Goal: Task Accomplishment & Management: Complete application form

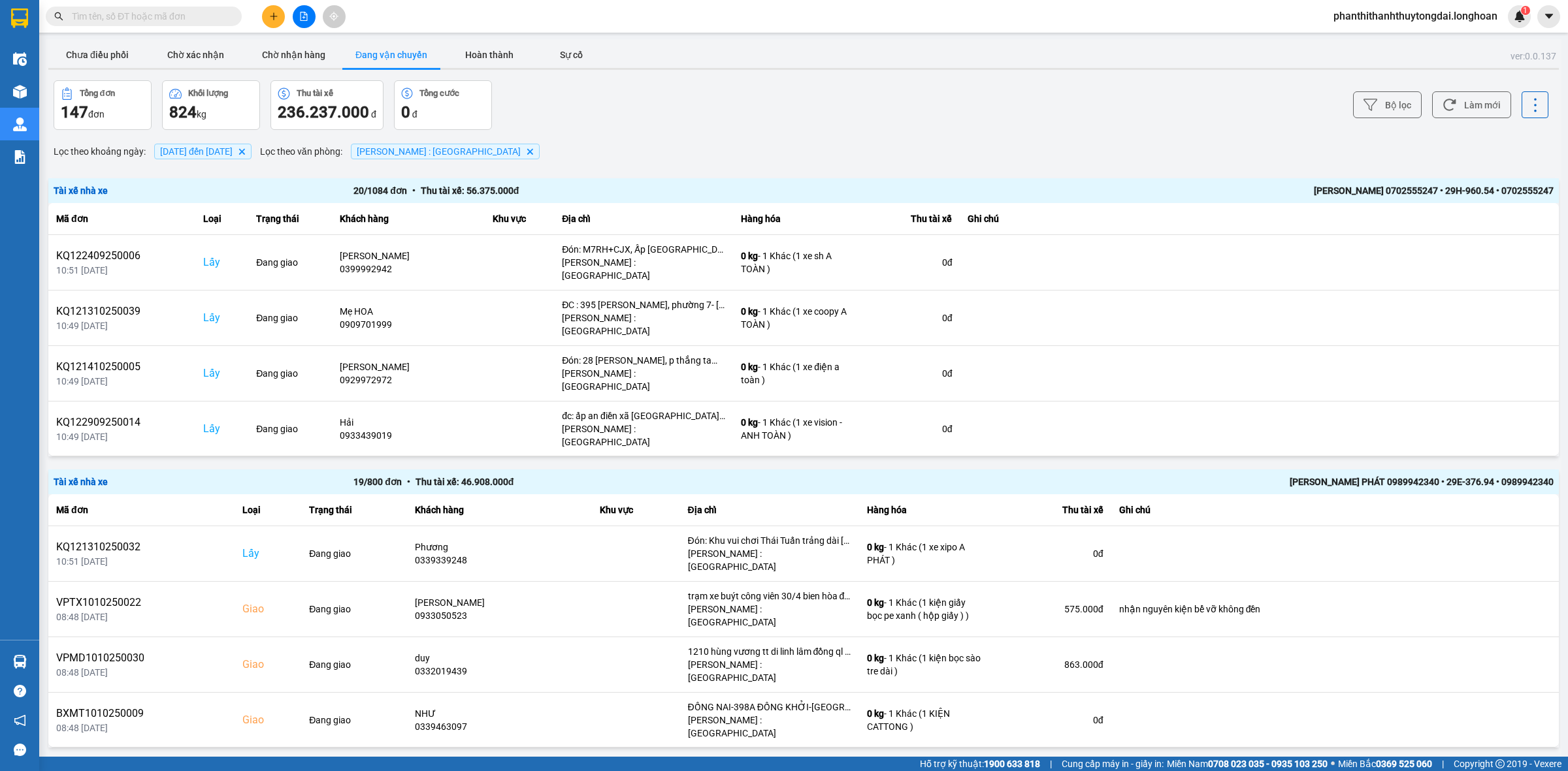
click at [184, 16] on input "text" at bounding box center [149, 16] width 154 height 14
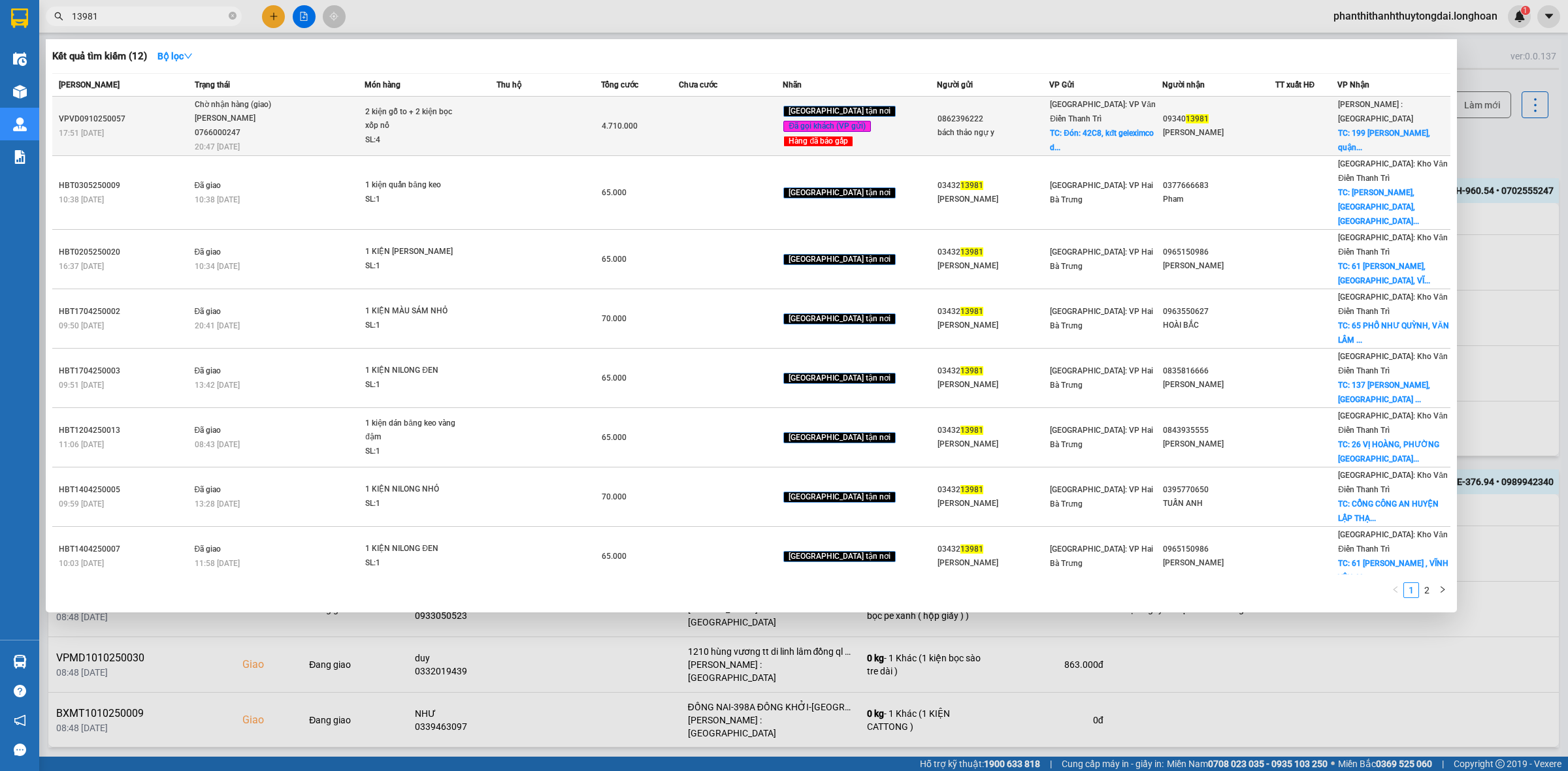
click at [528, 119] on td at bounding box center [548, 126] width 104 height 59
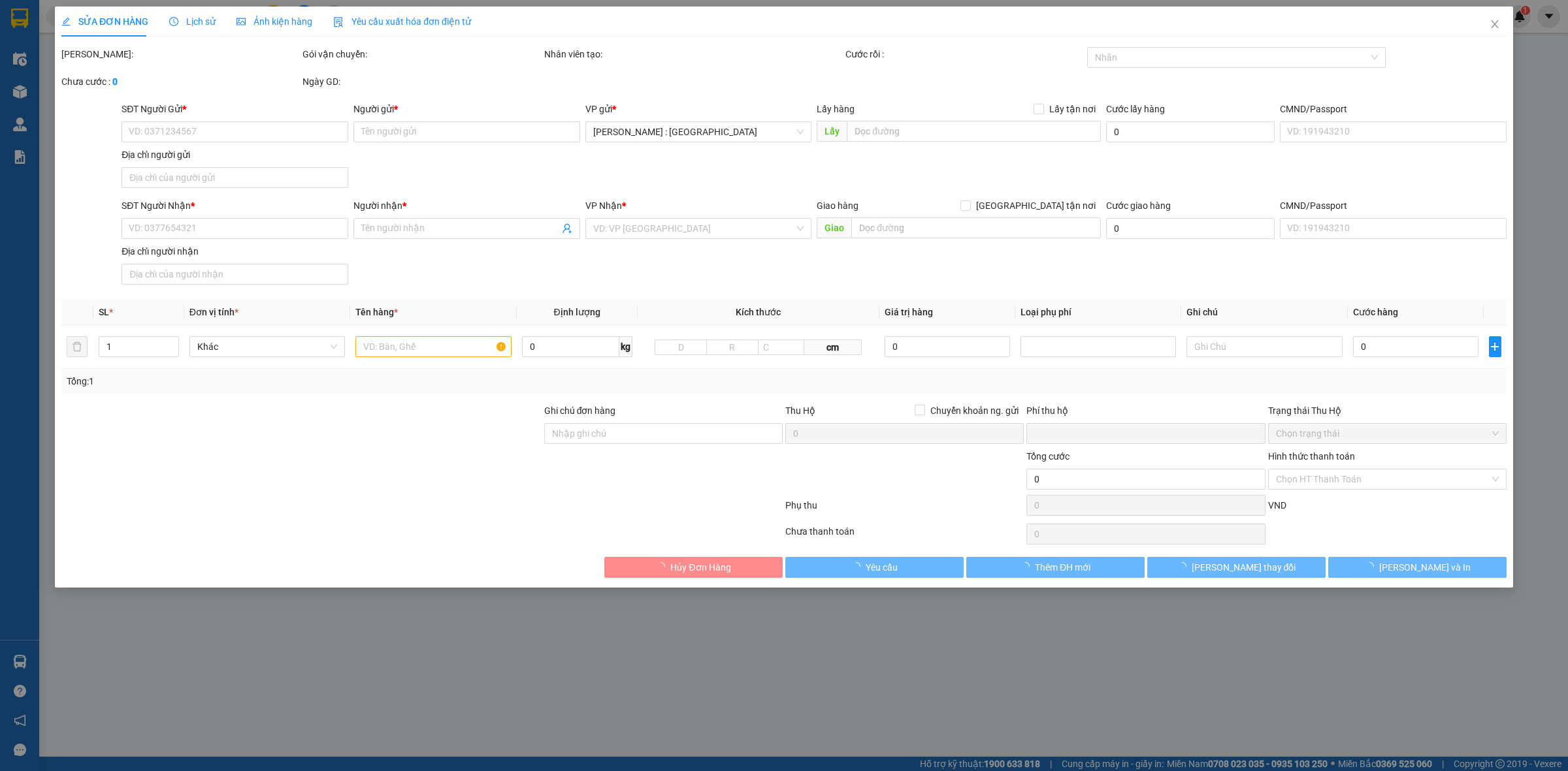
click at [194, 16] on span "Lịch sử" at bounding box center [192, 22] width 46 height 10
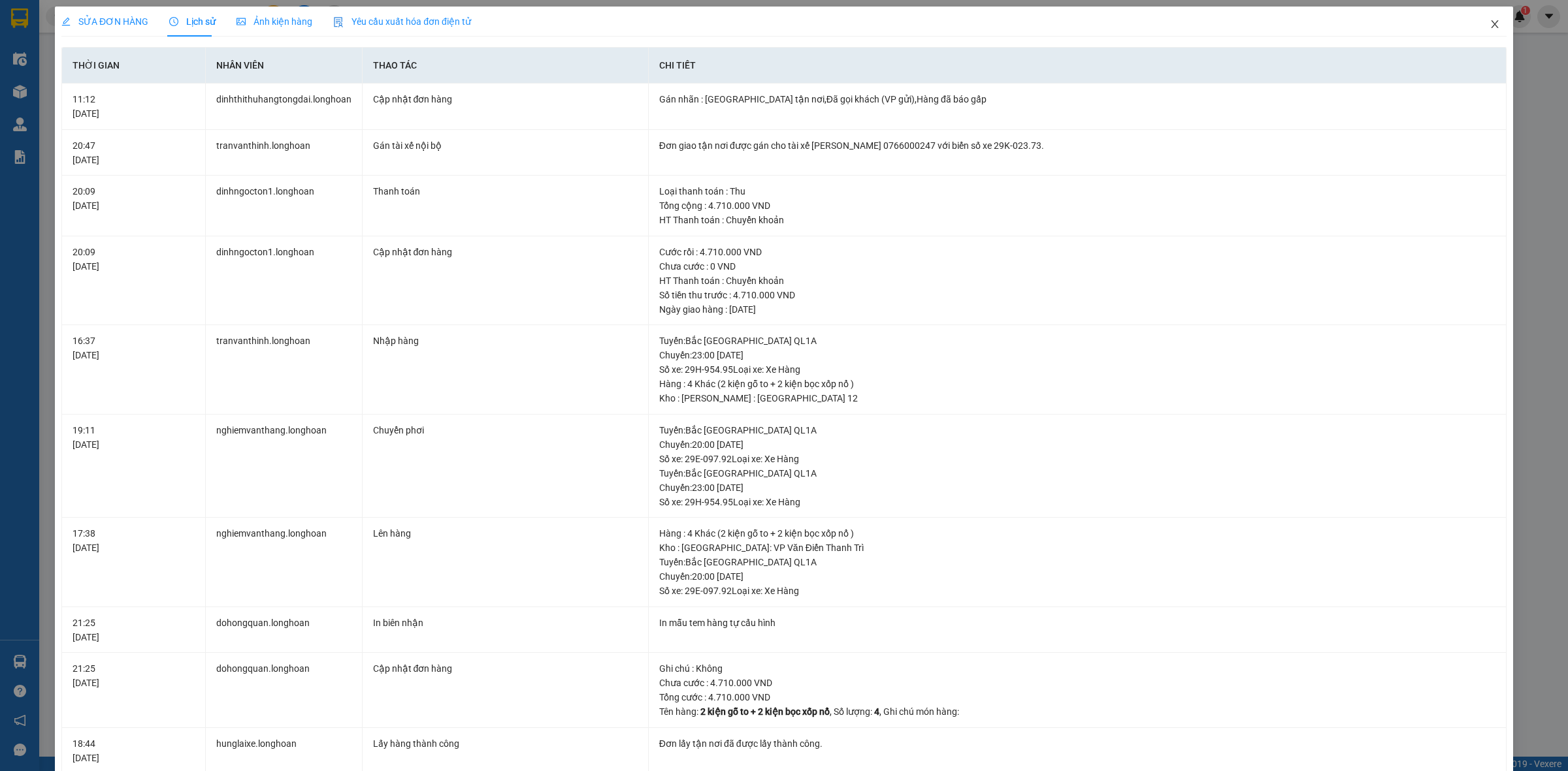
click at [1477, 22] on span "Close" at bounding box center [1494, 25] width 36 height 36
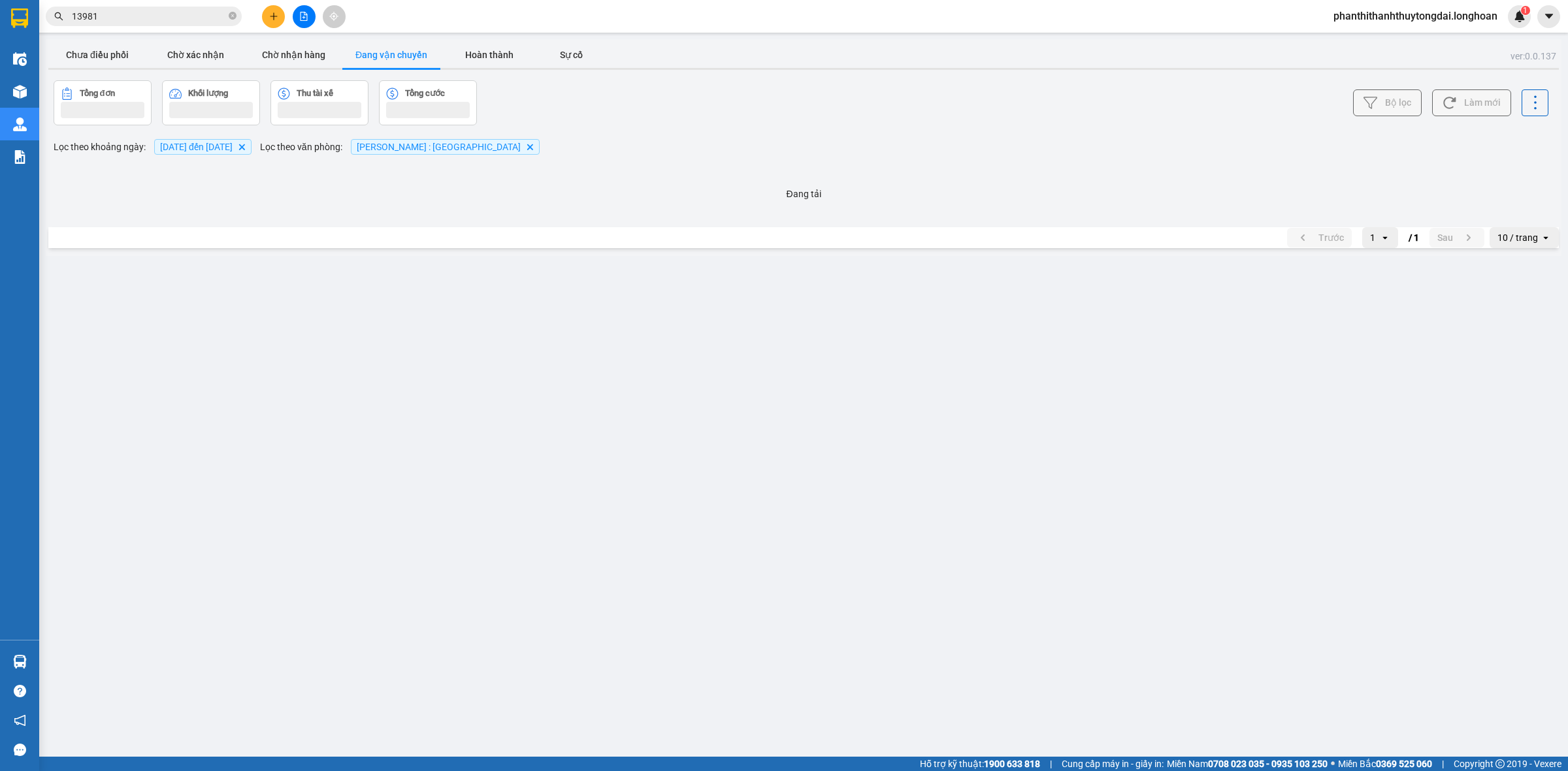
click at [139, 16] on input "13981" at bounding box center [149, 16] width 154 height 14
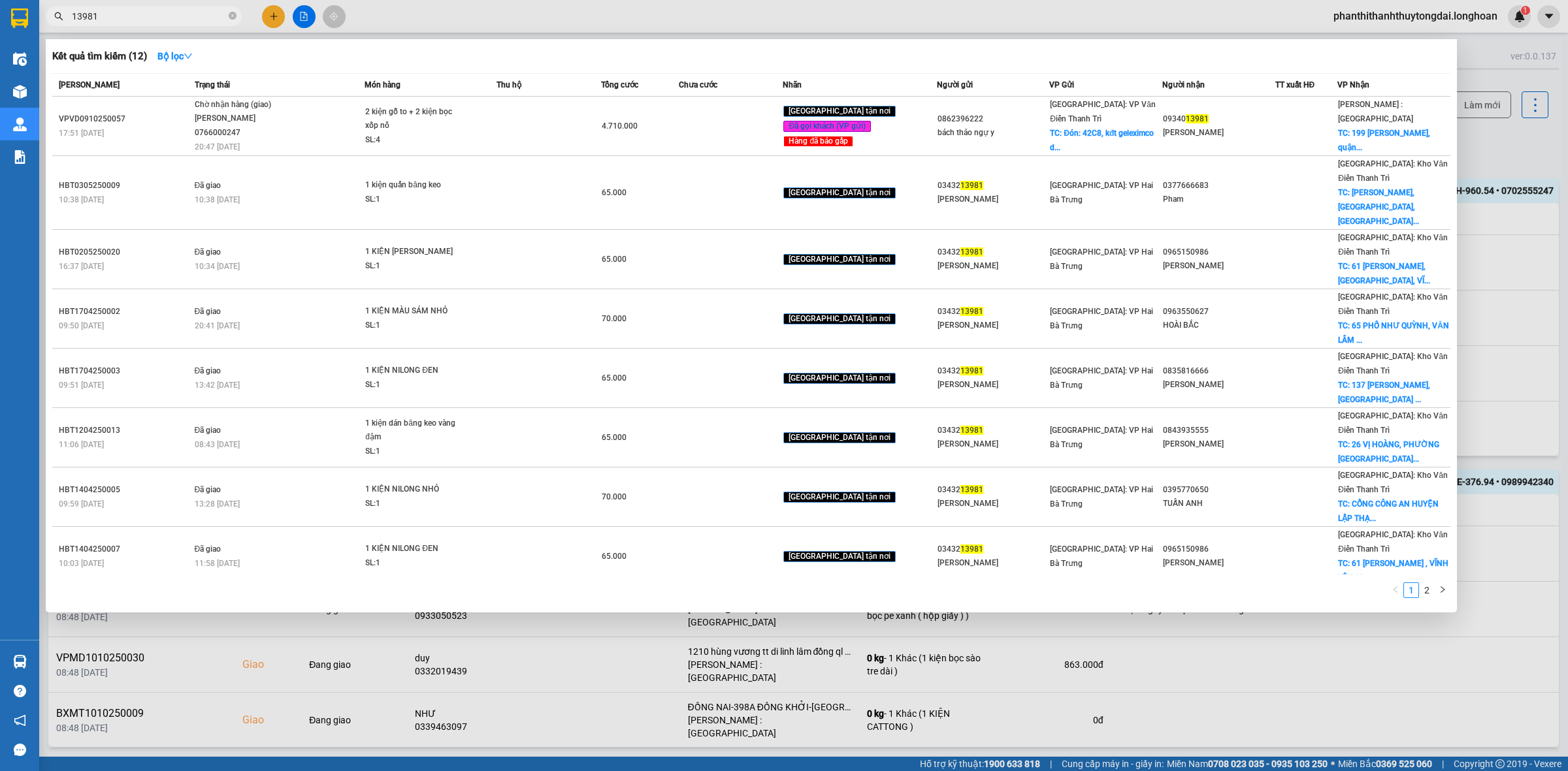
click at [139, 16] on input "13981" at bounding box center [149, 16] width 154 height 14
paste input "0975893589"
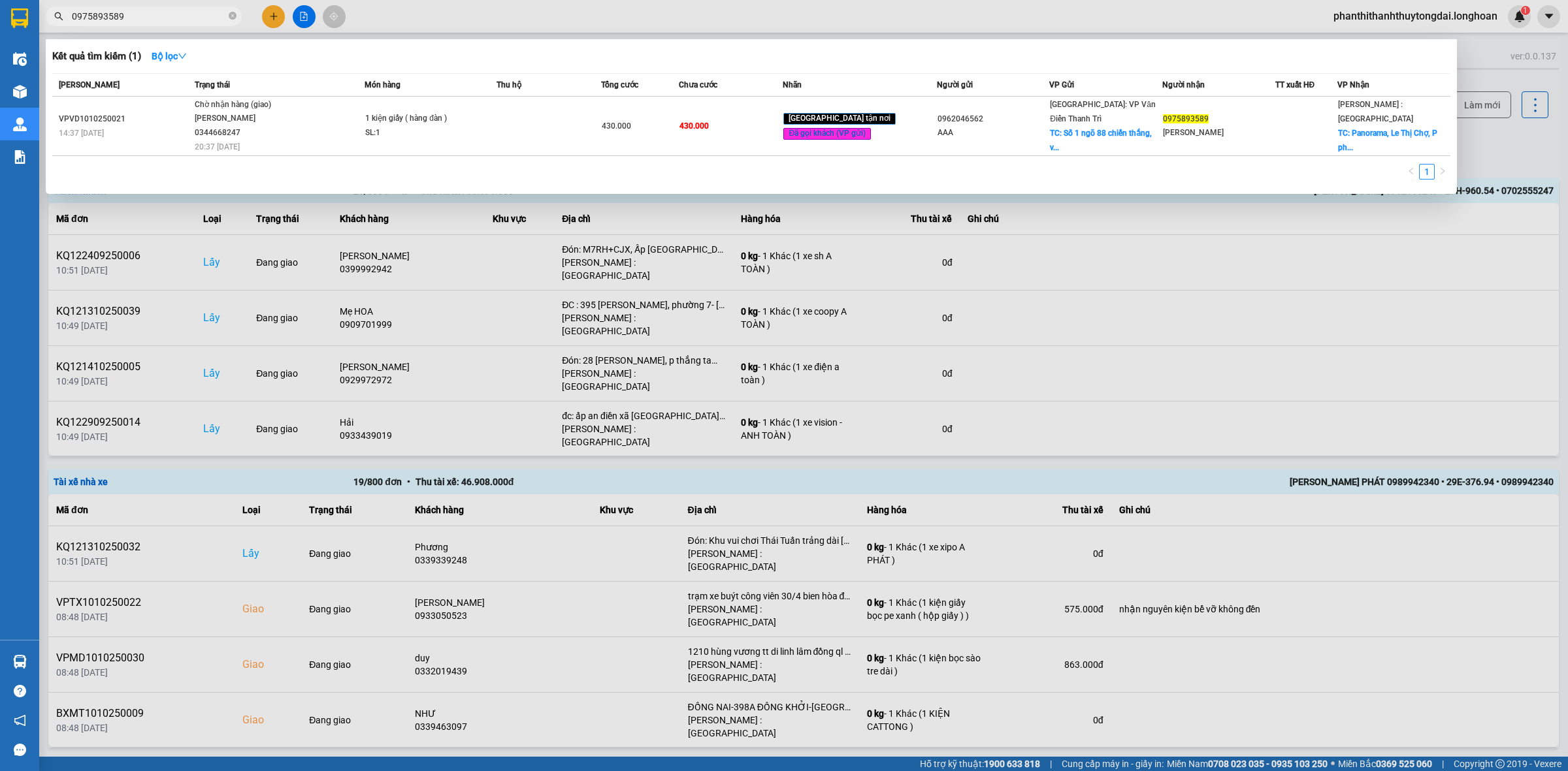
click at [151, 11] on input "0975893589" at bounding box center [149, 16] width 154 height 14
click at [152, 11] on input "0975893589" at bounding box center [149, 16] width 154 height 14
paste input "65300160"
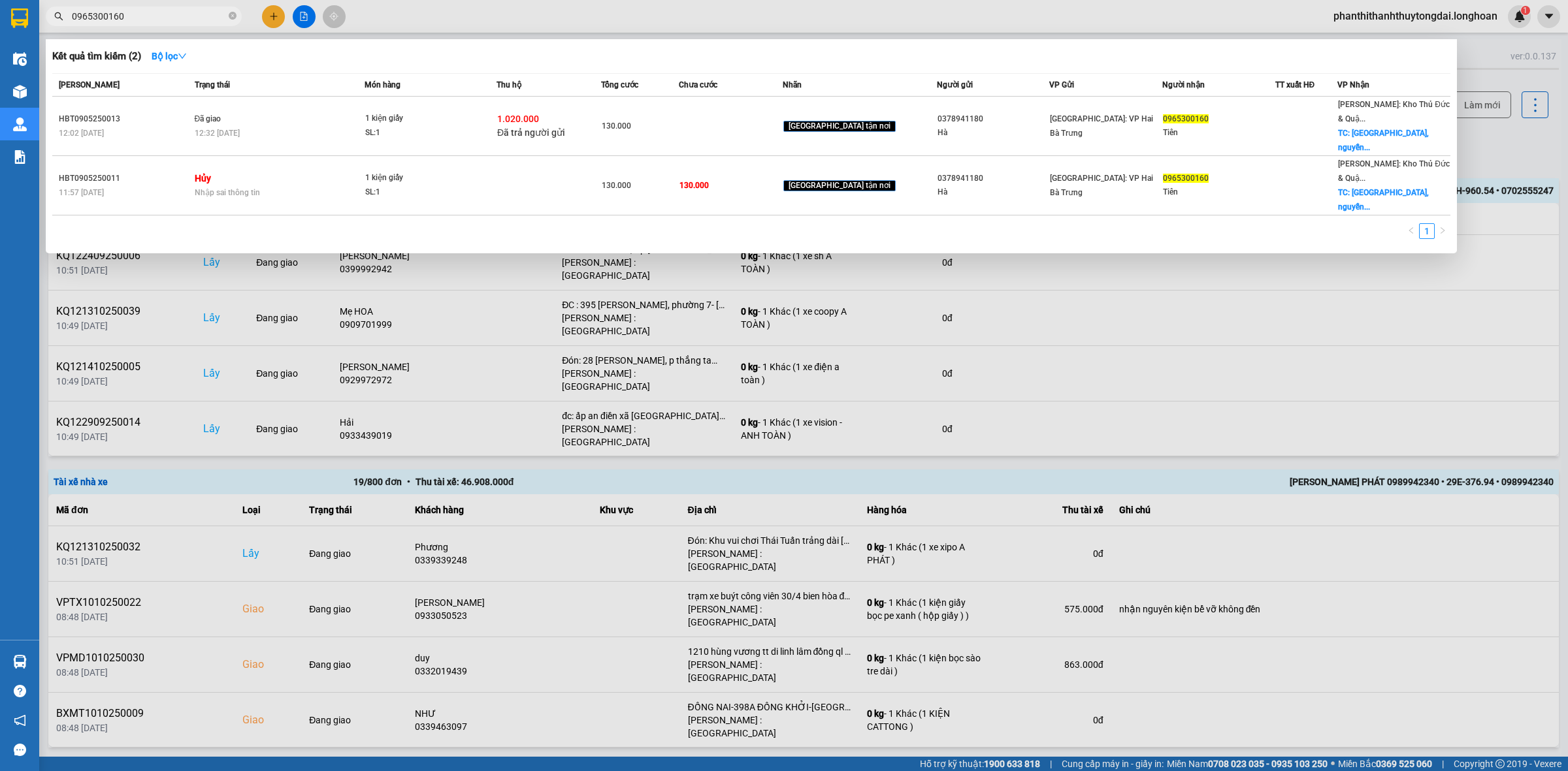
type input "0965300160"
click at [279, 19] on div at bounding box center [784, 386] width 1568 height 771
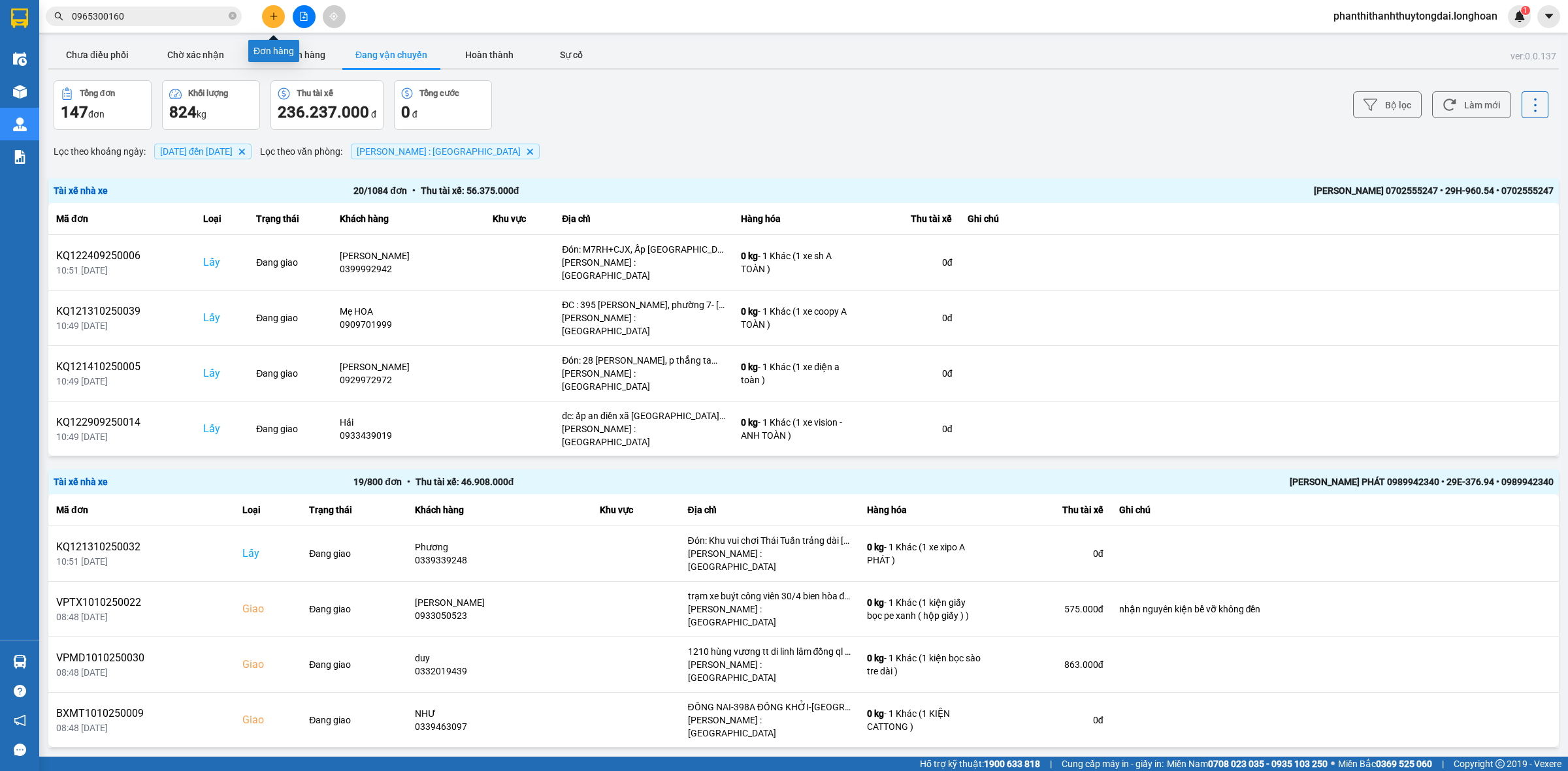
click at [276, 12] on icon "plus" at bounding box center [273, 16] width 9 height 9
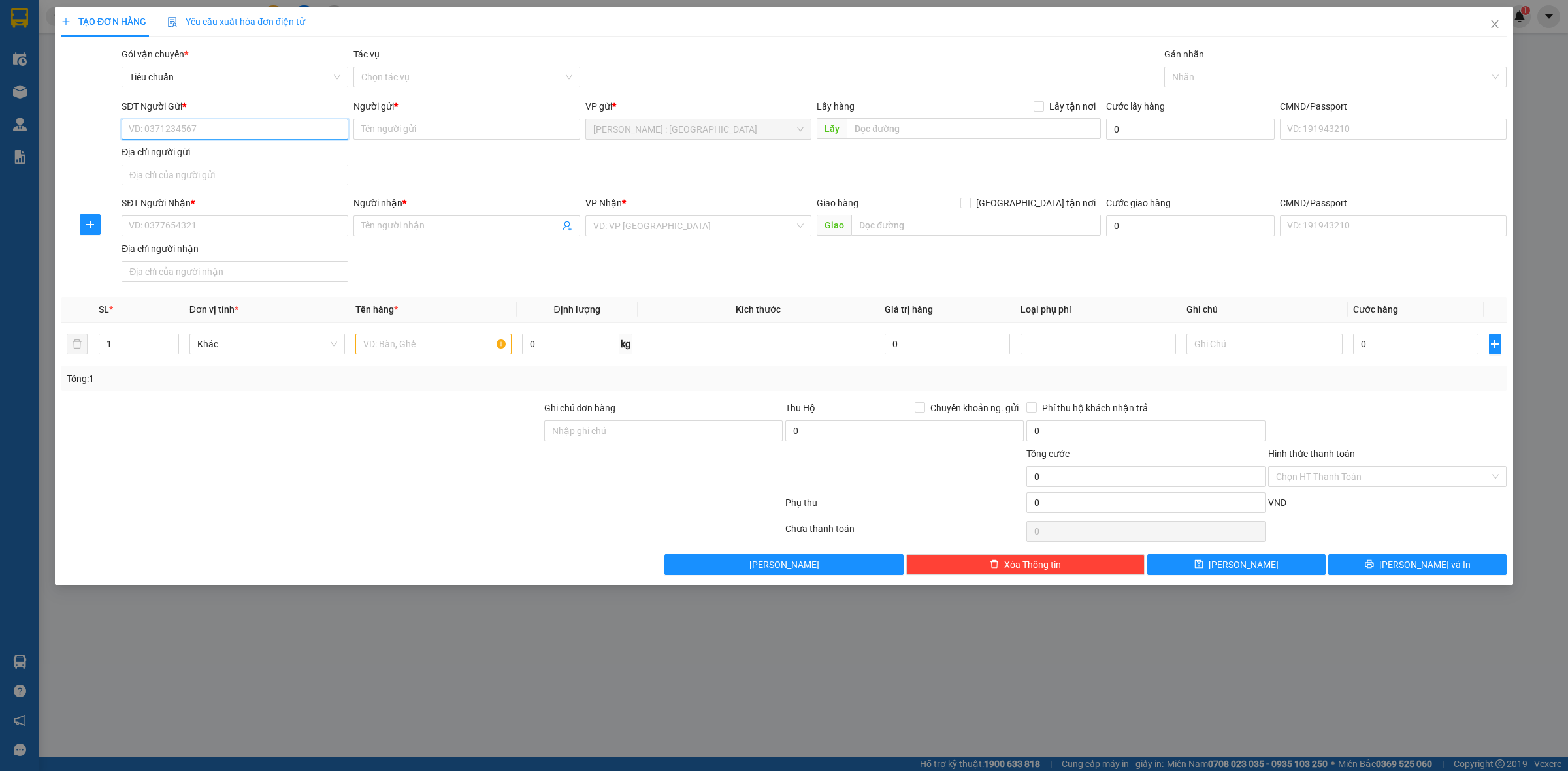
click at [279, 128] on input "SĐT Người Gửi *" at bounding box center [235, 129] width 227 height 21
paste input "0965300160"
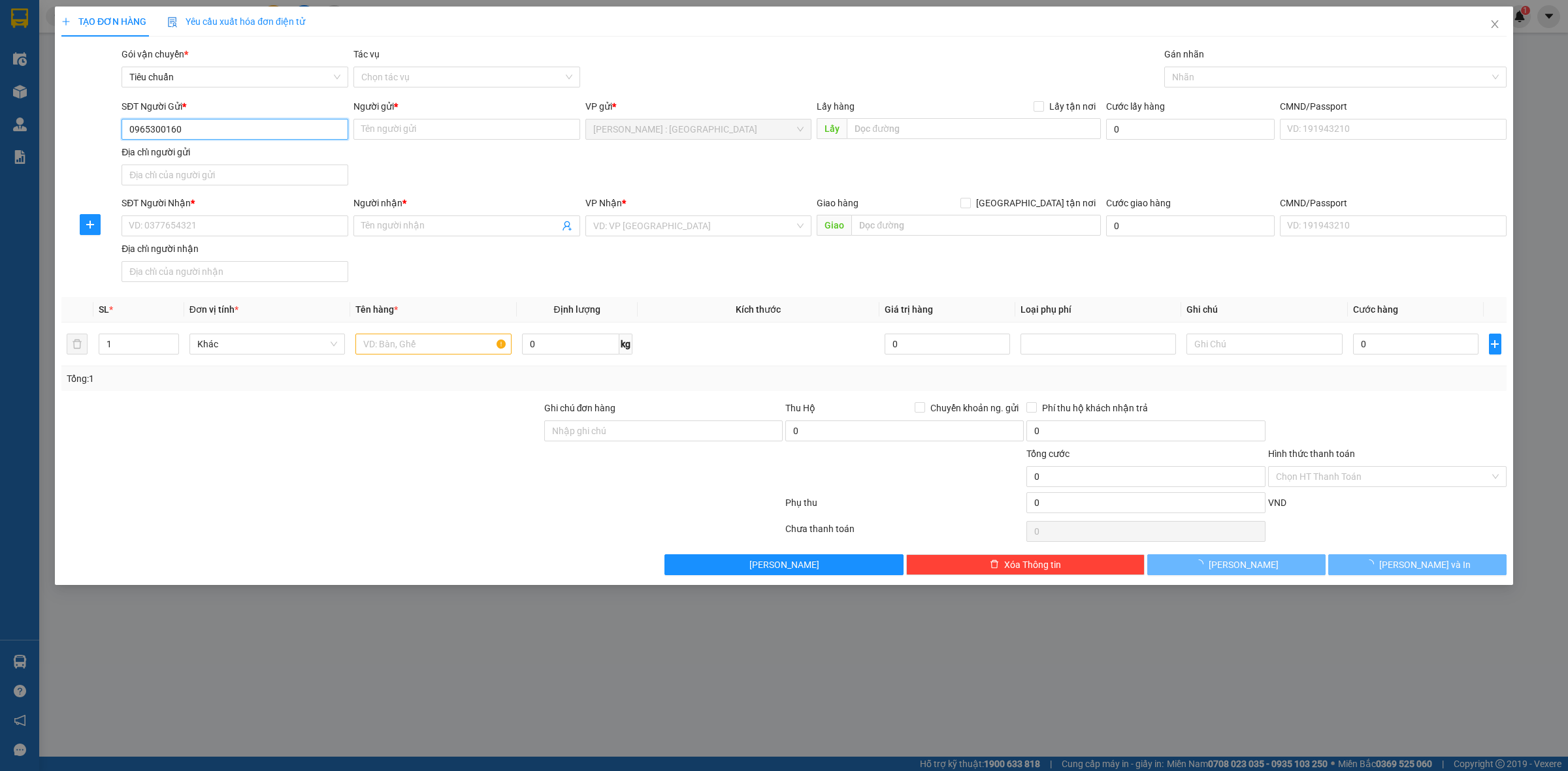
type input "0965300160"
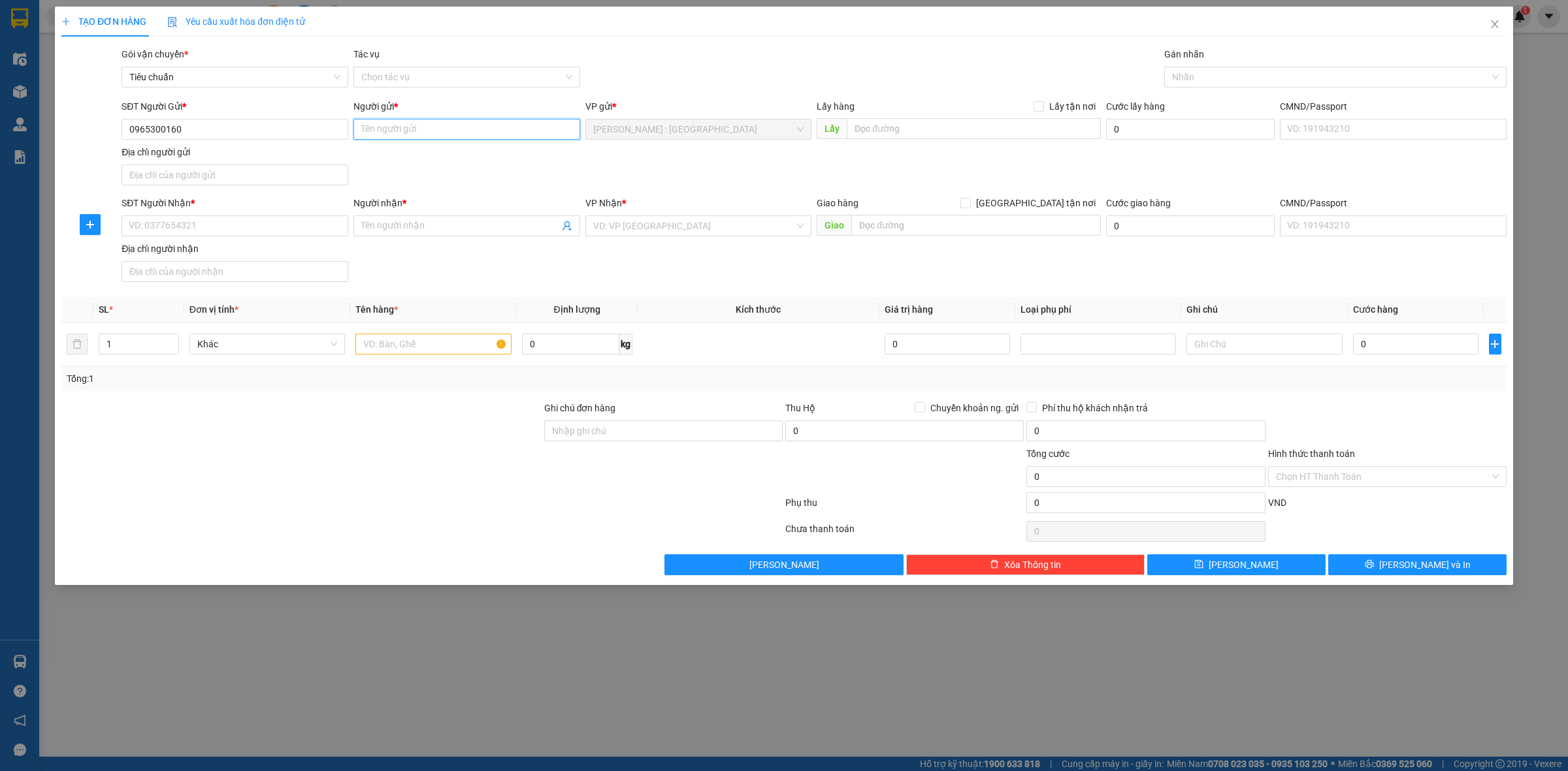
click at [408, 131] on input "Người gửi *" at bounding box center [467, 129] width 227 height 21
paste input "cẩm tiên"
type input "cẩm tiên"
click at [279, 218] on input "SĐT Người Nhận *" at bounding box center [235, 226] width 227 height 21
paste input "0358787680"
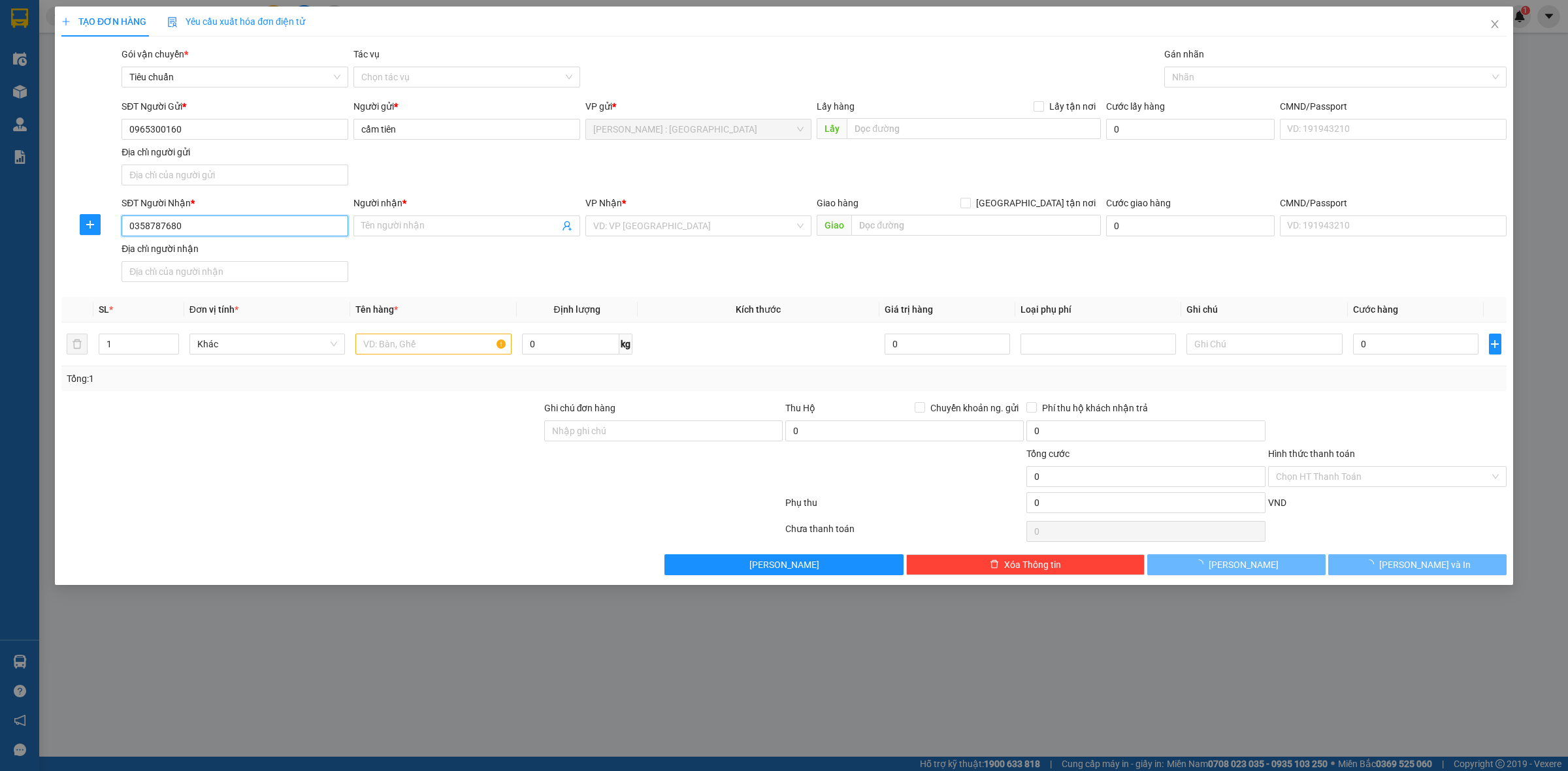
type input "0358787680"
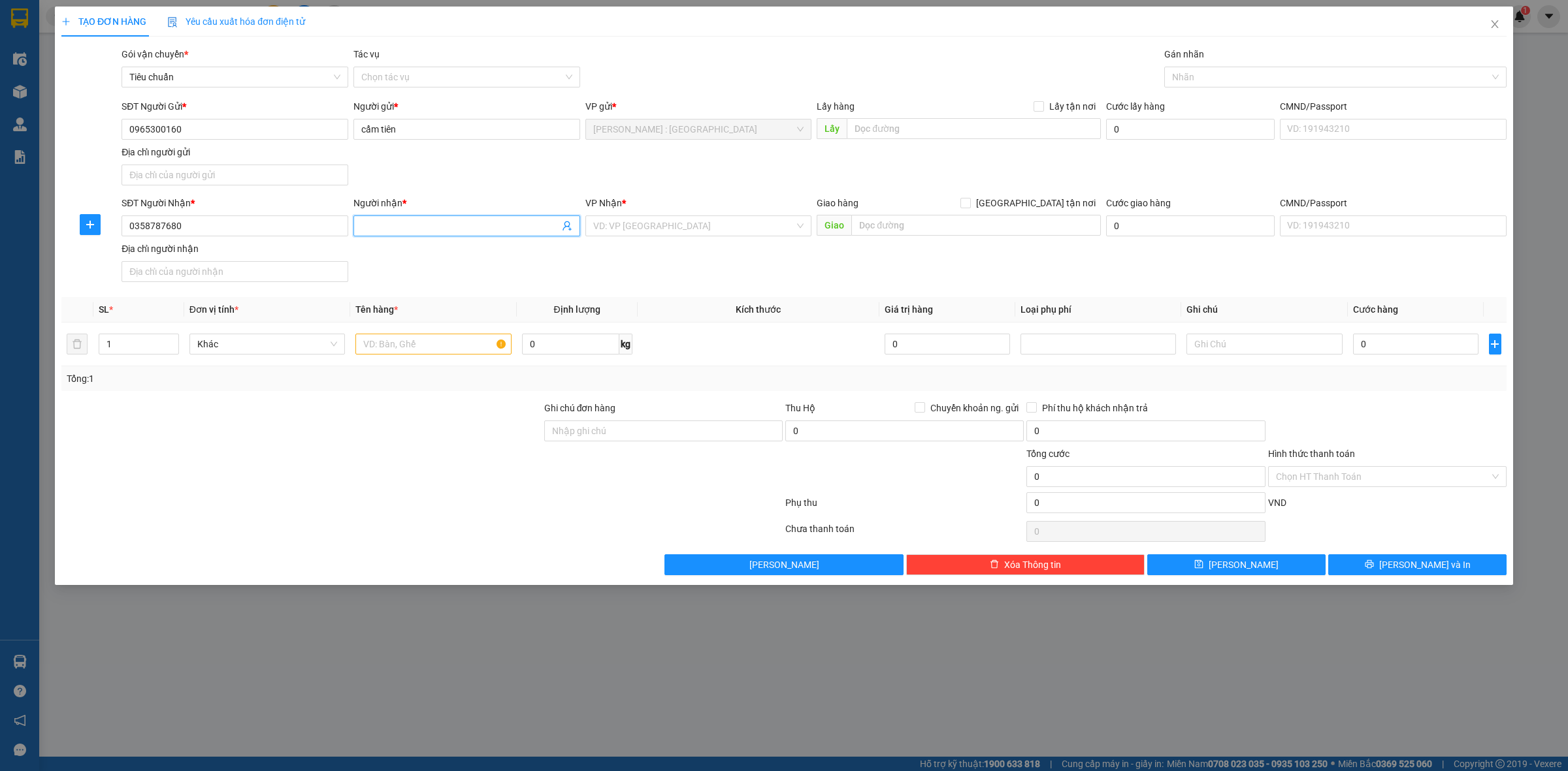
click at [505, 230] on input "Người nhận *" at bounding box center [460, 226] width 198 height 14
type input "v"
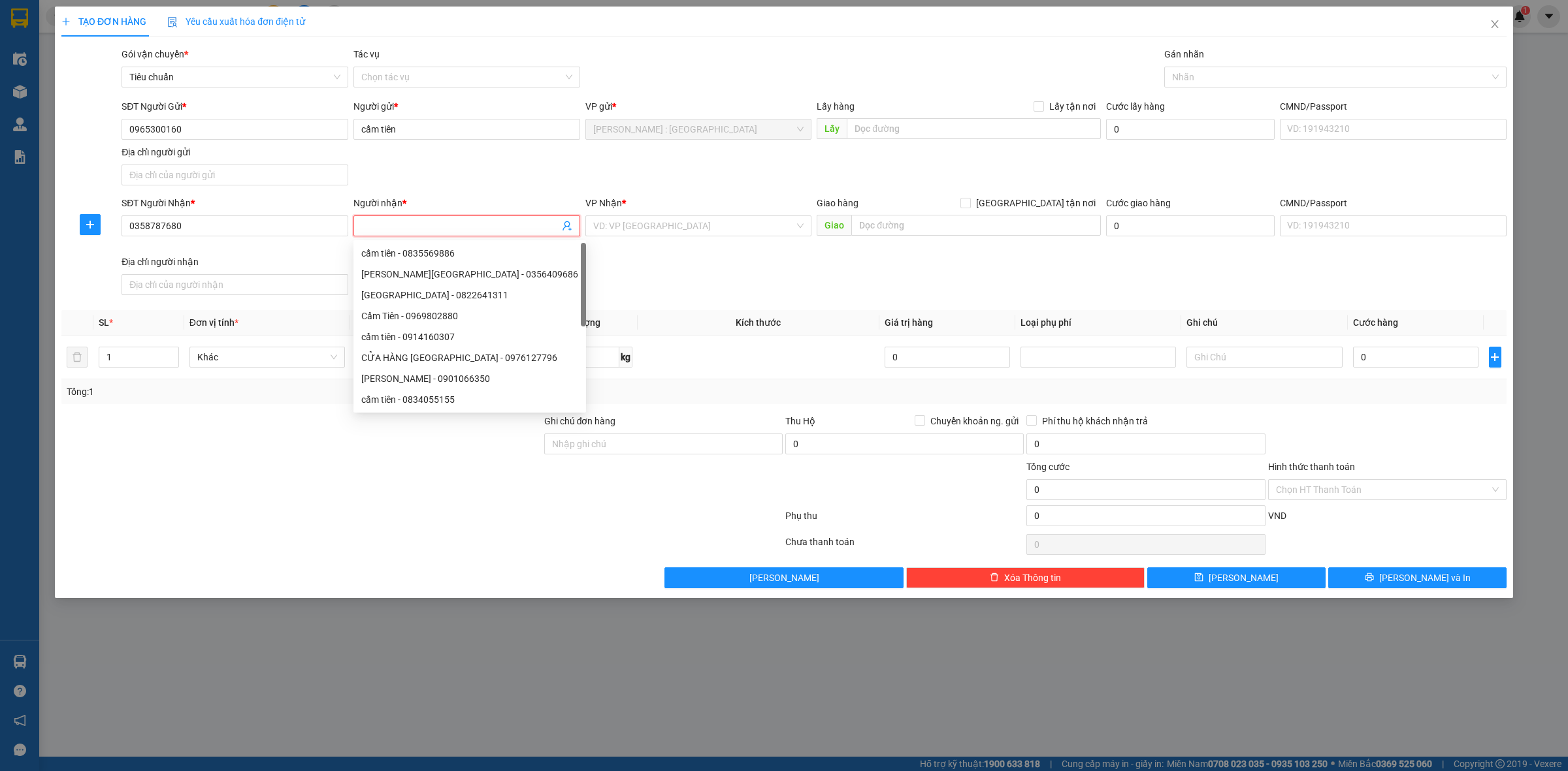
paste input "Ngọc"
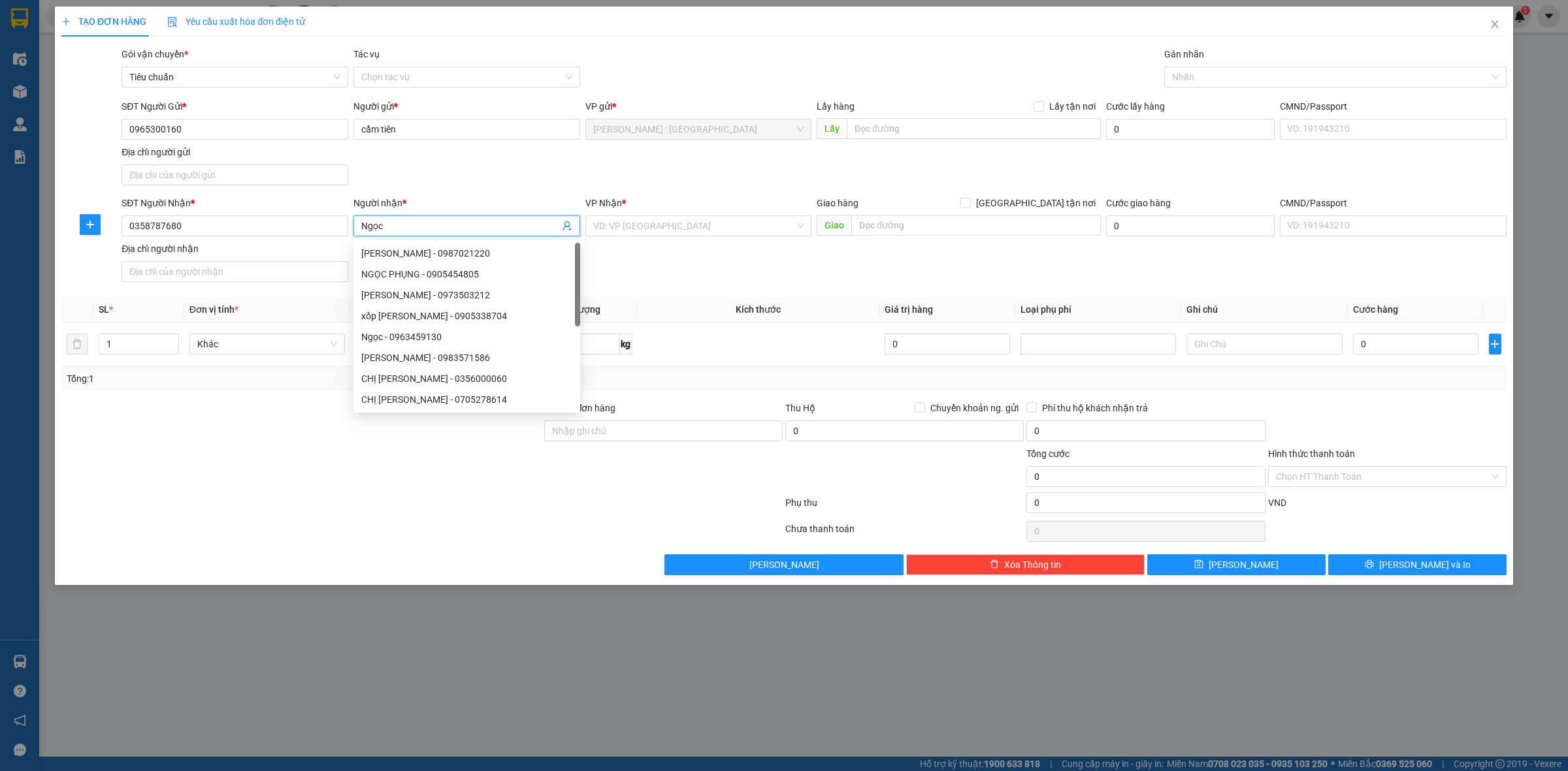
type input "Ngọc"
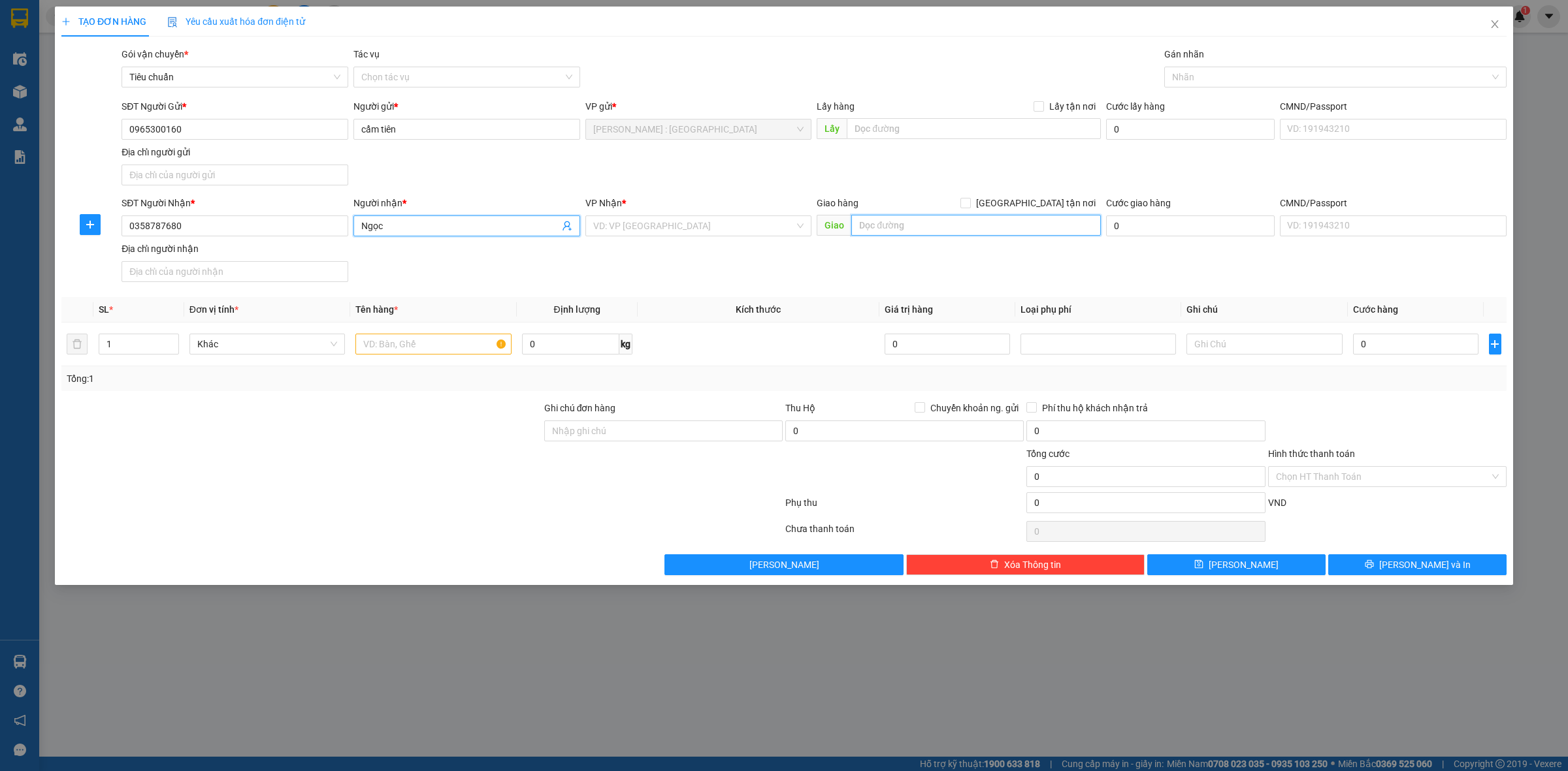
click at [893, 222] on input "text" at bounding box center [976, 225] width 250 height 21
paste input "nơi nhận: 149 phan đình Phùng, phường quy Nhơn, gia lai"
type input "nơi nhận: 149 phan đình Phùng, phường quy Nhơn, gia lai"
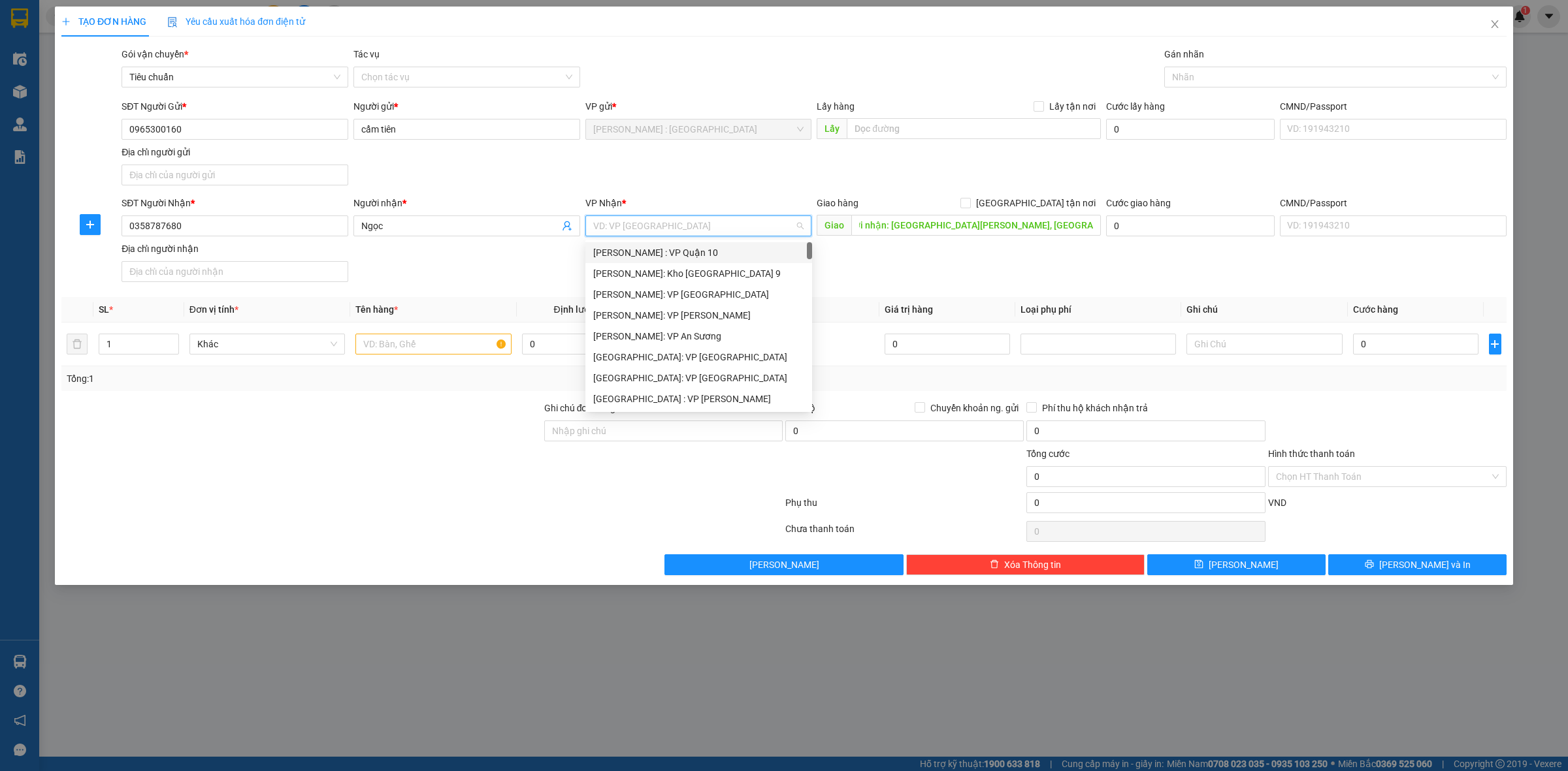
click at [754, 224] on input "search" at bounding box center [694, 226] width 202 height 19
type input "bình"
drag, startPoint x: 746, startPoint y: 273, endPoint x: 754, endPoint y: 273, distance: 8.0
click at [750, 273] on div "Bình Định: VP Quy Nhơn" at bounding box center [699, 273] width 211 height 14
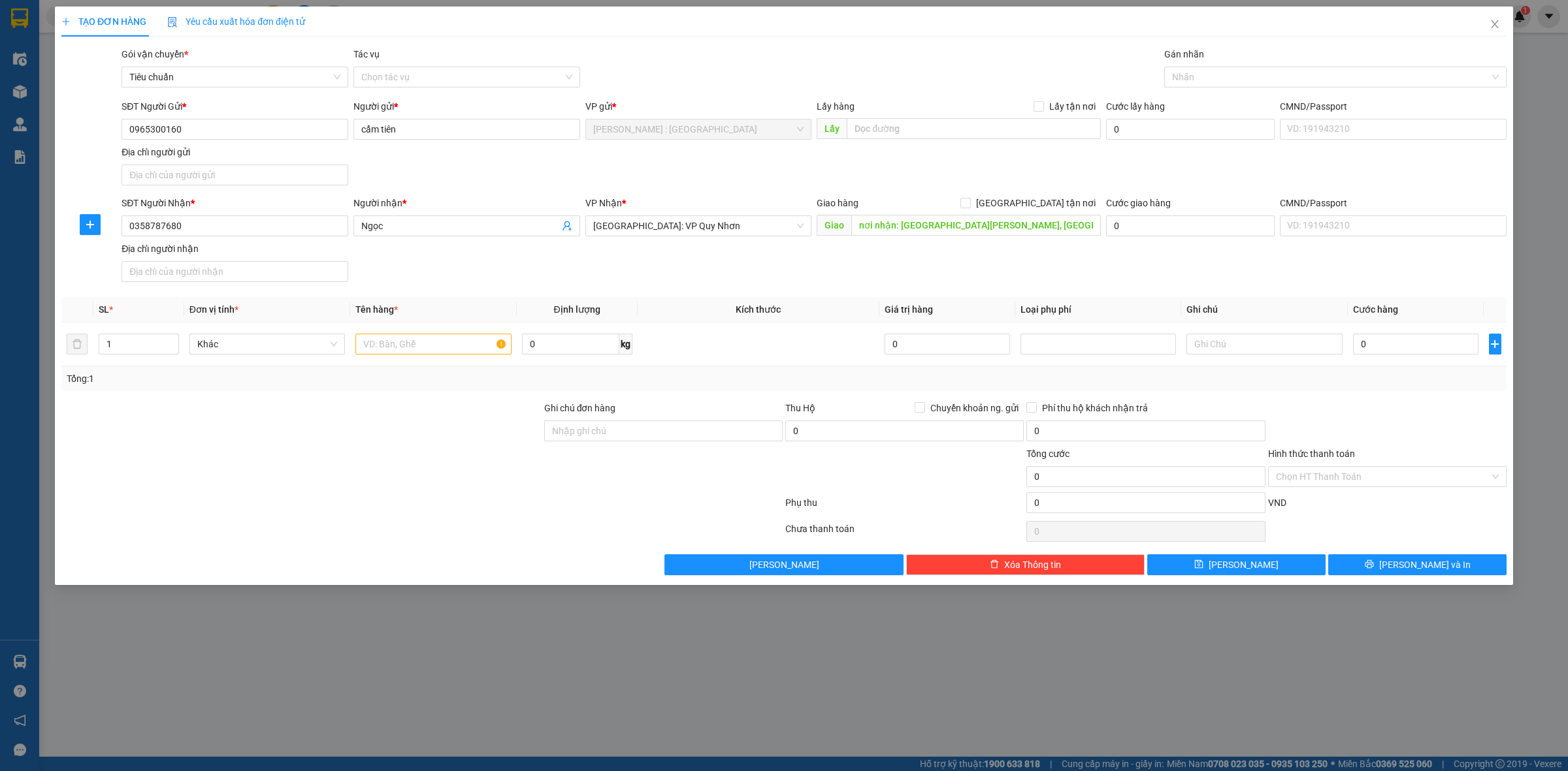
scroll to position [376, 0]
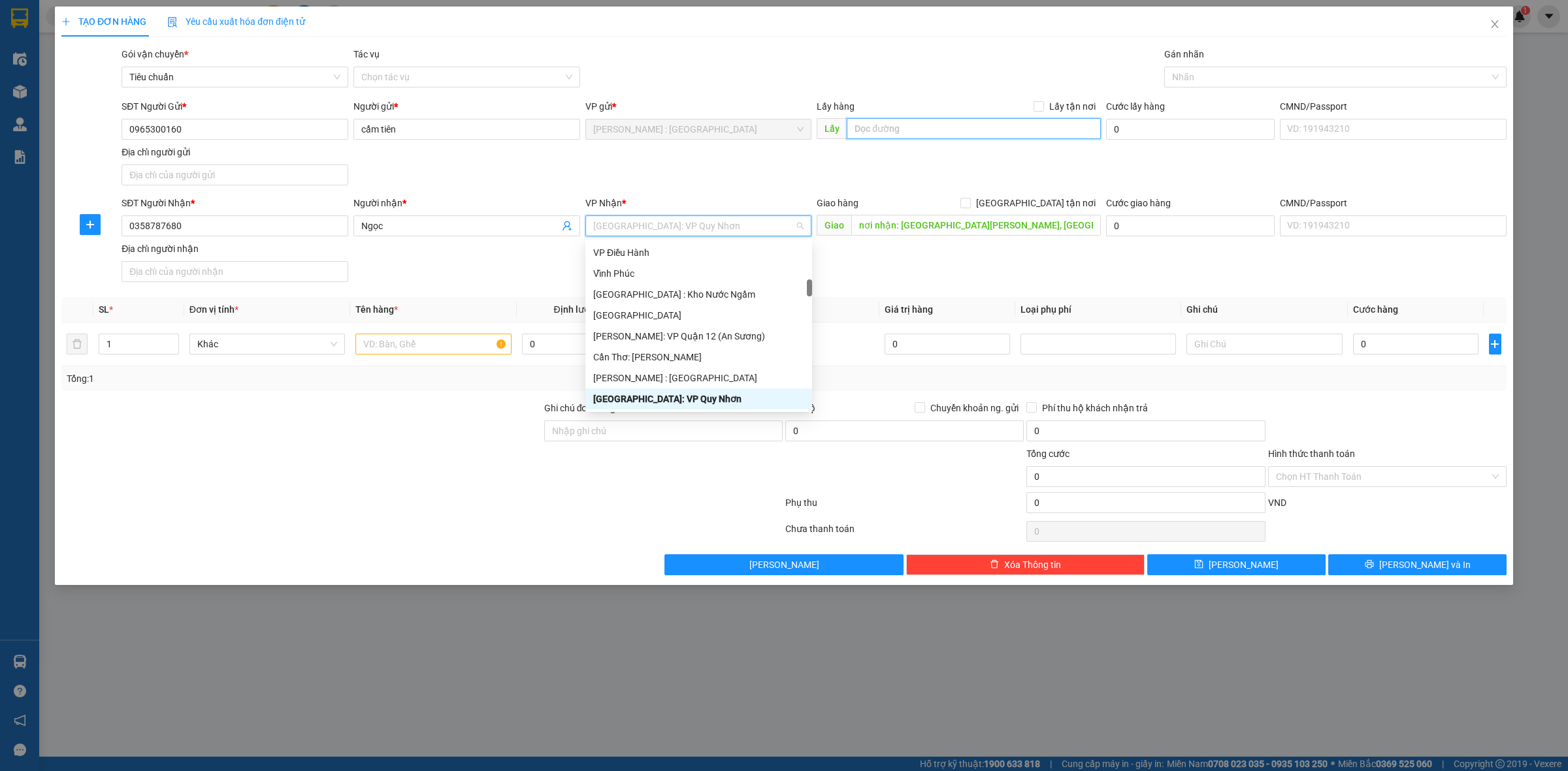
click at [956, 126] on input "text" at bounding box center [973, 128] width 254 height 21
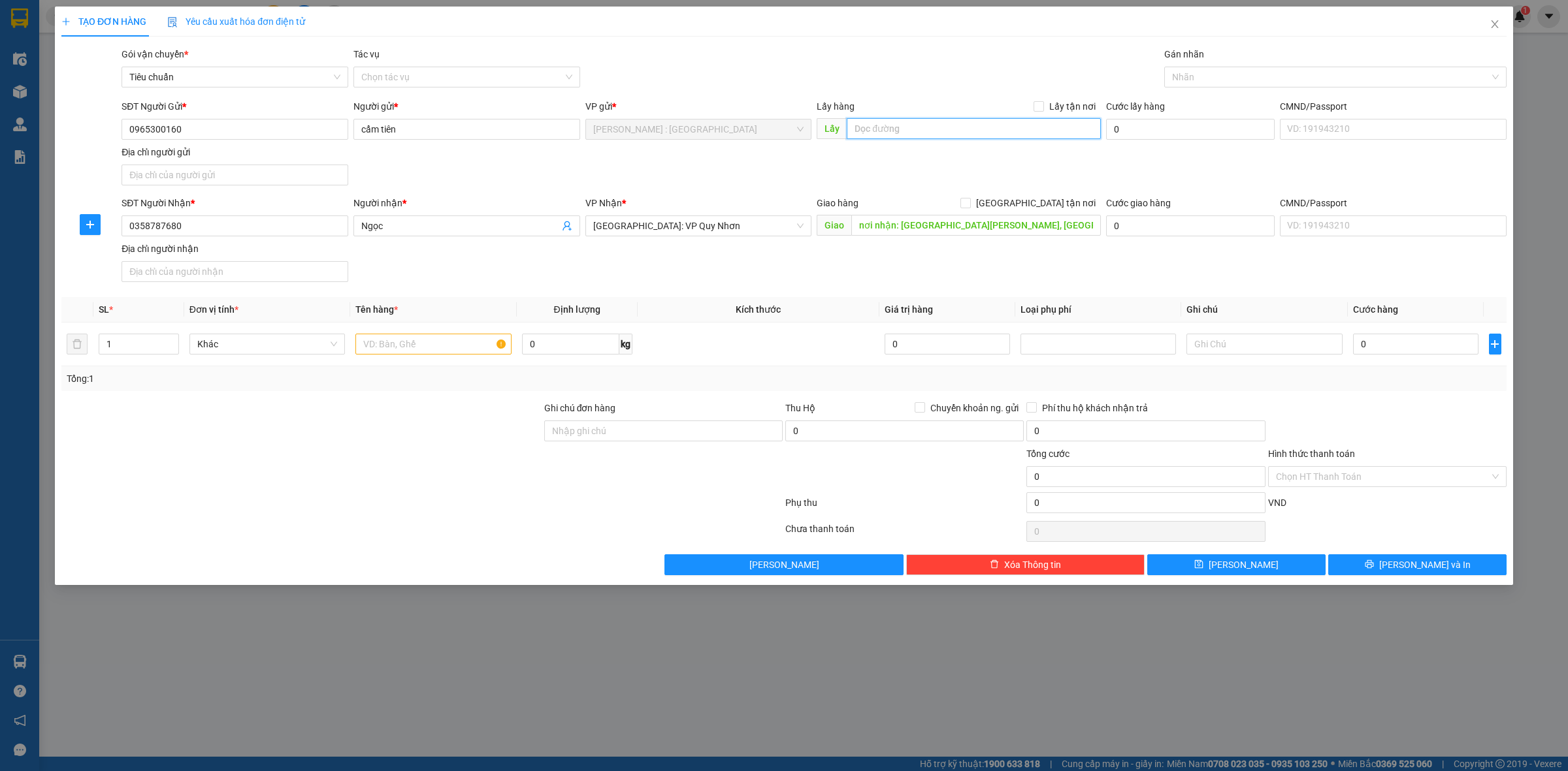
paste input "gửi là ở số 3 đường 23, p.Anh Khánh, Tp. HCM"
type input "gửi là ở số 3 đường 23, p.Anh Khánh, Tp. HCM"
click at [1049, 100] on span "Lấy tận nơi" at bounding box center [1072, 106] width 56 height 14
click at [1043, 101] on input "Lấy tận nơi" at bounding box center [1038, 105] width 9 height 9
checkbox input "true"
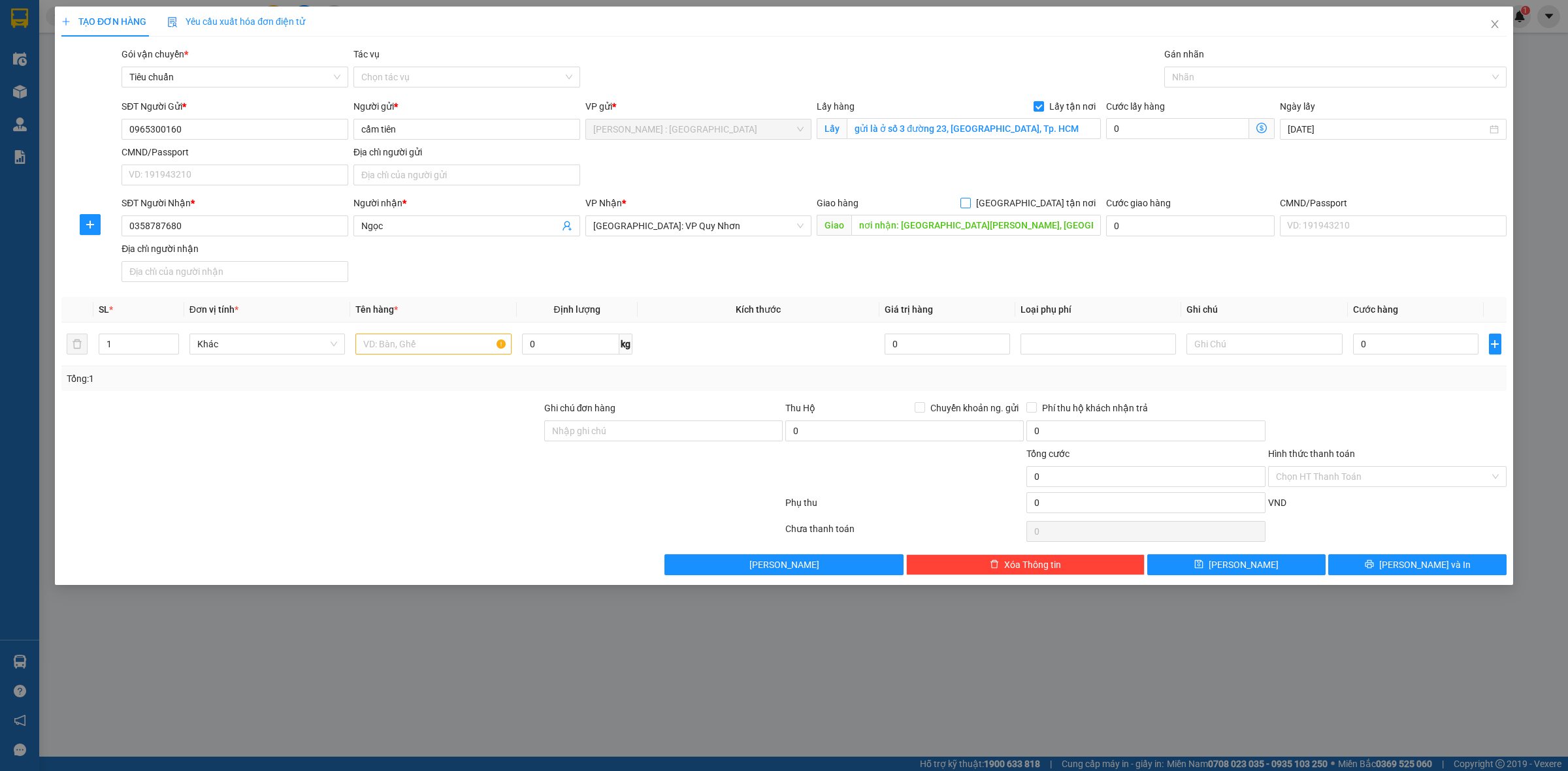
click at [970, 204] on input "[GEOGRAPHIC_DATA] tận nơi" at bounding box center [965, 202] width 9 height 9
checkbox input "true"
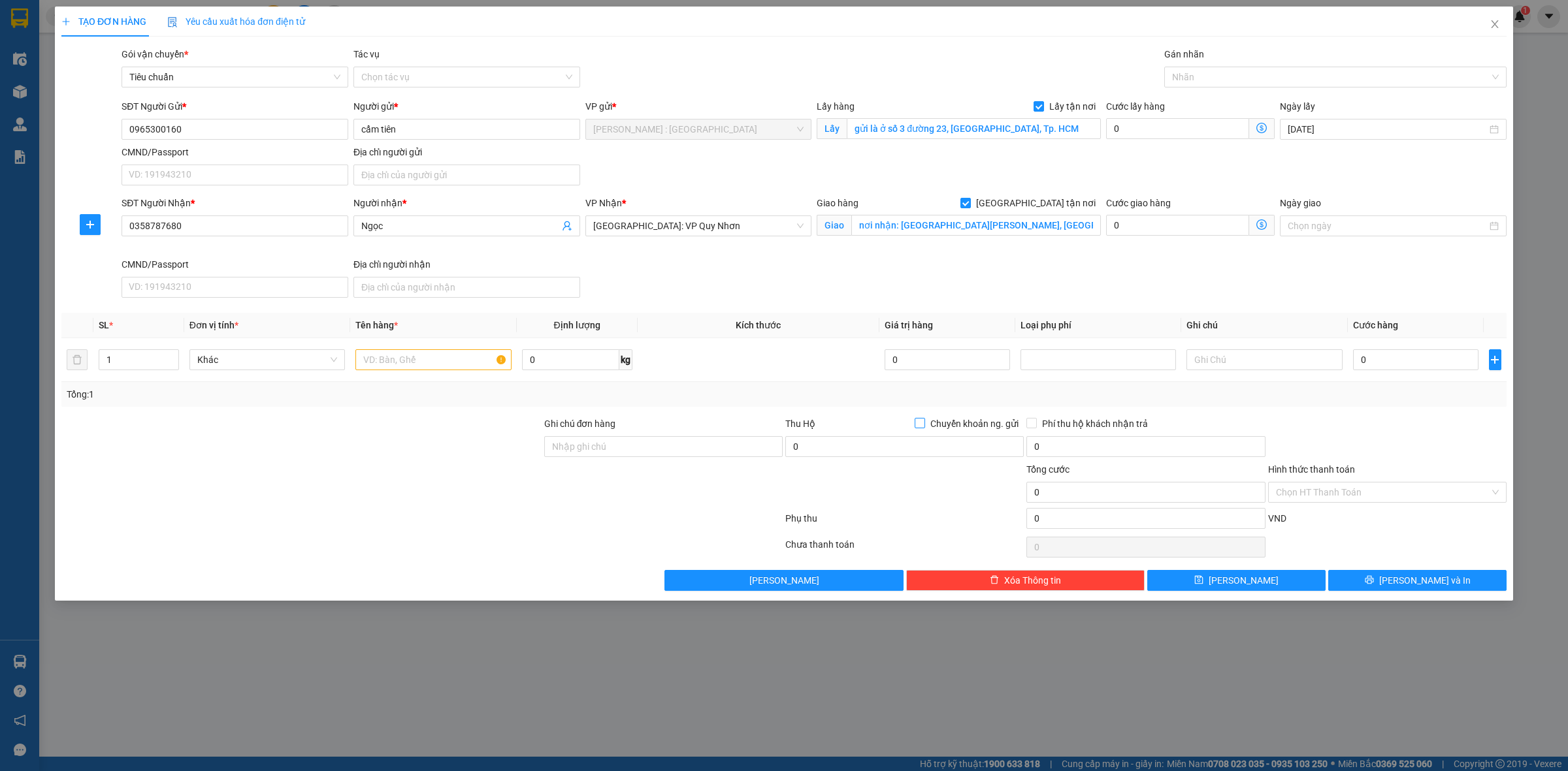
drag, startPoint x: 918, startPoint y: 428, endPoint x: 974, endPoint y: 399, distance: 63.1
click at [919, 424] on input "Chuyển khoản ng. gửi" at bounding box center [919, 423] width 9 height 9
checkbox input "true"
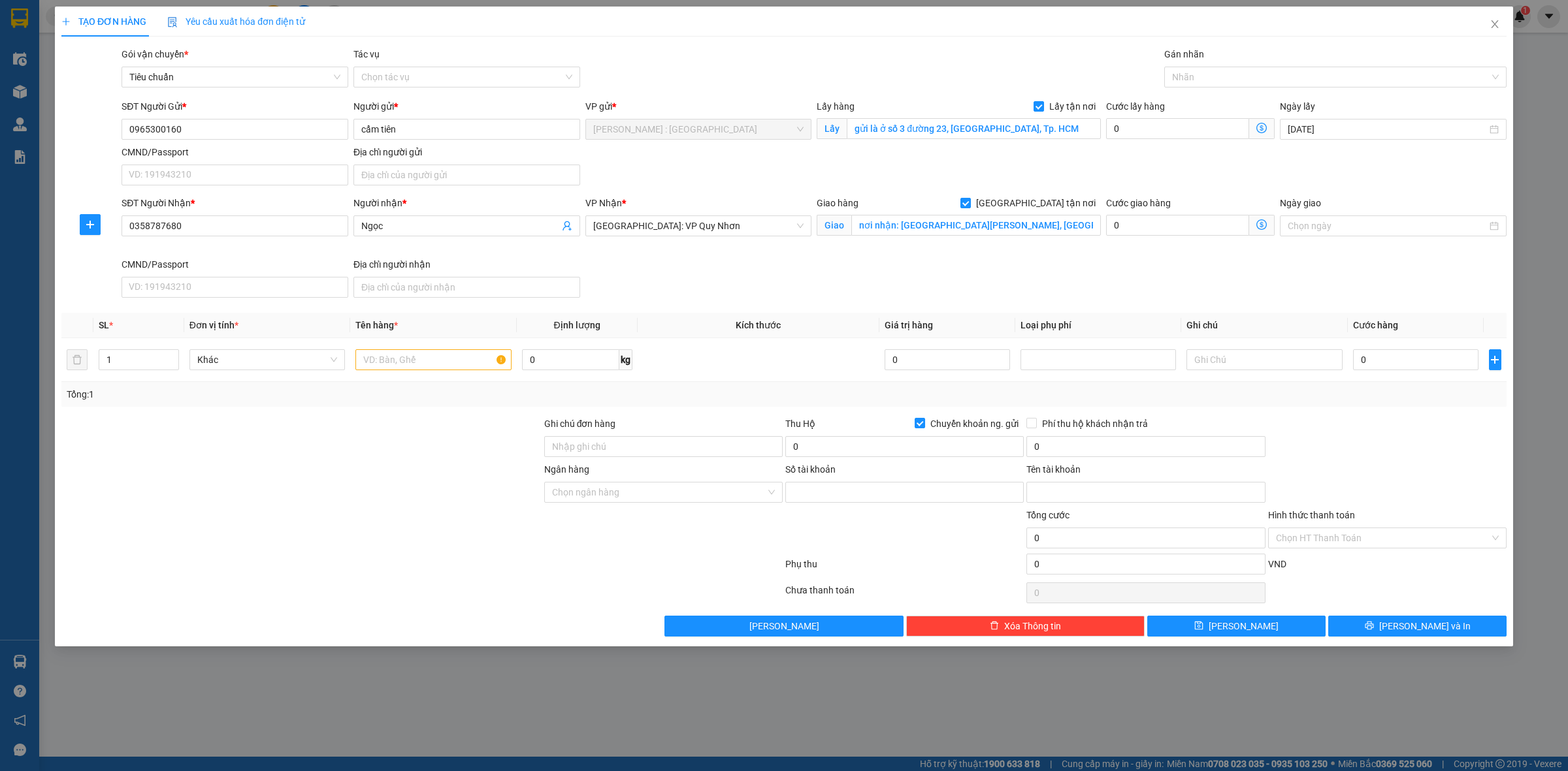
click at [1230, 116] on div "Cước lấy hàng" at bounding box center [1190, 109] width 169 height 19
click at [1213, 126] on input "0" at bounding box center [1177, 128] width 143 height 21
type input "6"
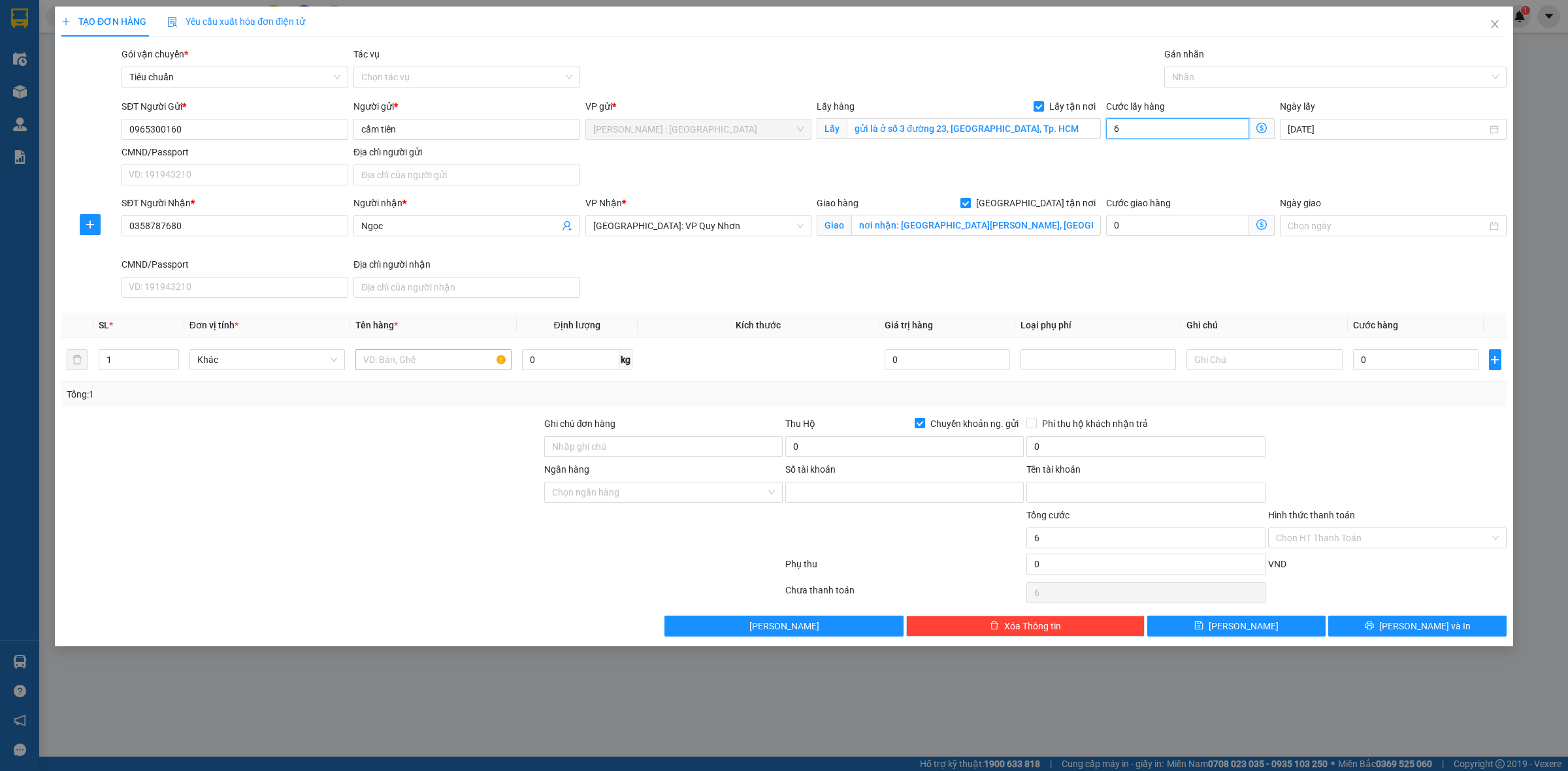
type input "65"
type input "65.000"
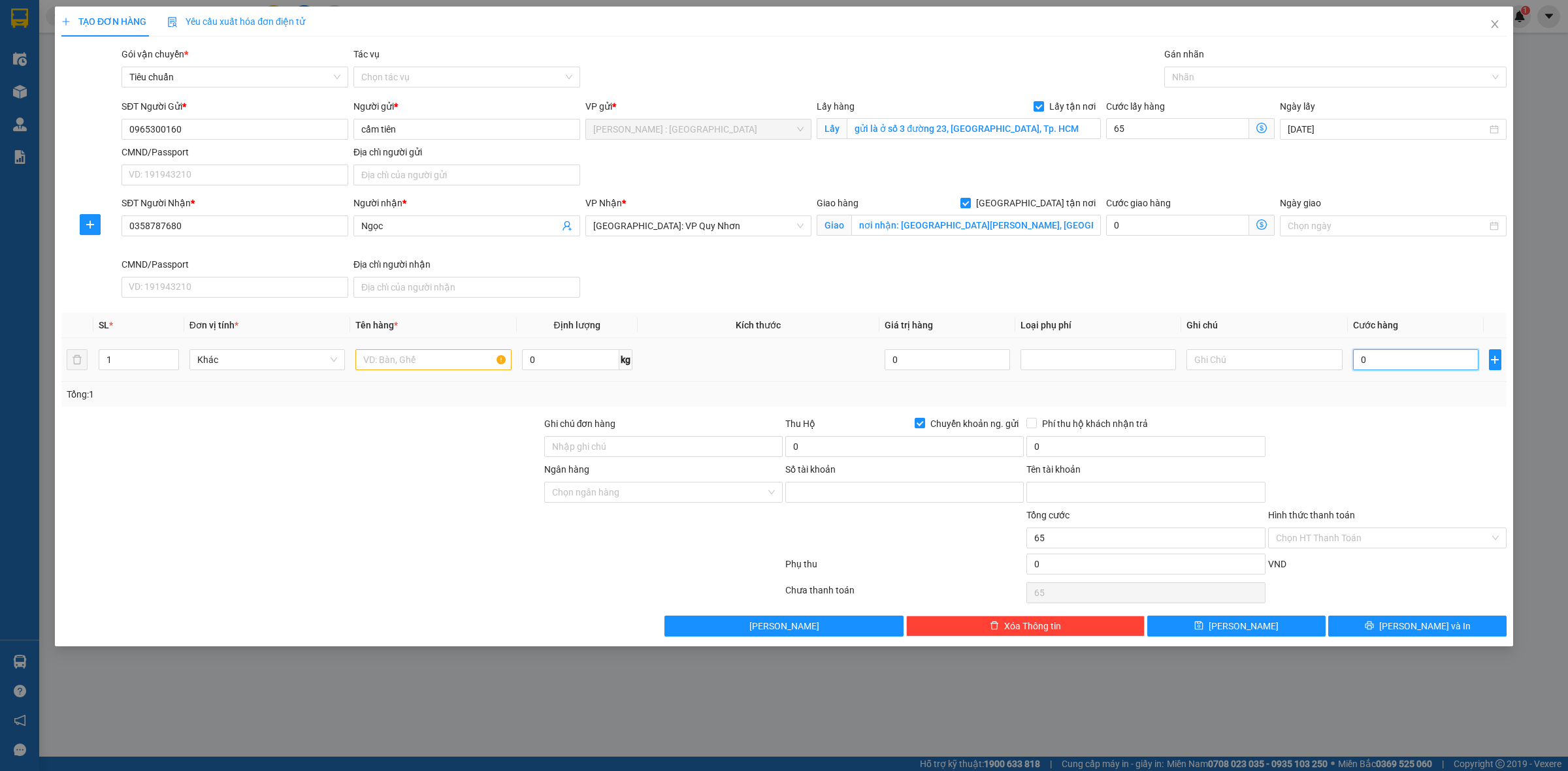
type input "65.000"
click at [1387, 357] on input "0" at bounding box center [1416, 360] width 126 height 21
type input "2"
type input "65.002"
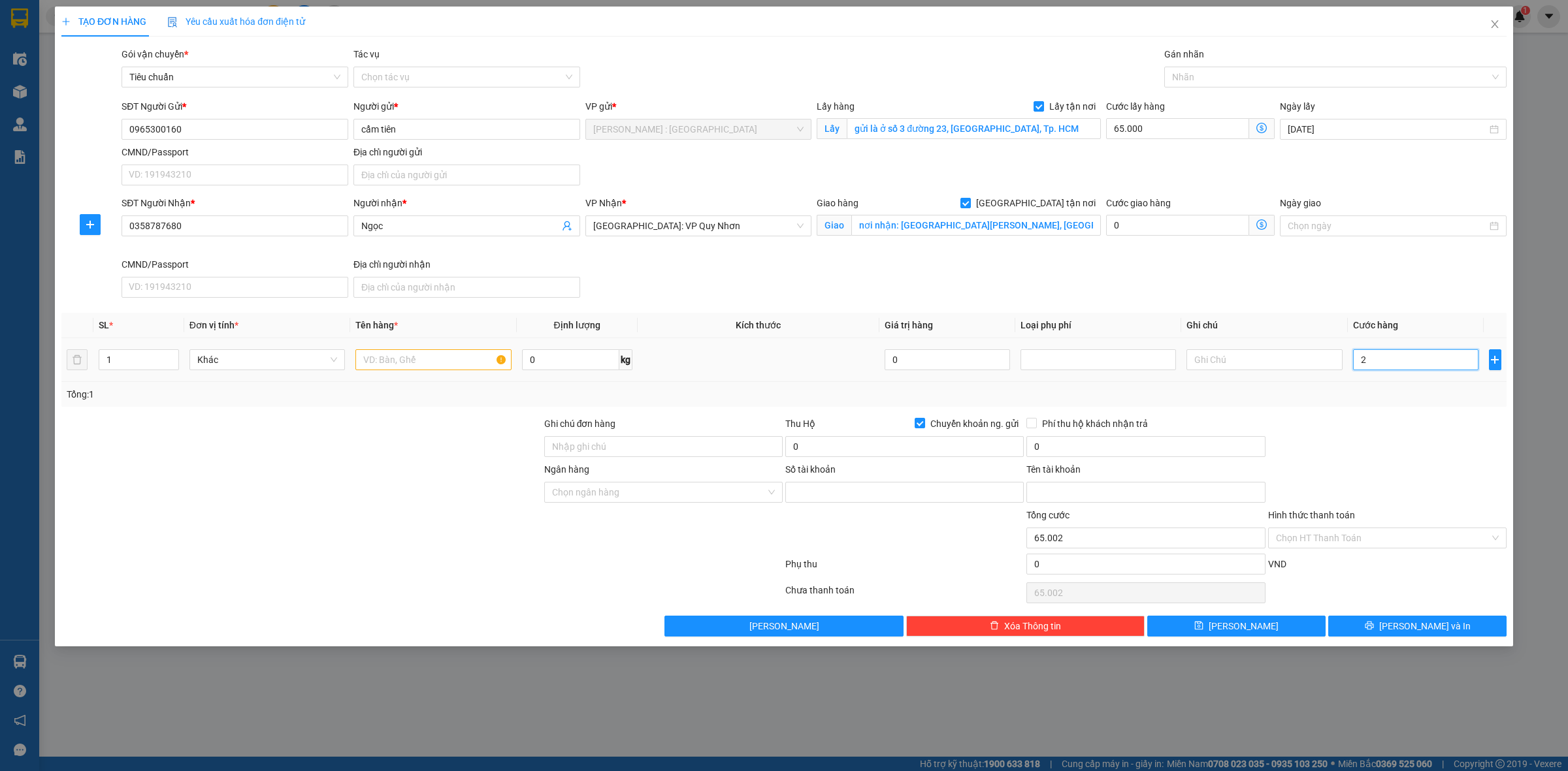
type input "24"
type input "65.024"
type input "240"
type input "65.240"
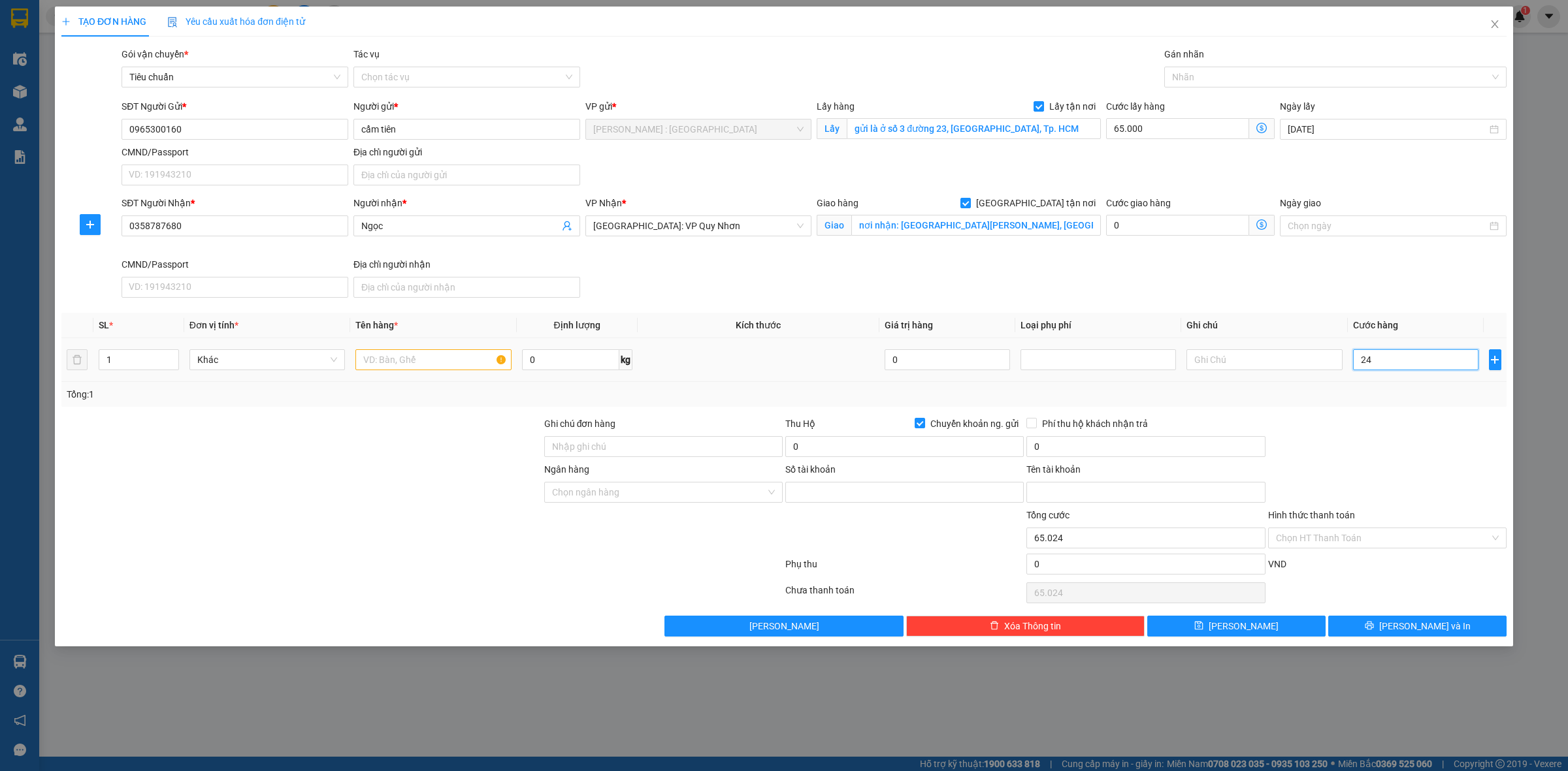
type input "65.240"
type input "240.000"
type input "305.000"
click at [1347, 257] on div "Ngày giao" at bounding box center [1393, 227] width 232 height 62
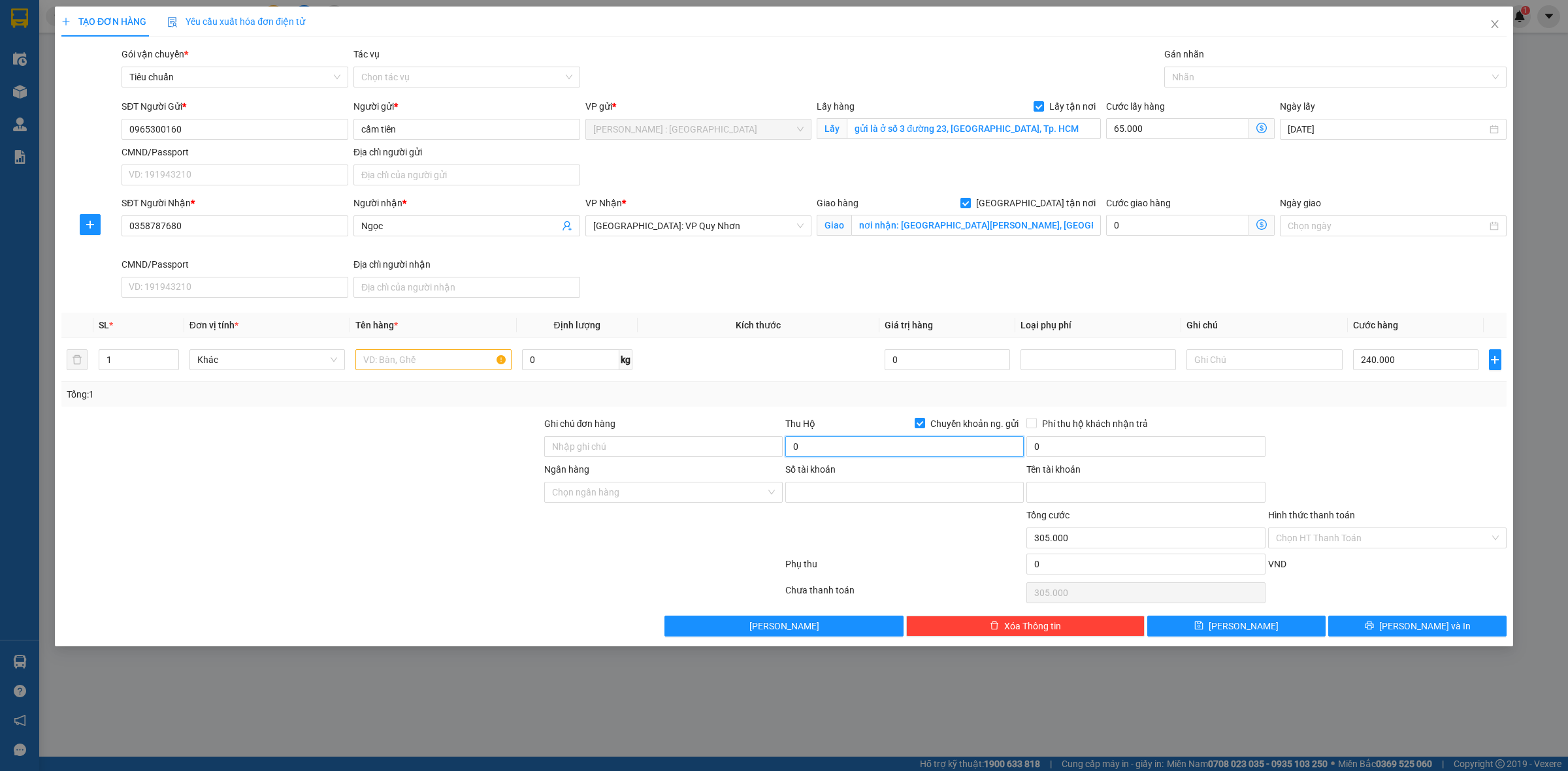
click at [831, 452] on input "0" at bounding box center [904, 446] width 239 height 21
type input "6.300.000"
click at [519, 547] on div at bounding box center [302, 531] width 483 height 46
click at [908, 497] on input "Số tài khoản" at bounding box center [904, 492] width 239 height 21
paste input "19030724919011"
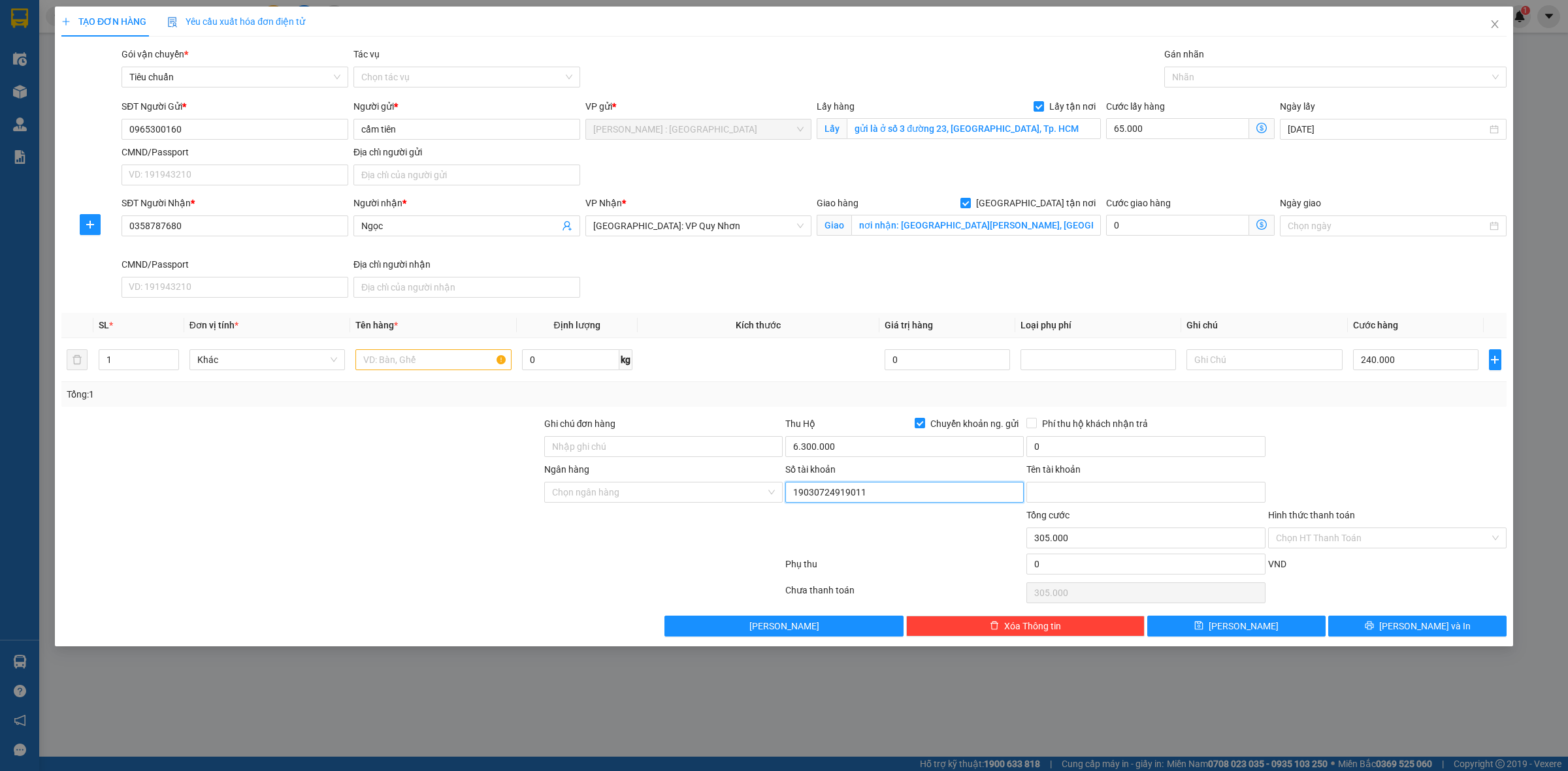
type input "19030724919011"
click at [1047, 489] on input "Tên tài khoản" at bounding box center [1145, 492] width 239 height 21
paste input "hàng về kho book ship gấp"
type input "h"
click at [1147, 449] on input "0" at bounding box center [1145, 446] width 239 height 21
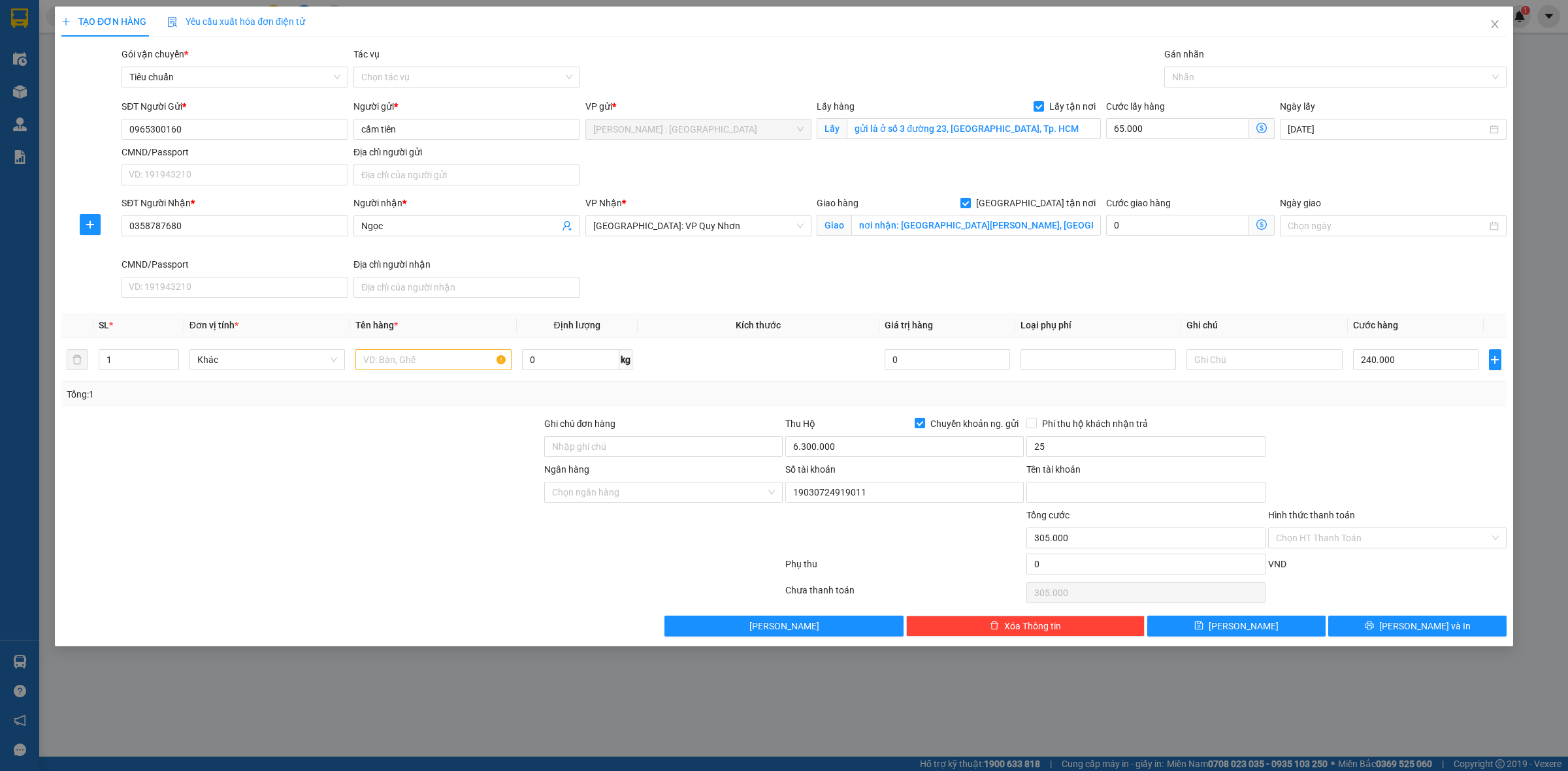
type input "25.000"
click at [1093, 490] on input "Tên tài khoản" at bounding box center [1145, 492] width 239 height 21
paste input "NGUYEN THI NGA"
type input "NGUYEN THI NGA"
click at [730, 498] on input "Ngân hàng" at bounding box center [658, 492] width 213 height 19
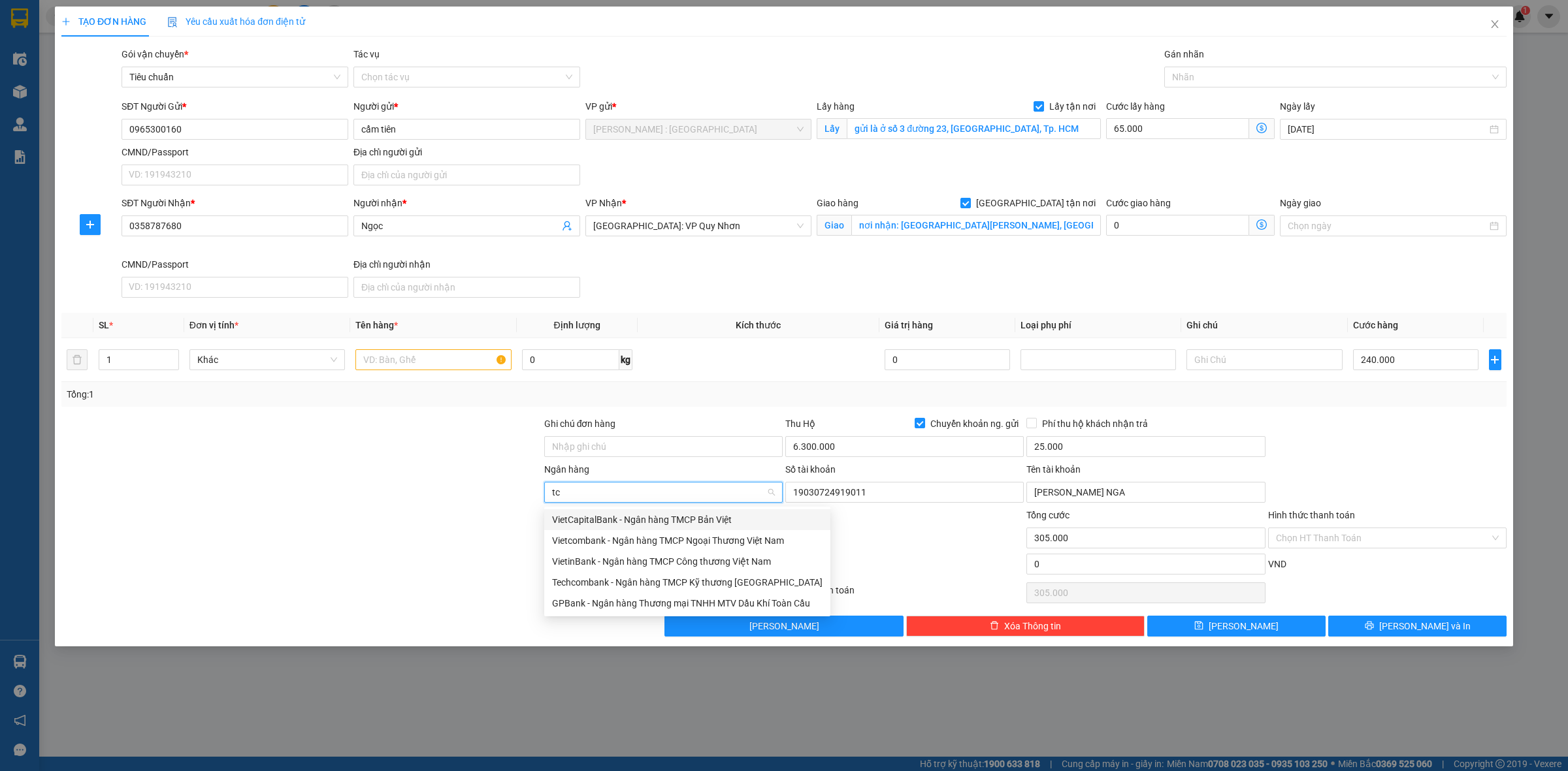
type input "tcb"
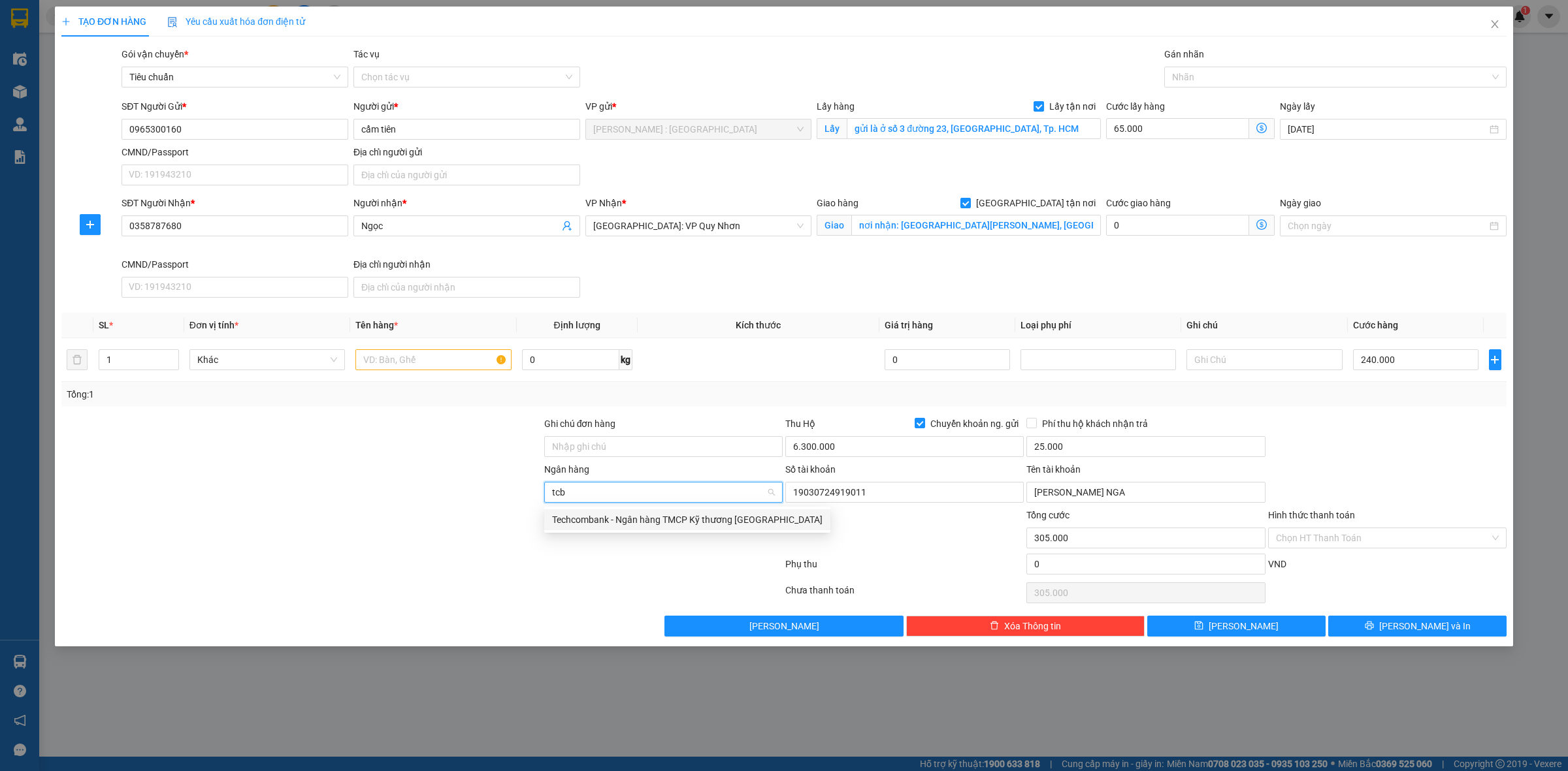
click at [743, 524] on div "Techcombank - Ngân hàng TMCP Kỹ thương Việt Nam" at bounding box center [687, 519] width 270 height 14
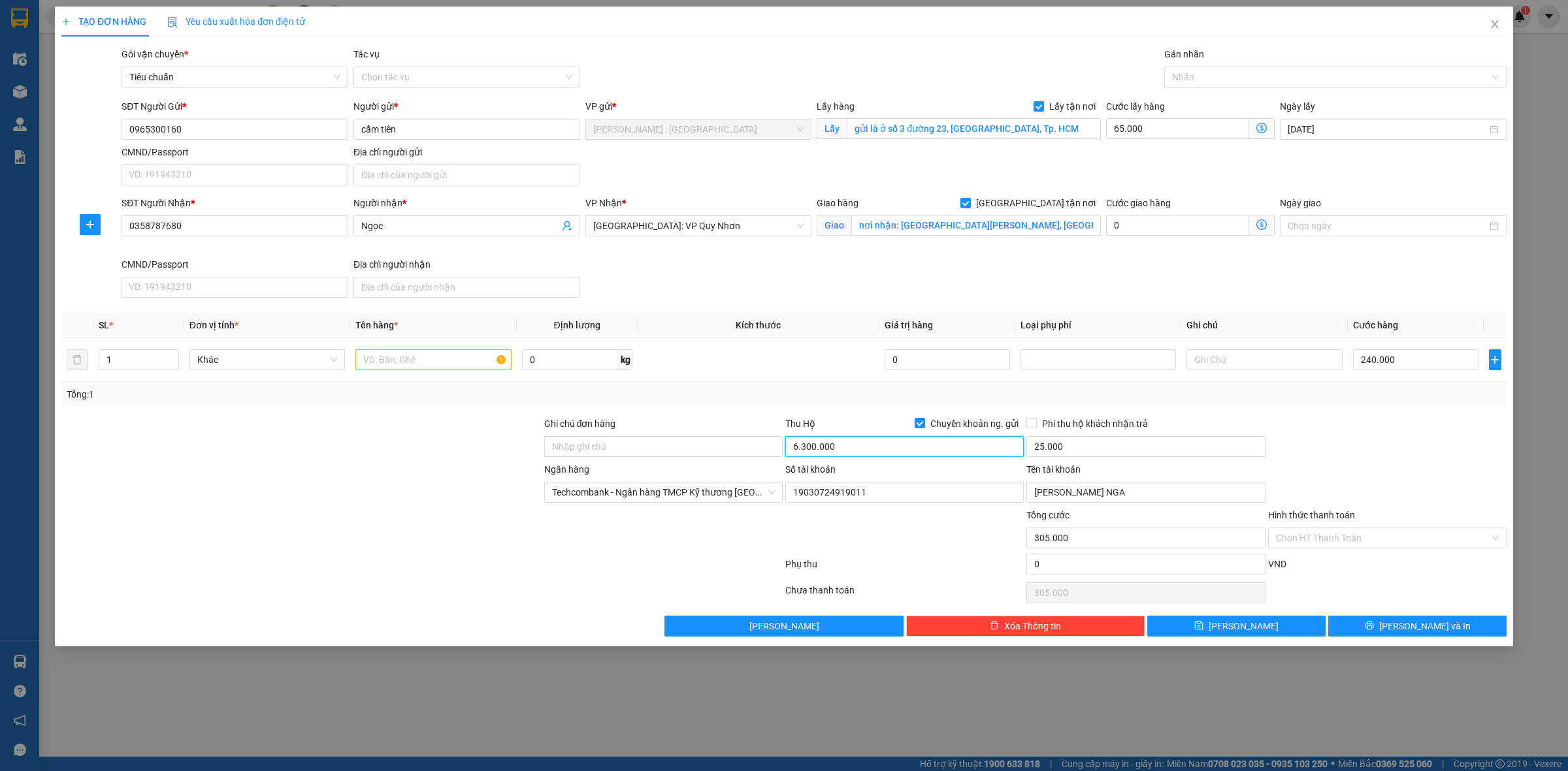
click at [887, 446] on input "6.300.000" at bounding box center [904, 446] width 239 height 21
type input "5.995.000"
click at [936, 571] on div "Phụ thu" at bounding box center [904, 568] width 241 height 23
click at [383, 365] on input "text" at bounding box center [433, 360] width 155 height 21
paste input "3 kiện khí argon"
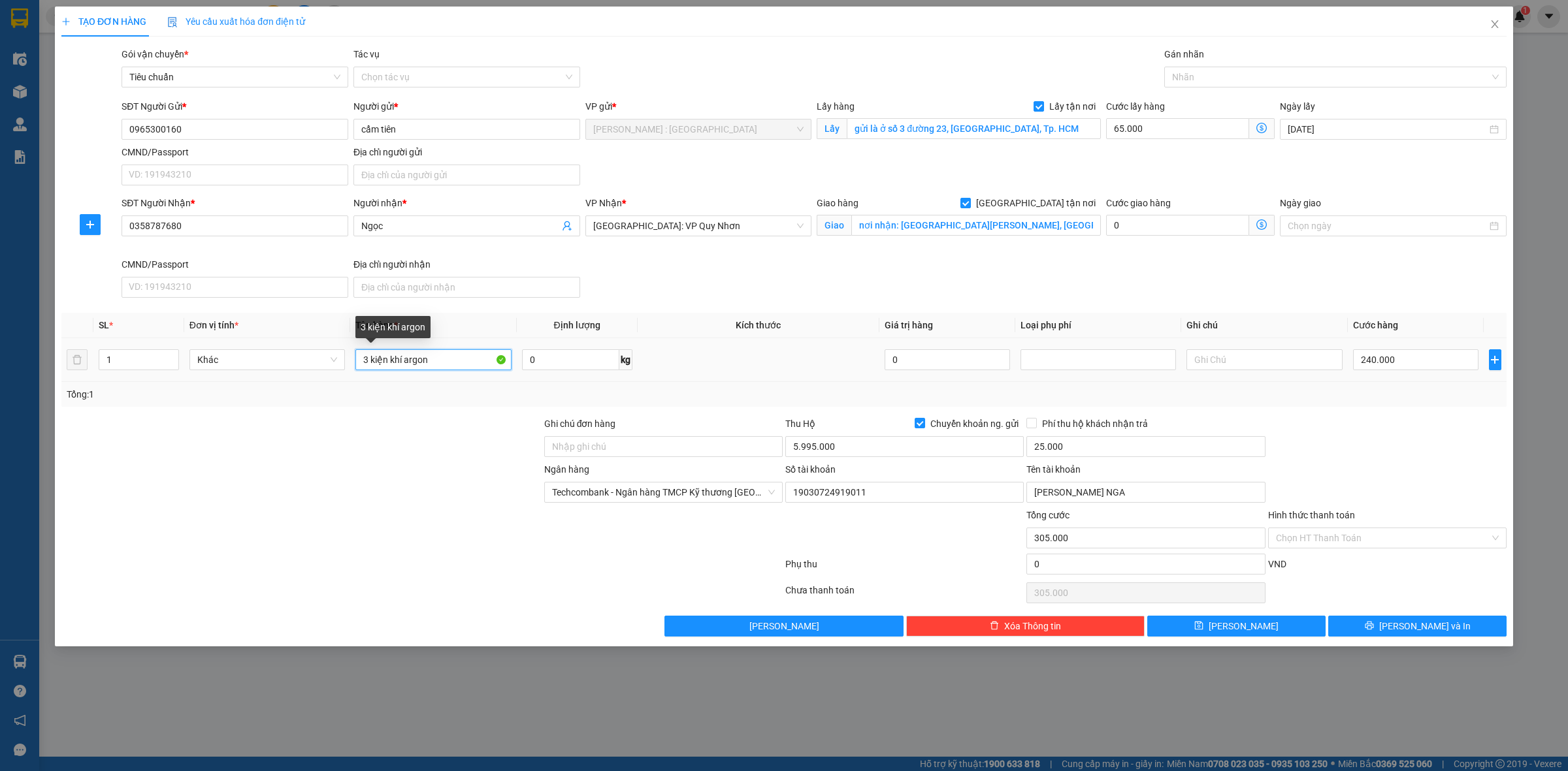
click at [432, 358] on input "3 kiện khí argon" at bounding box center [433, 360] width 155 height 21
type input "3 kiện khí argon anh tùng đón"
click at [1374, 624] on icon "printer" at bounding box center [1370, 625] width 9 height 9
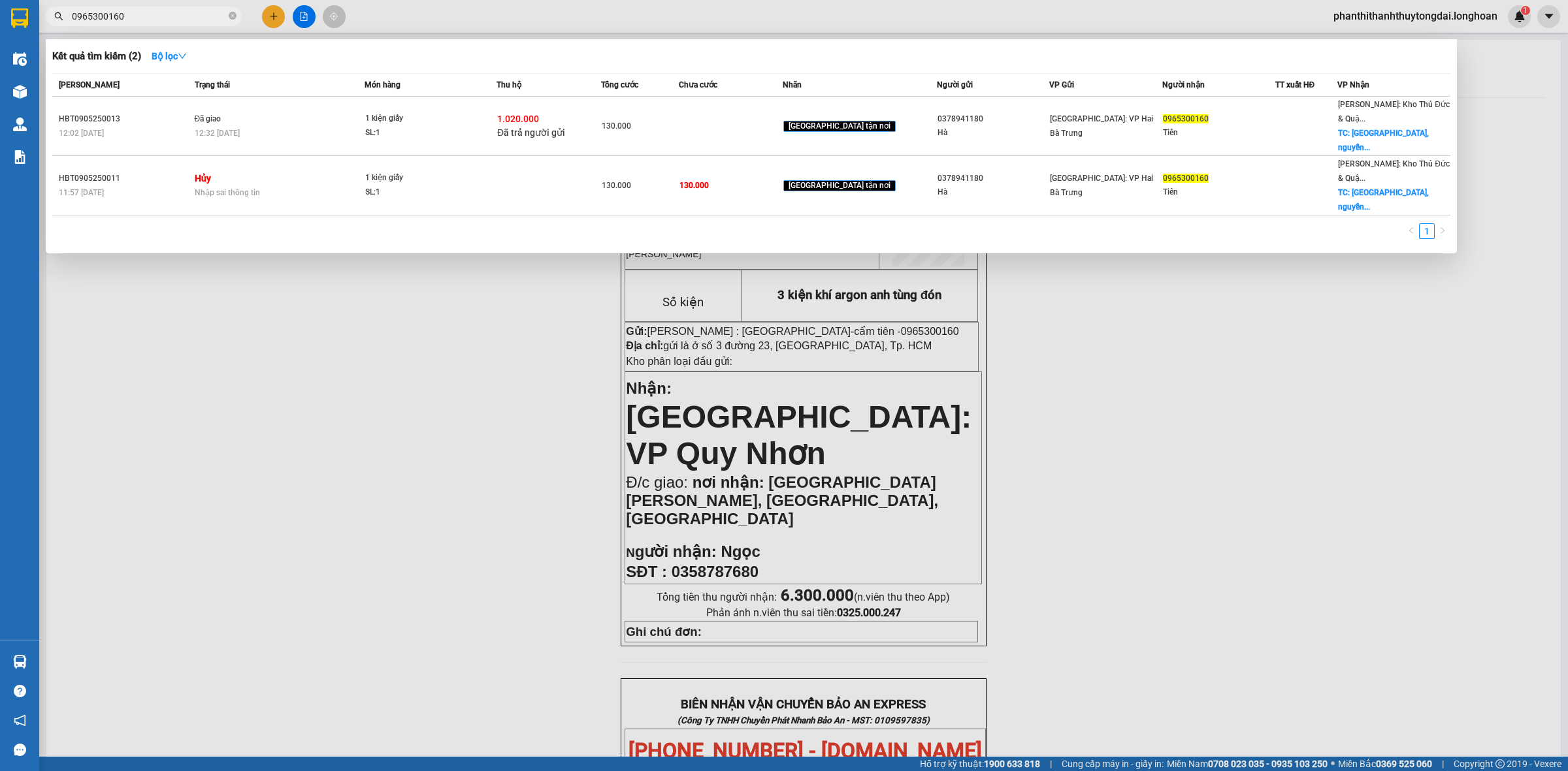
click at [207, 12] on input "0965300160" at bounding box center [149, 16] width 154 height 14
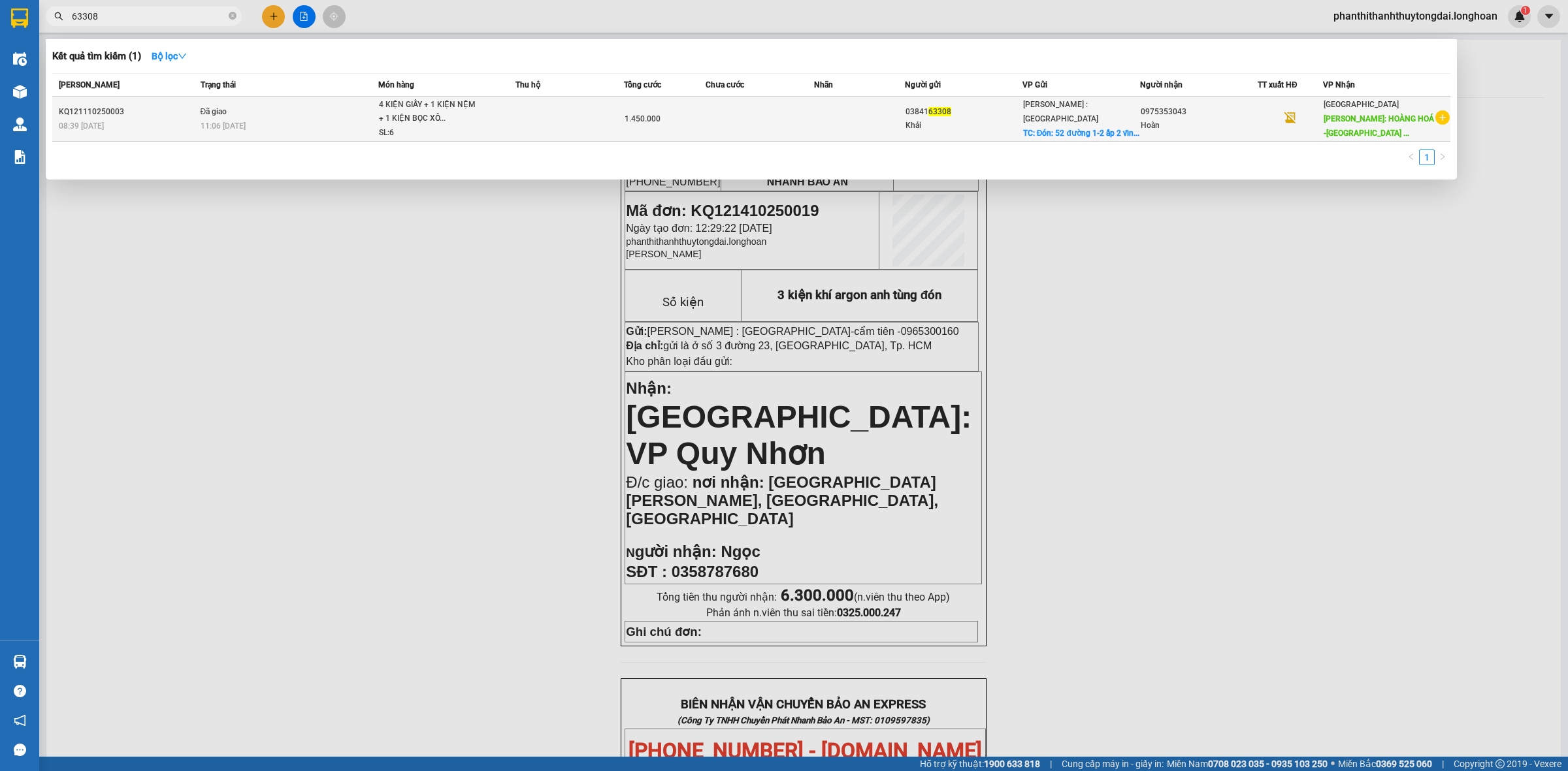
type input "63308"
click at [363, 122] on div "11:06 - 13/10" at bounding box center [289, 126] width 177 height 14
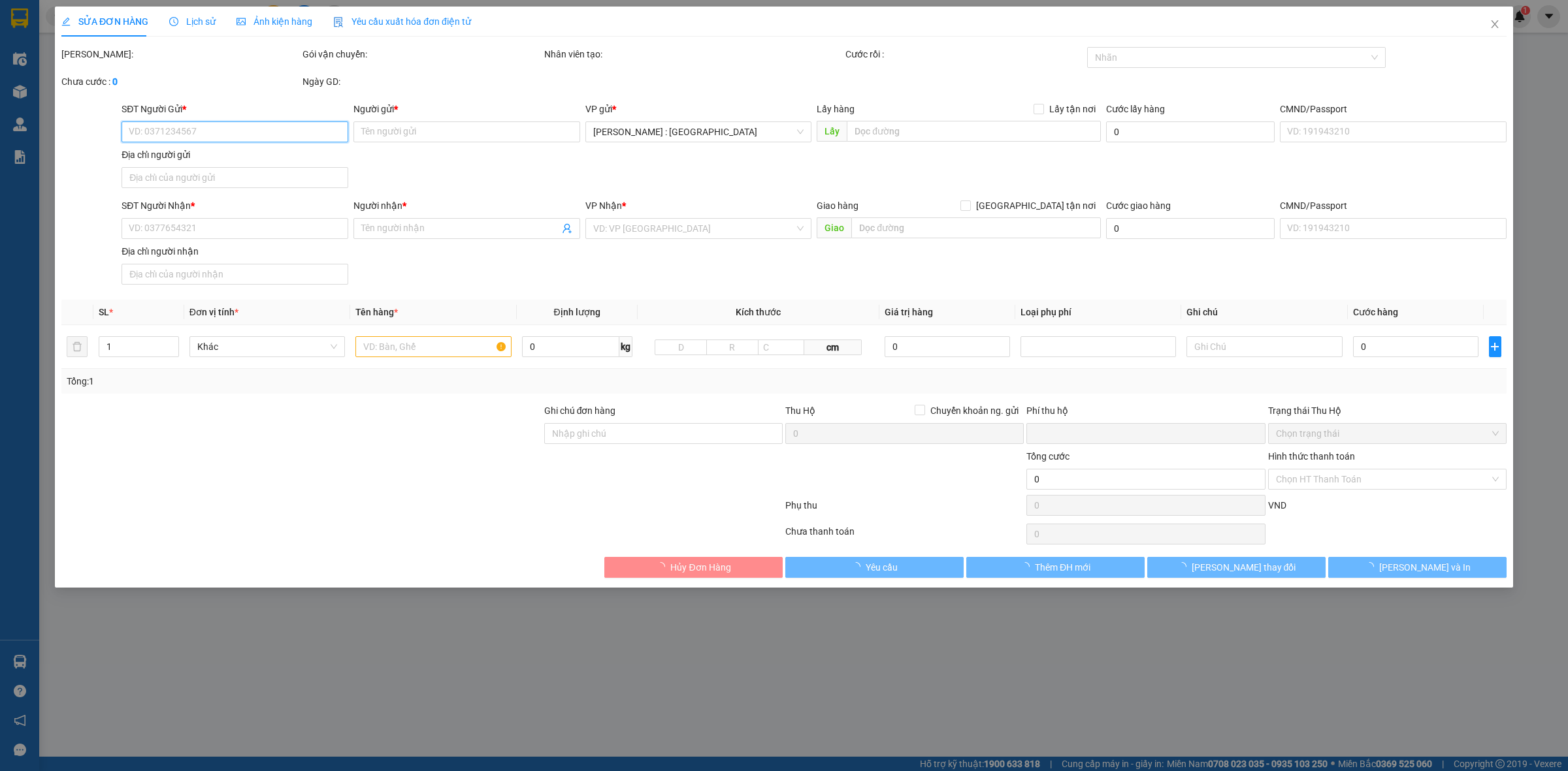
type input "0384163308"
type input "Khải"
checkbox input "true"
type input "Đón: 52 đường 1-2 ấp 2 vĩnh lộc b bình chánh hồ chí minh"
type input "0975353043"
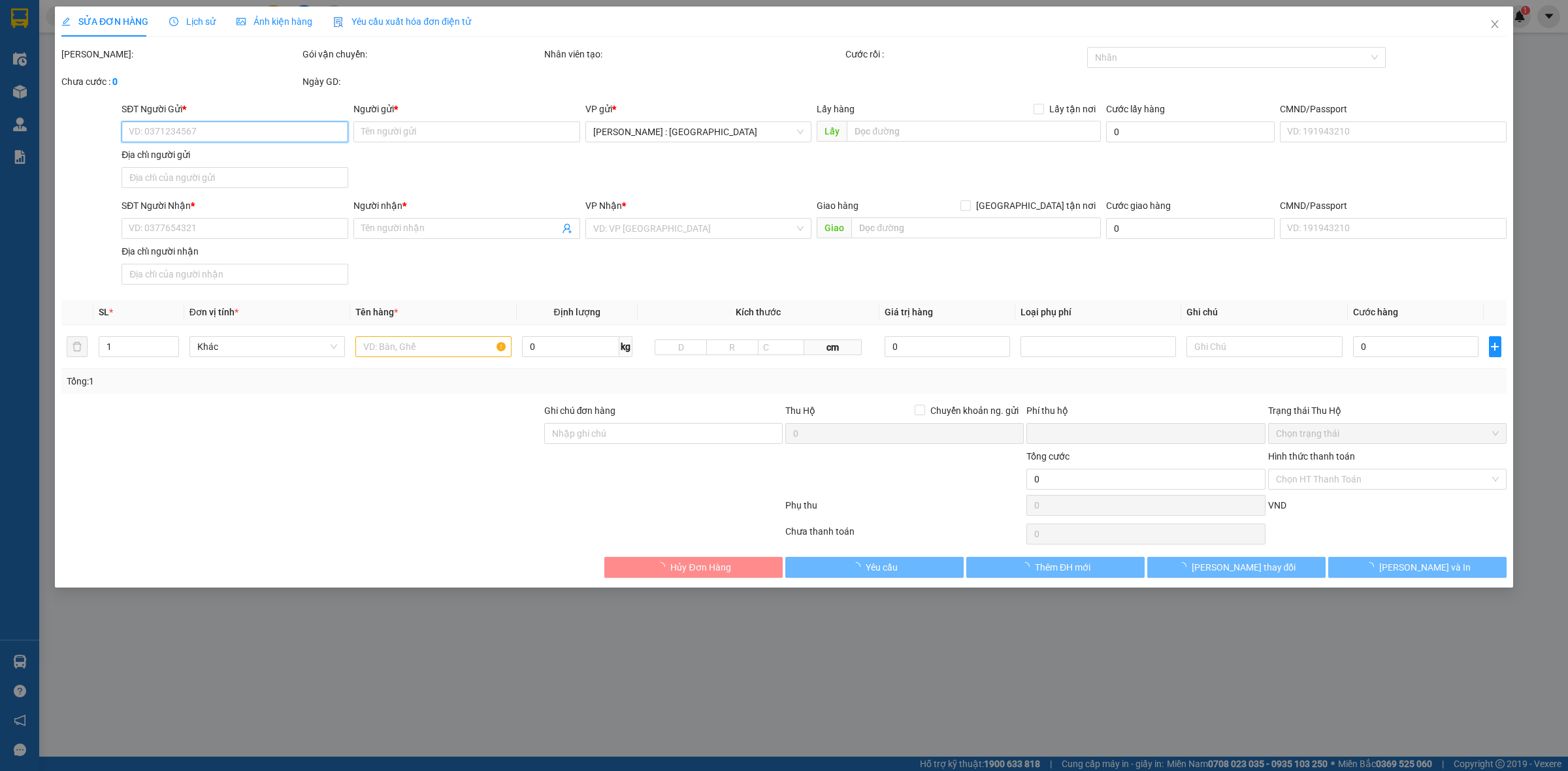
type input "Hoàn"
type input "HOÀNG HOÁ -THANH HOÁ - QL1A"
type input "NHẬN THEO KIỆN-GIAO NGUYÊN KIỆN - HƯ VỠ KHÔNG ĐỀN"
type input "0"
type input "1.450.000"
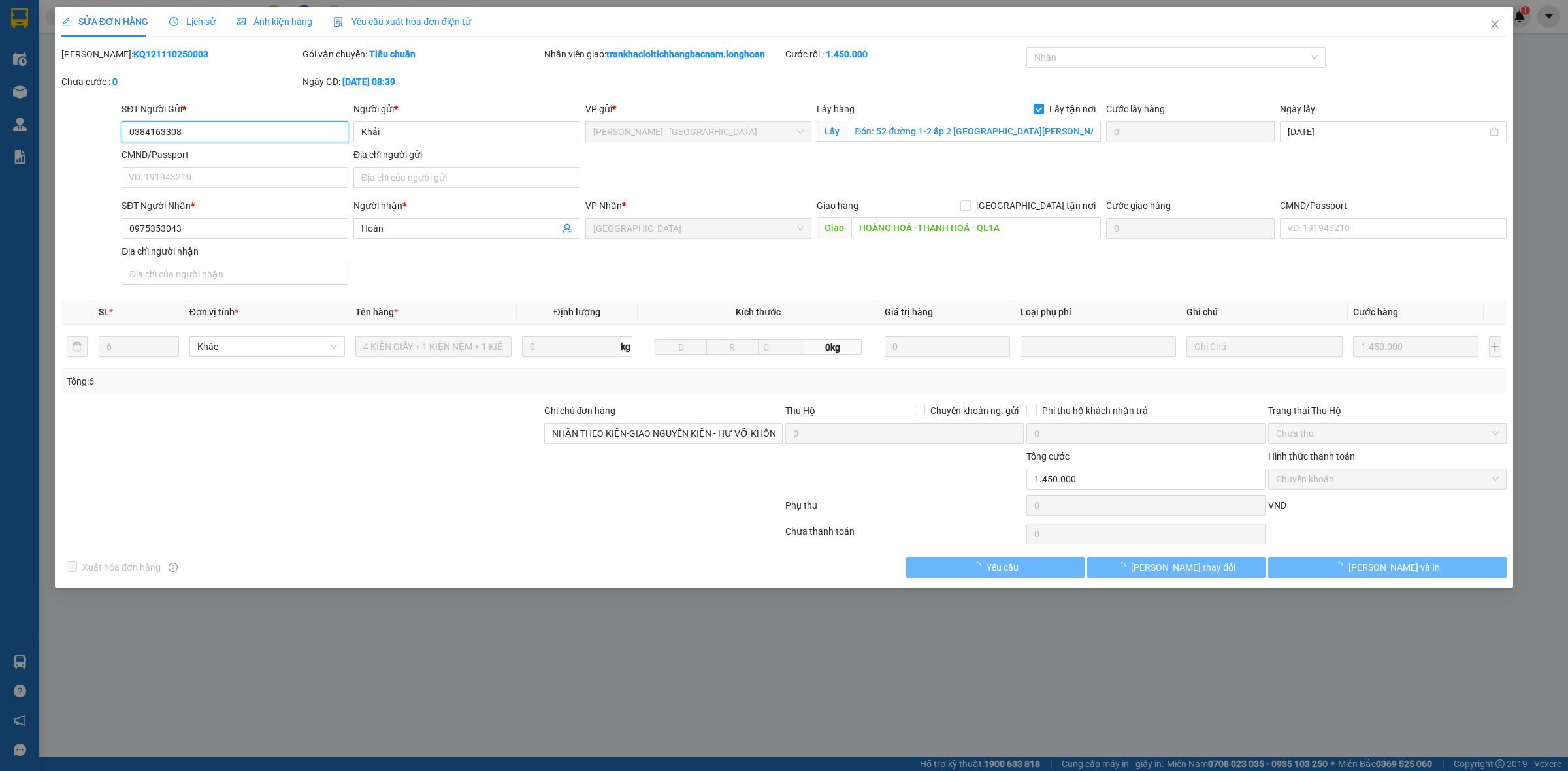
click at [256, 135] on input "0384163308" at bounding box center [235, 132] width 227 height 21
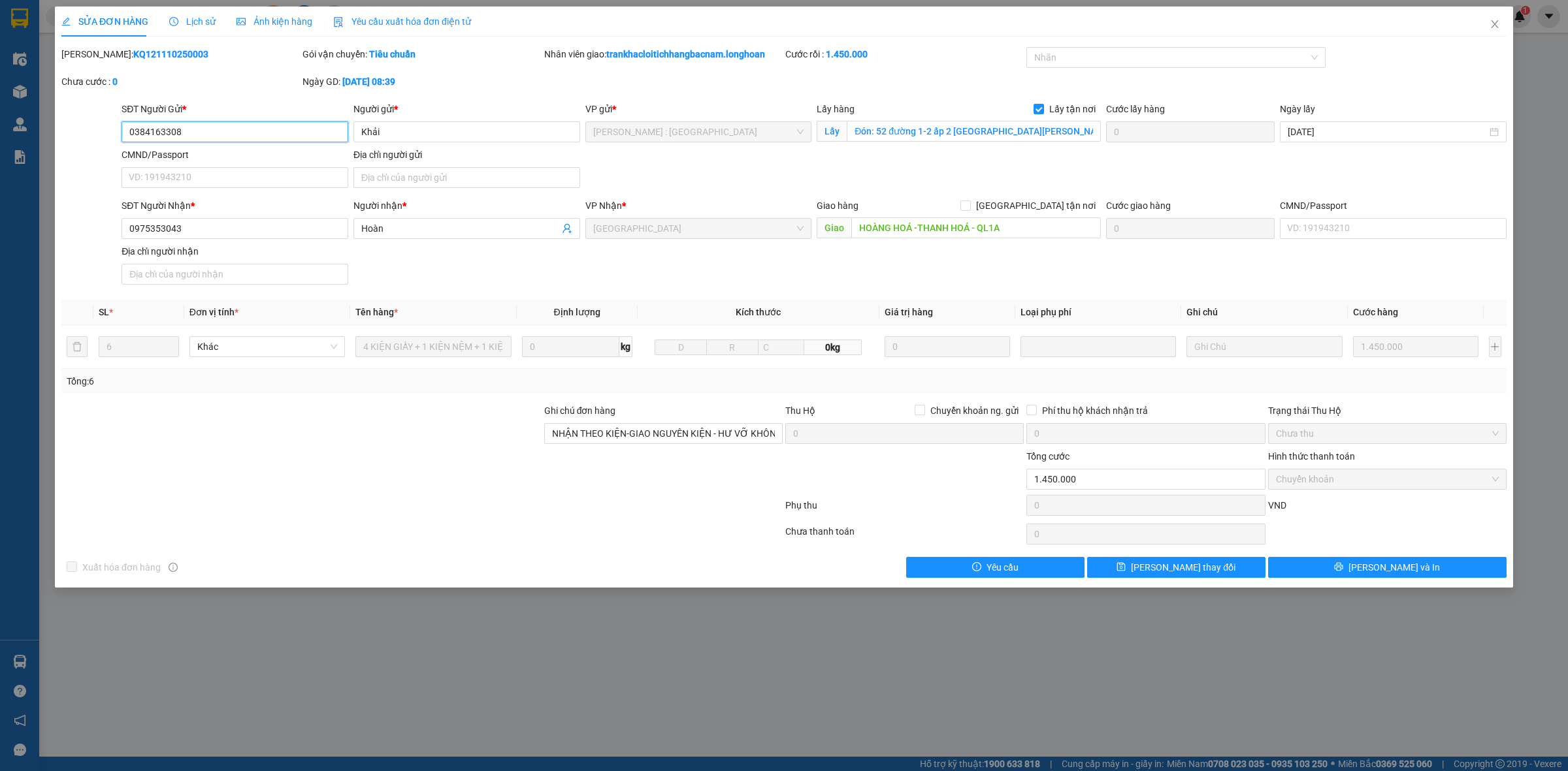
click at [256, 135] on input "0384163308" at bounding box center [235, 132] width 227 height 21
click at [1497, 27] on icon "close" at bounding box center [1494, 24] width 10 height 10
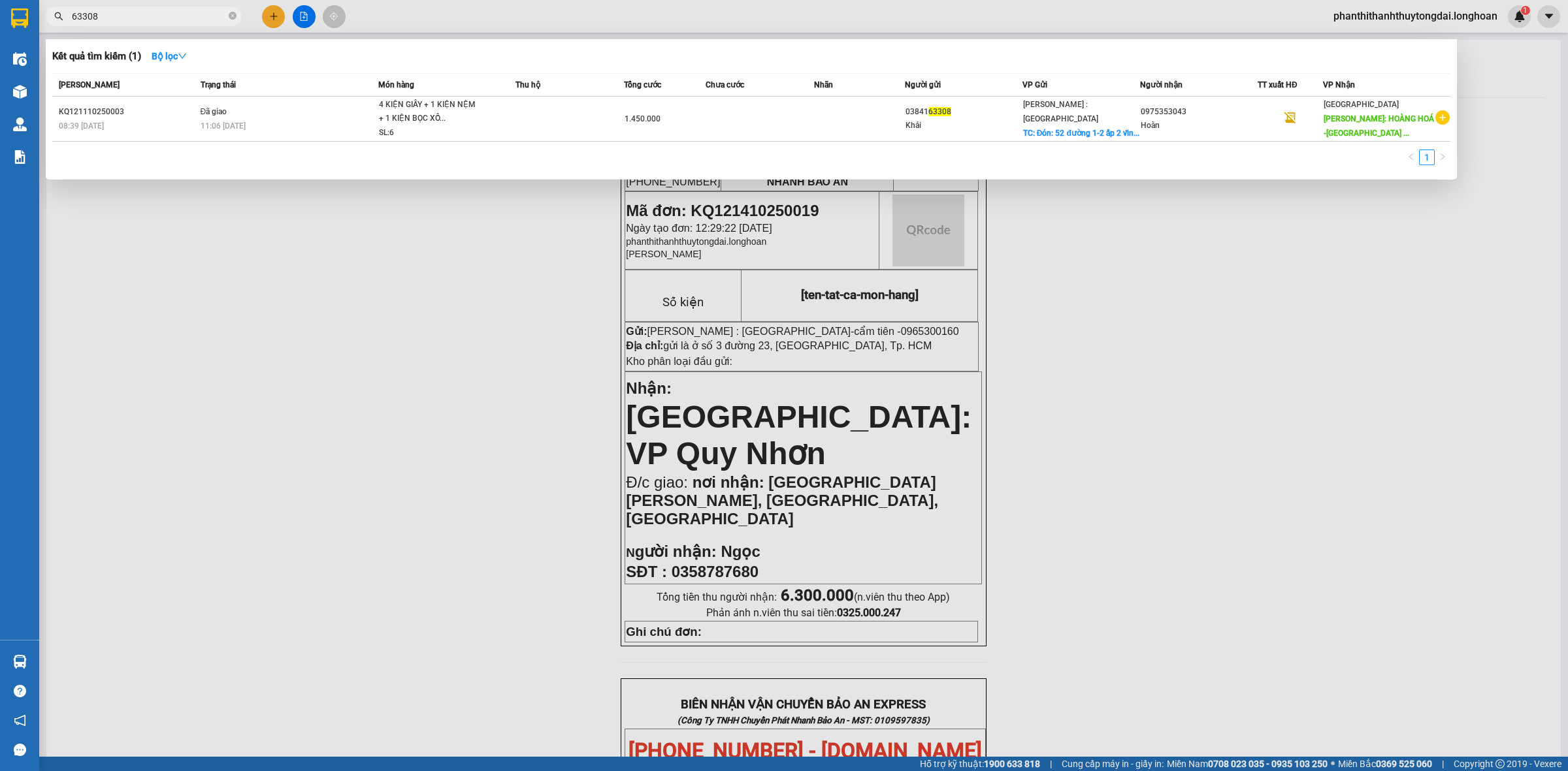
click at [175, 10] on input "63308" at bounding box center [149, 16] width 154 height 14
click at [279, 15] on div at bounding box center [784, 386] width 1568 height 771
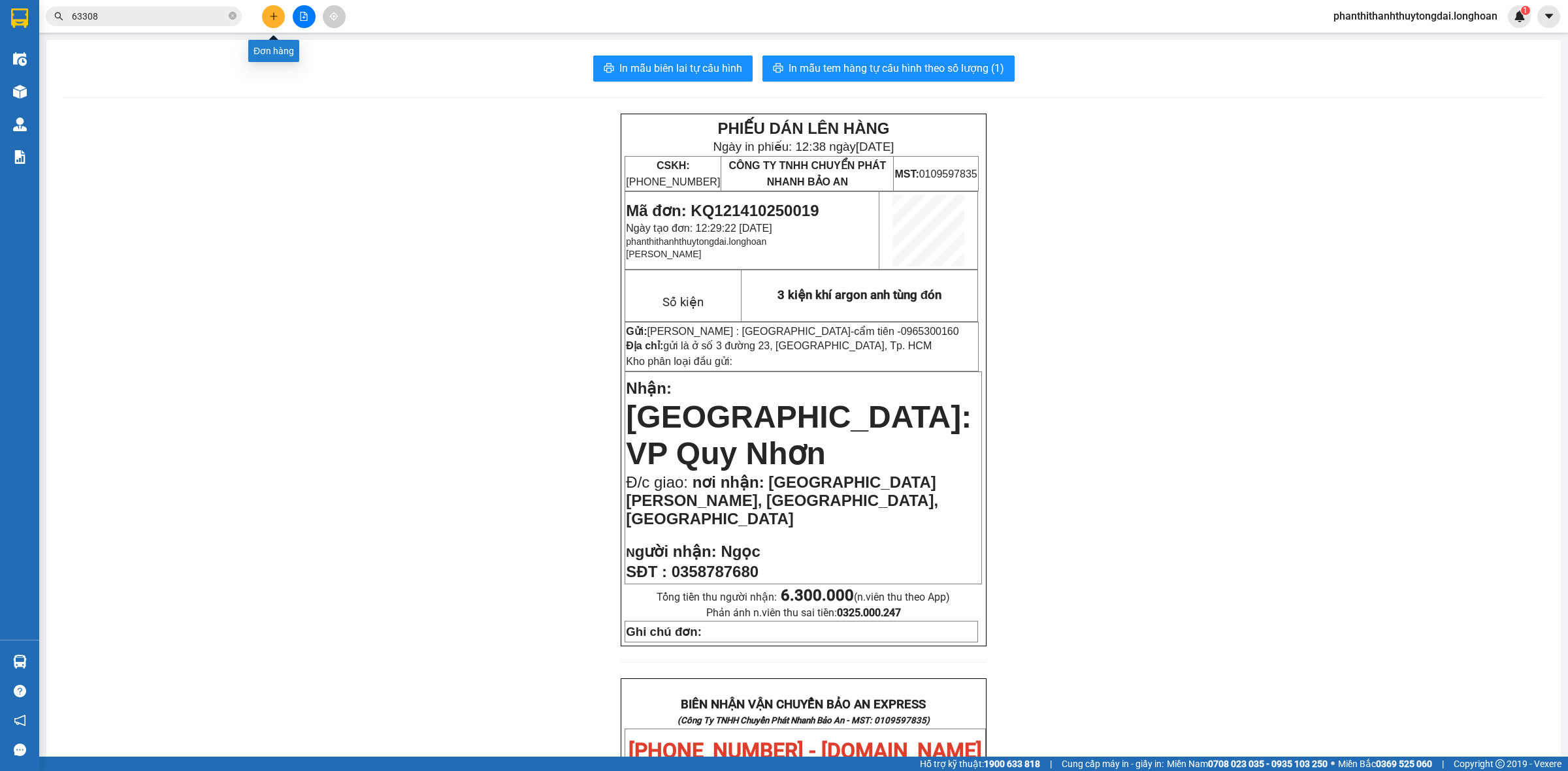
click at [281, 17] on button at bounding box center [273, 16] width 23 height 23
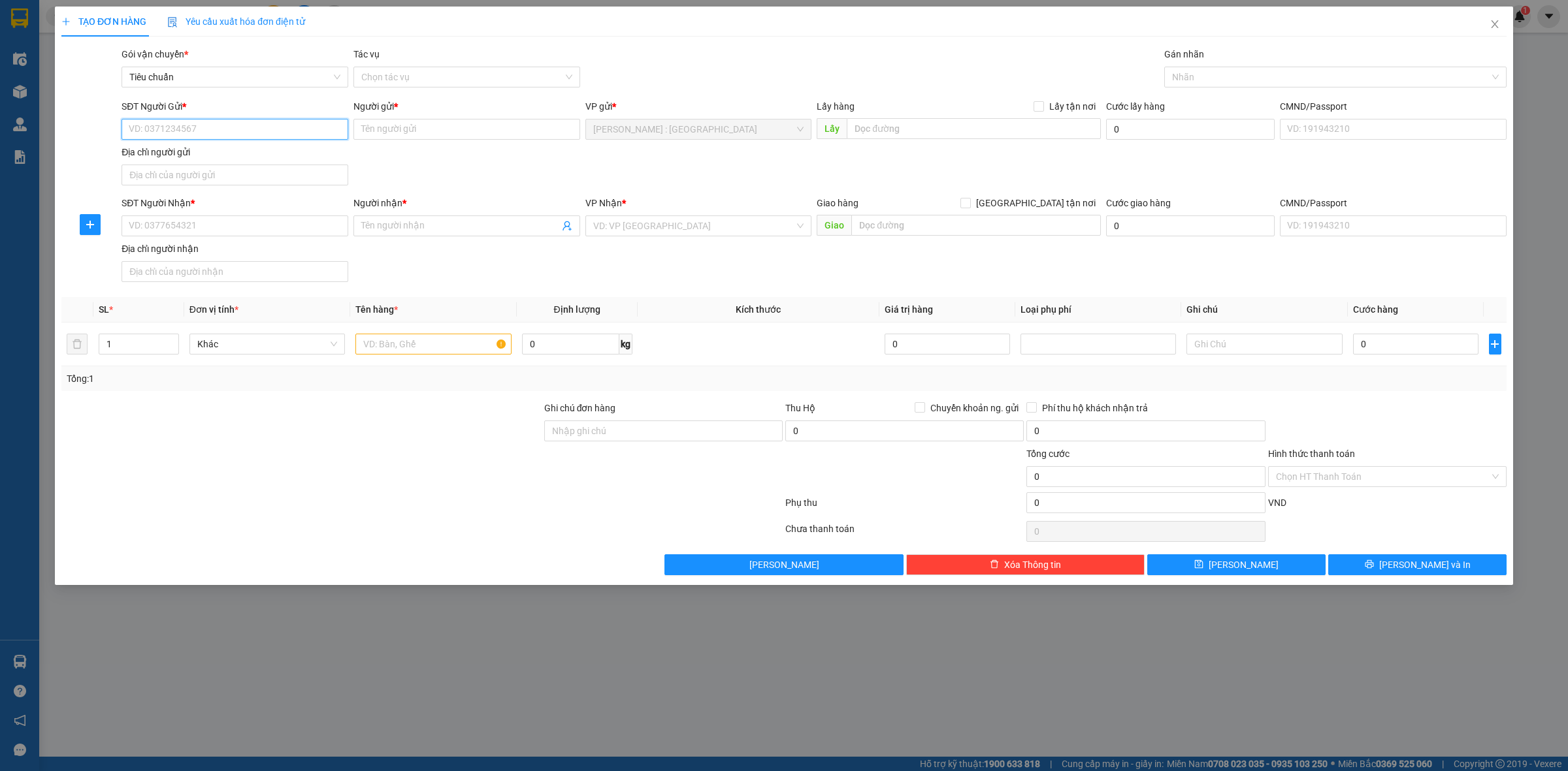
click at [262, 126] on input "SĐT Người Gửi *" at bounding box center [235, 129] width 227 height 21
paste input "0989161735"
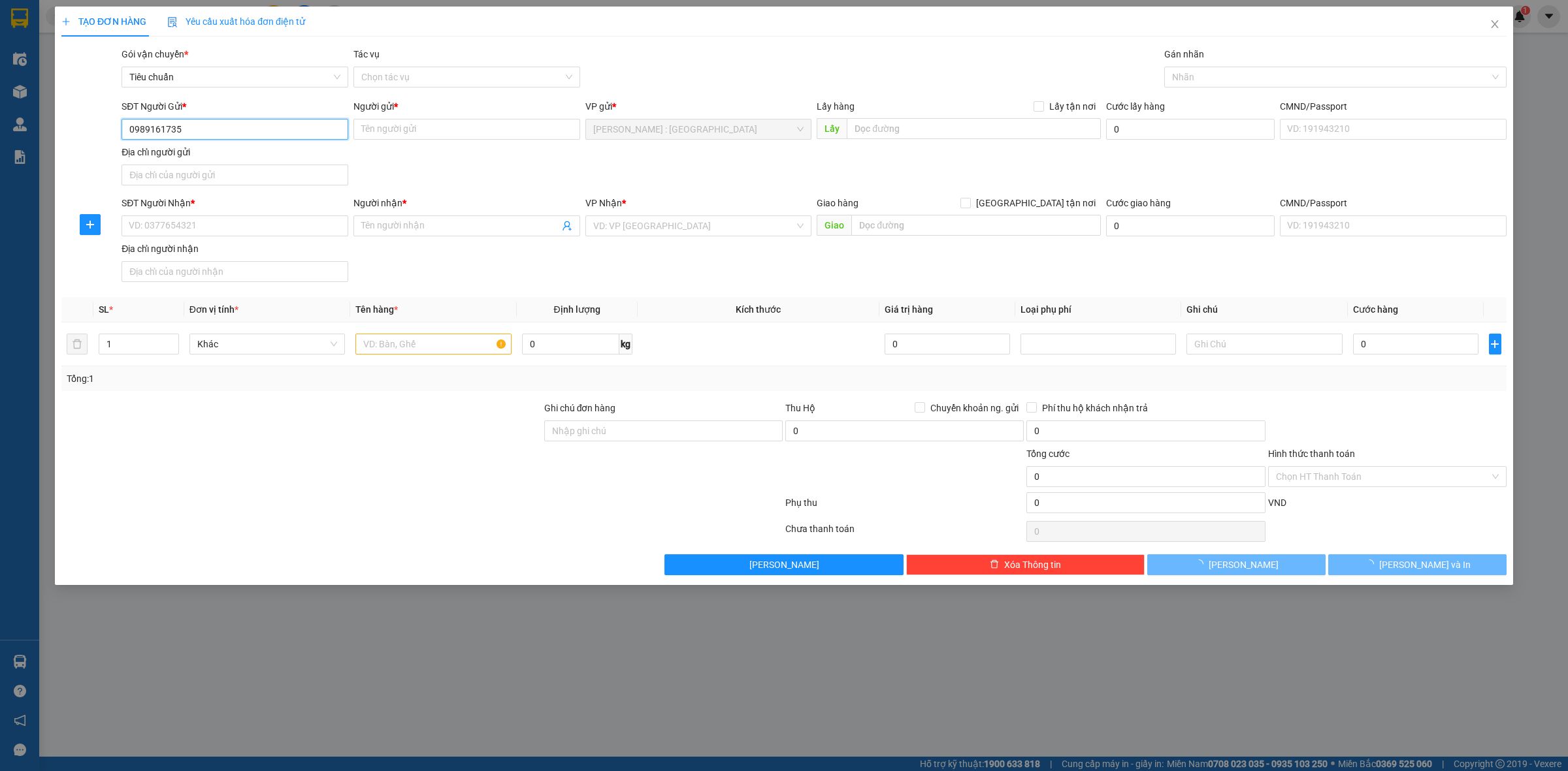
type input "0989161735"
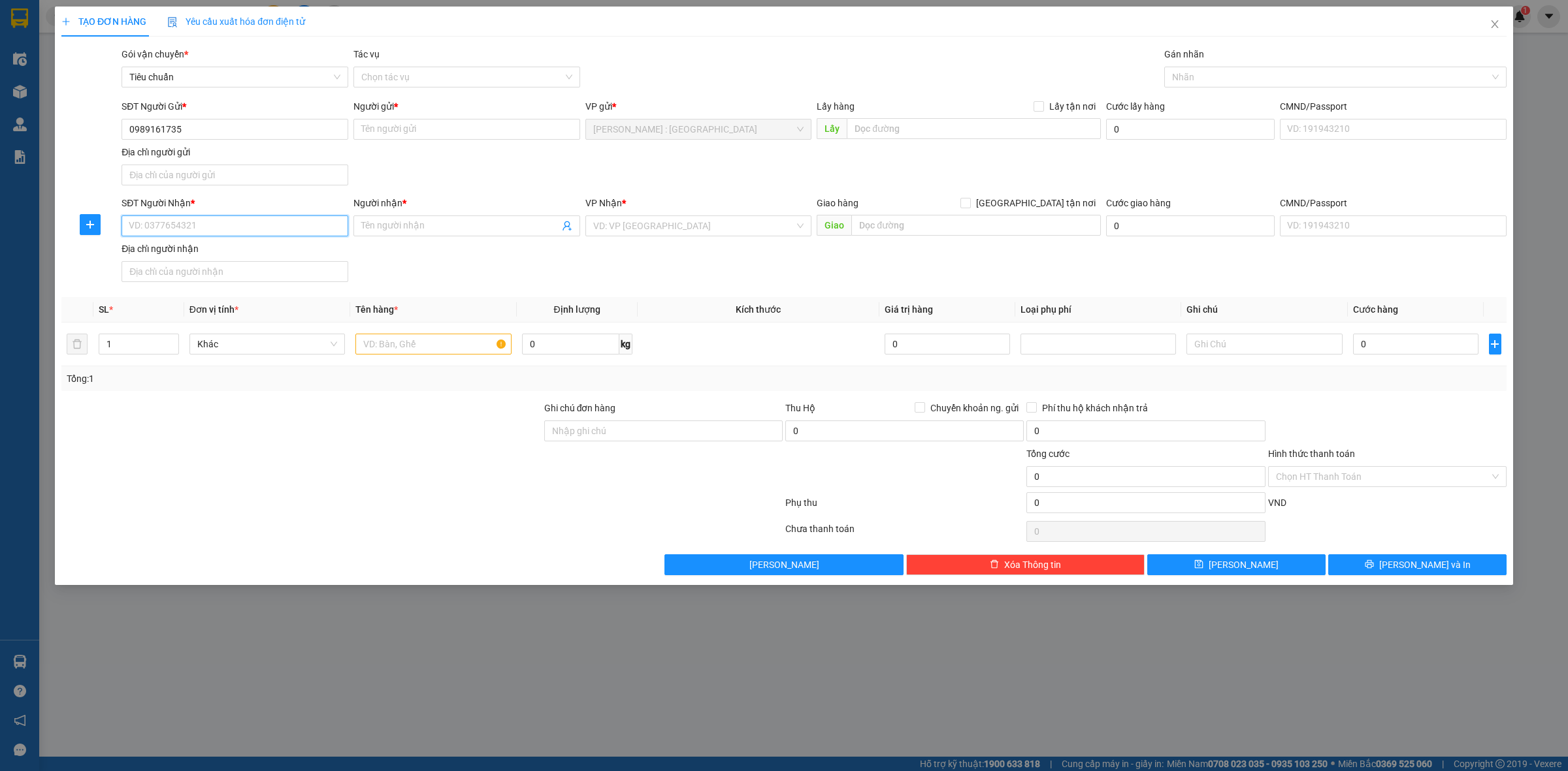
click at [322, 227] on input "SĐT Người Nhận *" at bounding box center [235, 226] width 227 height 21
paste input "0793772468"
type input "0793772468"
click at [453, 128] on input "Người gửi *" at bounding box center [467, 129] width 227 height 21
paste input "Toàn"
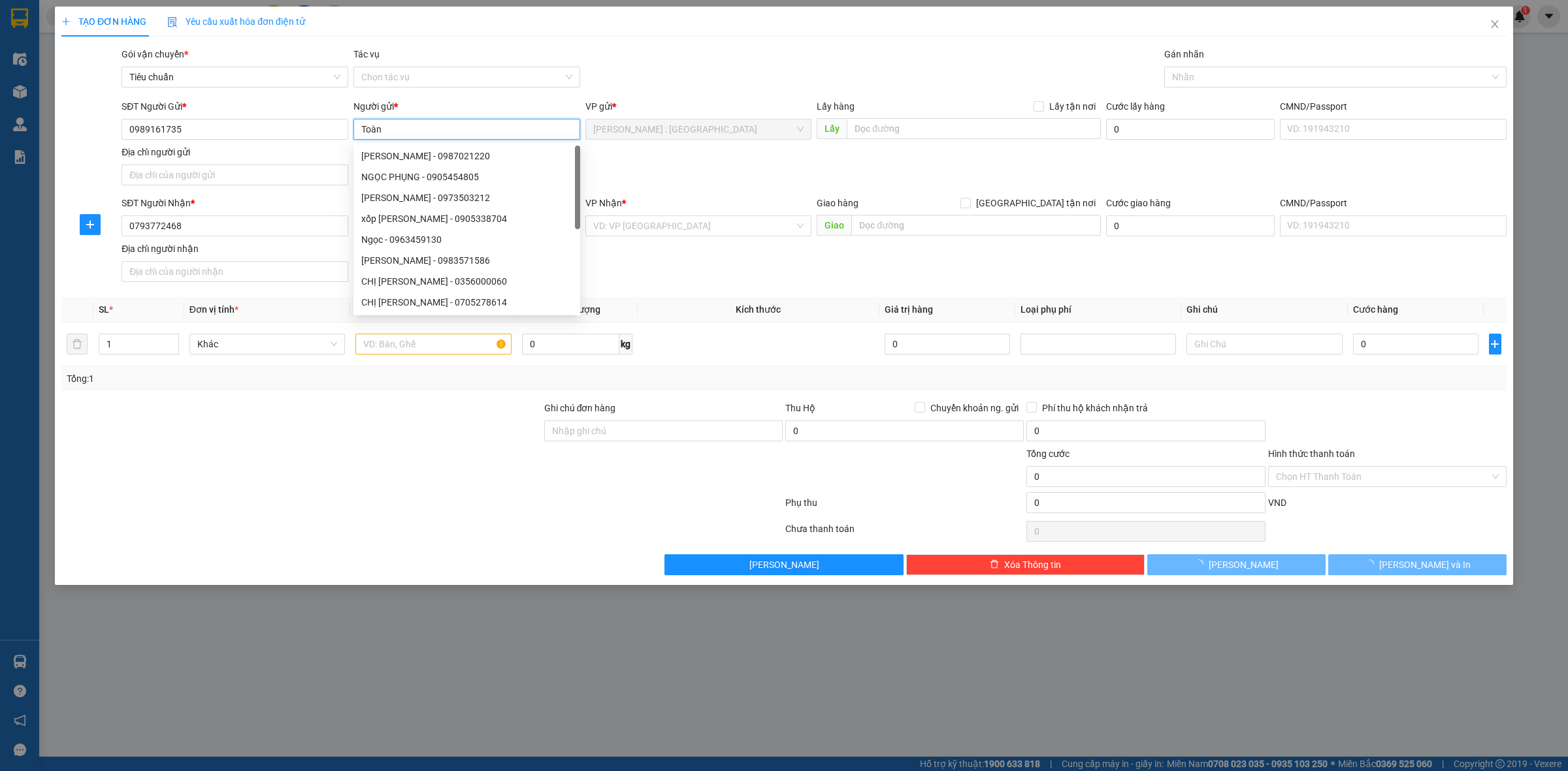
type input "Toàn"
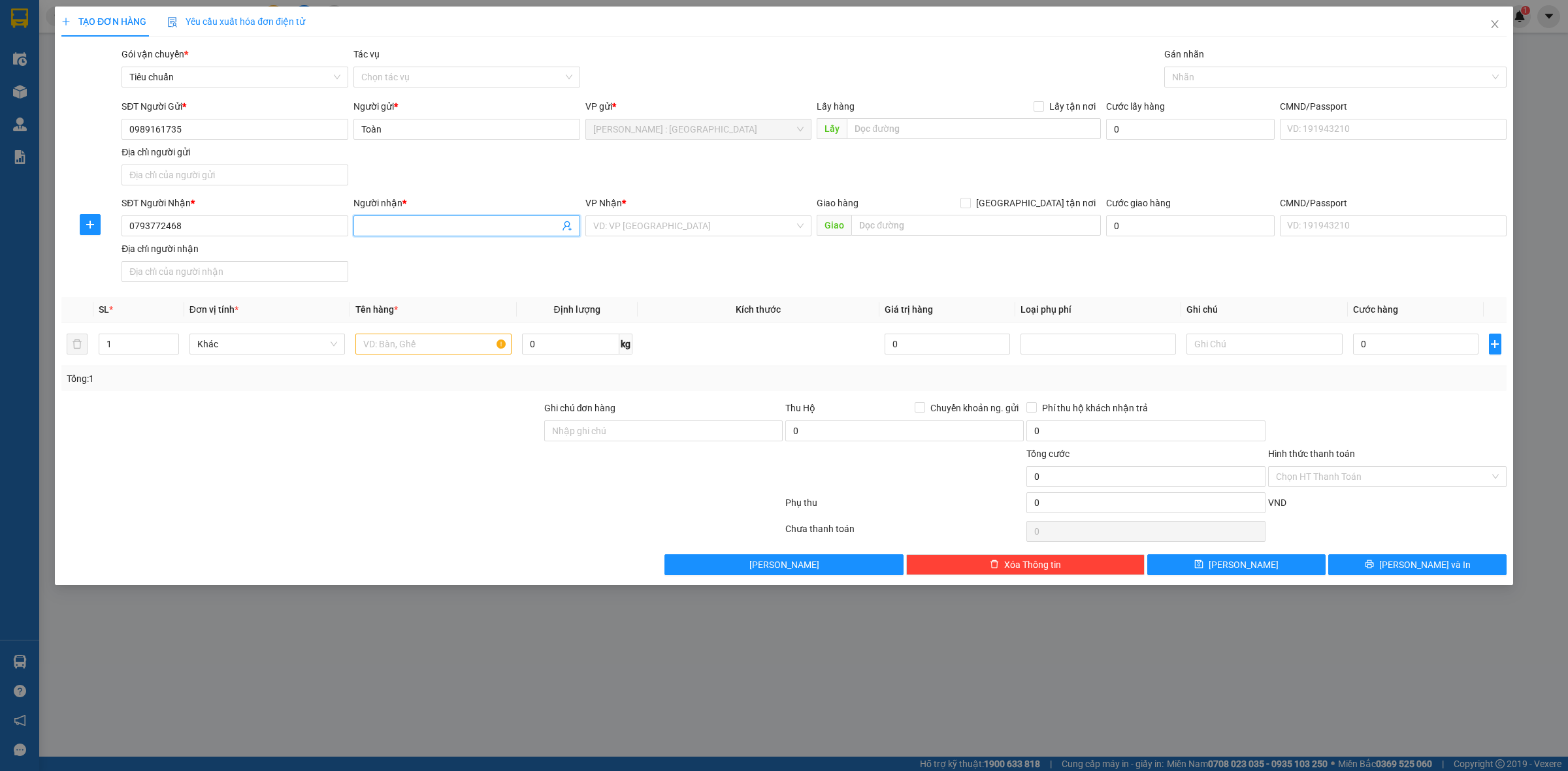
click at [426, 222] on input "Người nhận *" at bounding box center [460, 226] width 198 height 14
paste input "Tuấn"
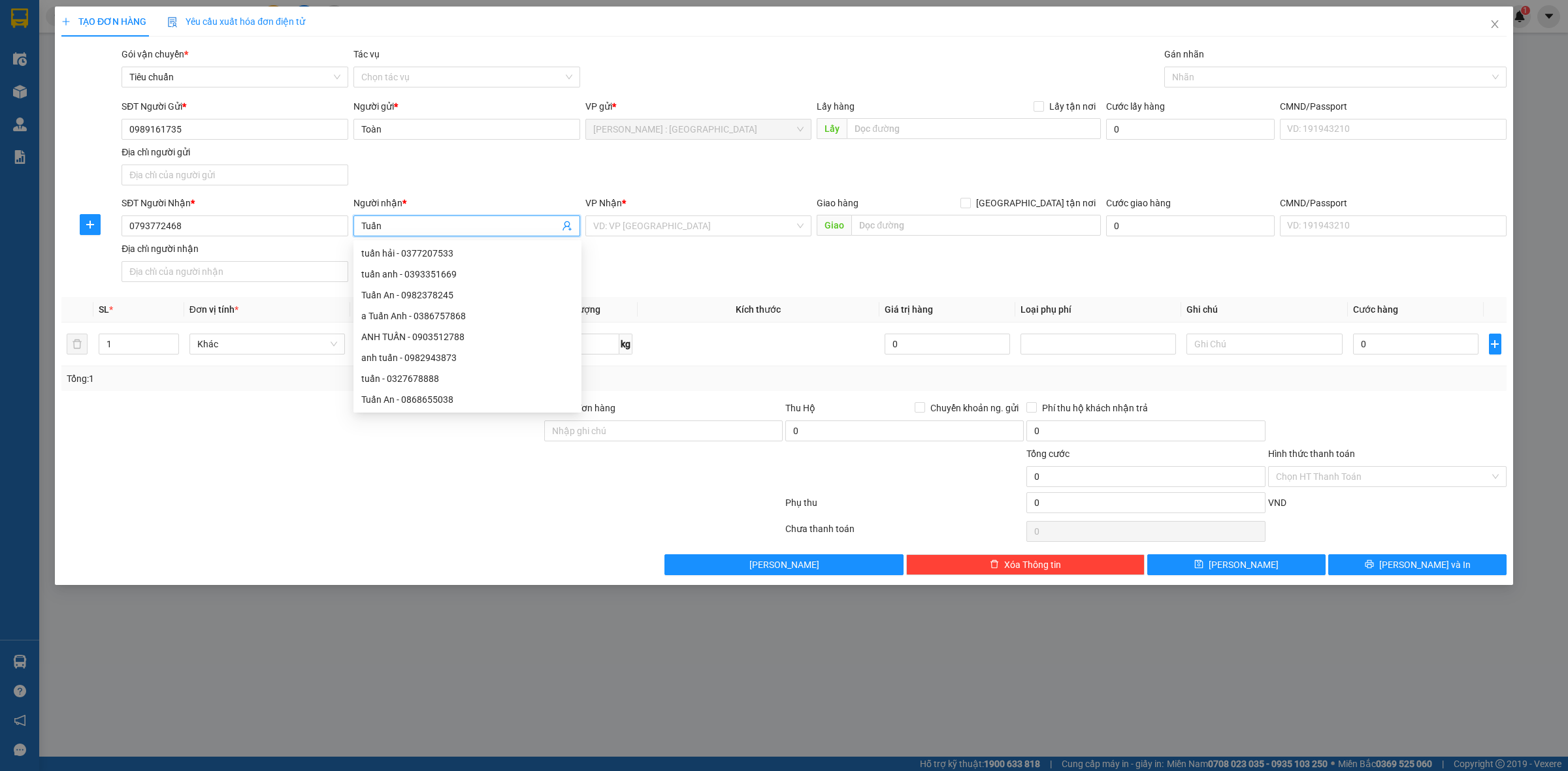
type input "Tuấn"
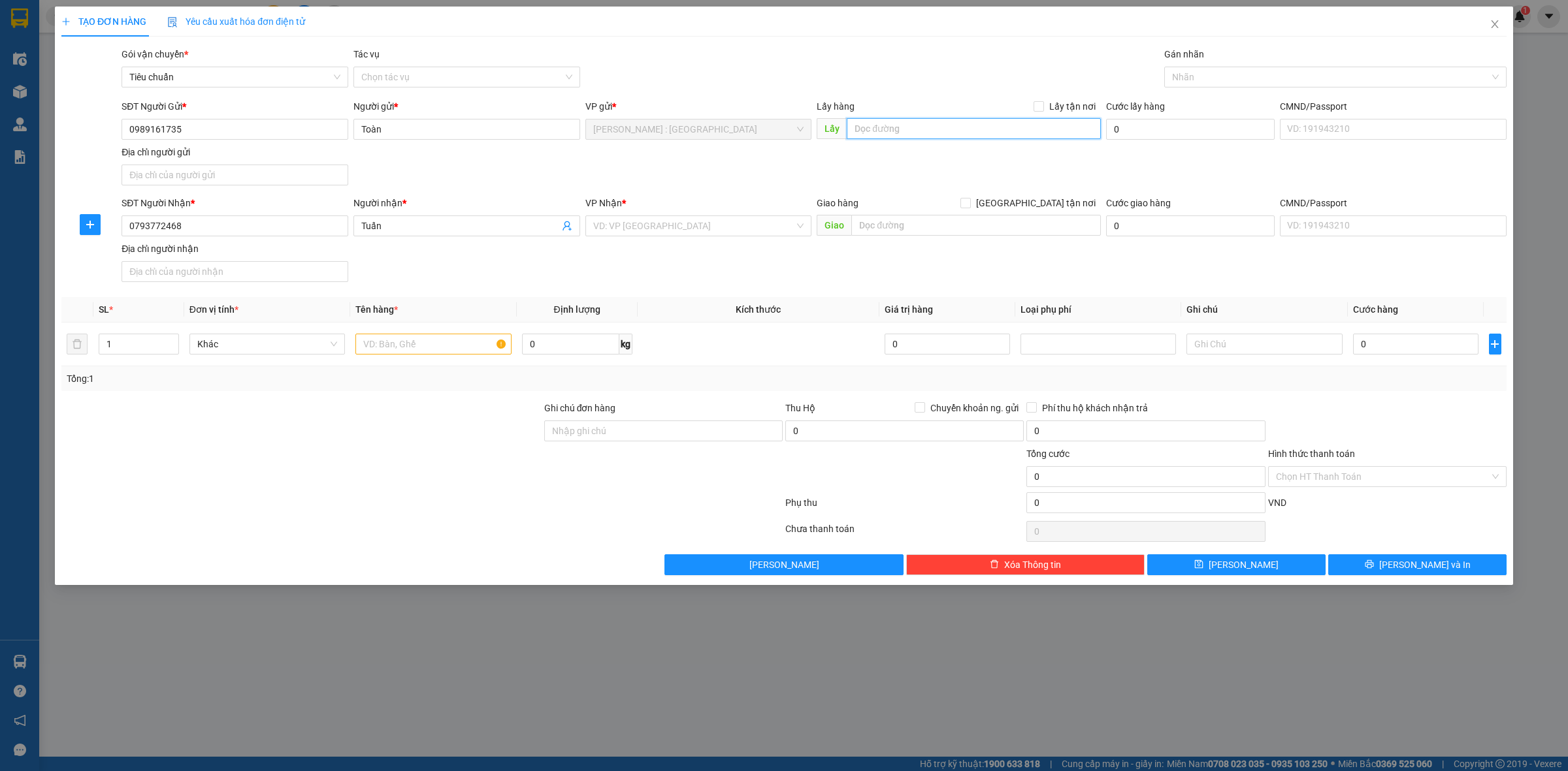
click at [906, 123] on input "text" at bounding box center [973, 128] width 254 height 21
paste input "đ/c: Tổ 12 kp mỹ thạnh ,p mỹ xuân . Vũng tàu . Tphcm"
type input "đ/c: Tổ 12 kp mỹ thạnh ,p mỹ xuân . Vũng tàu . Tphcm"
click at [936, 223] on input "text" at bounding box center [976, 225] width 250 height 21
paste input "đ/c: QL1A Ngay trạm điện ngã3 Vĩnh Phương . Tỉnh khánh hoà"
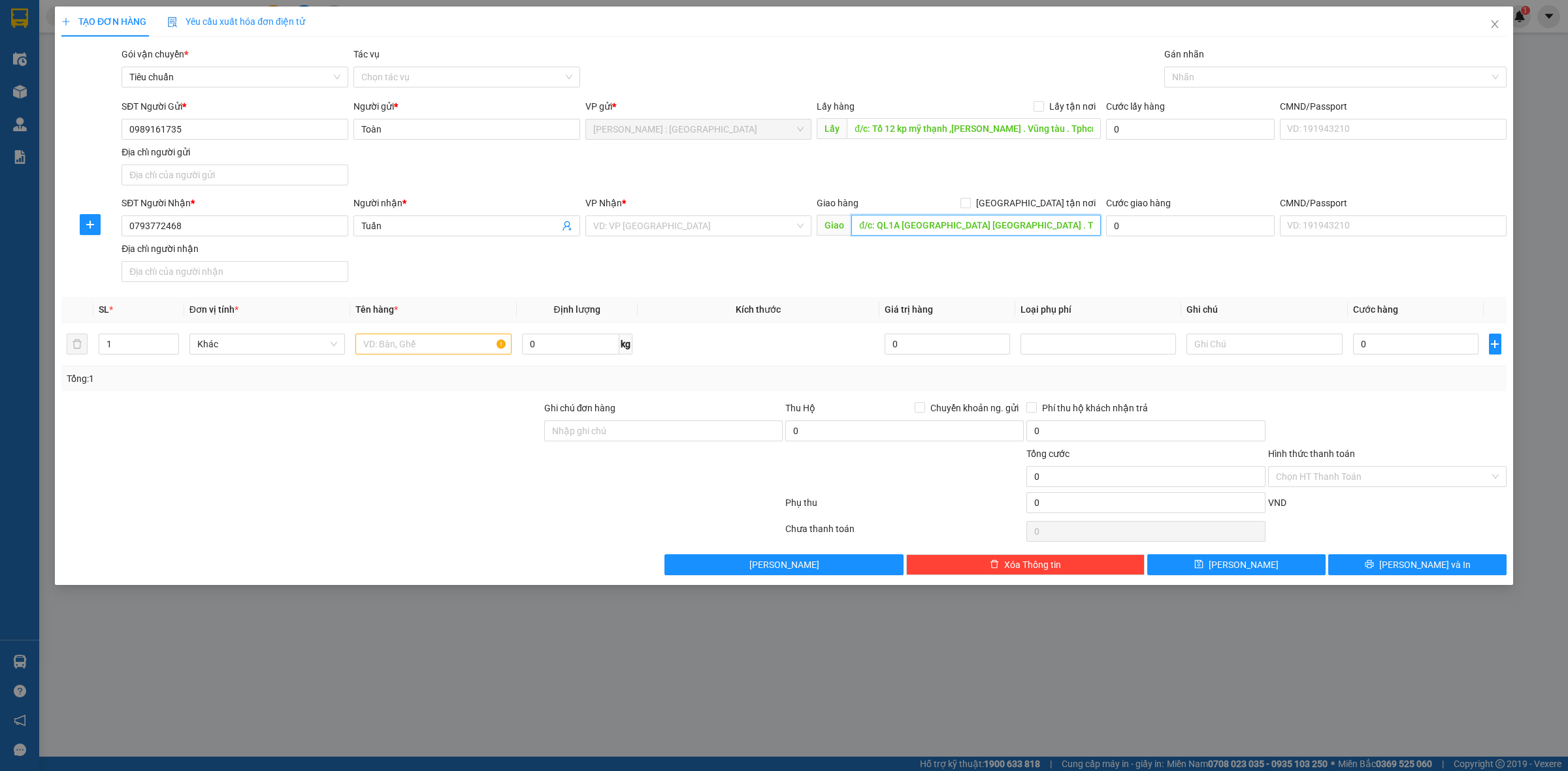
scroll to position [0, 25]
type input "đ/c: QL1A Ngay trạm điện ngã3 Vĩnh Phương . Tỉnh khánh hoà"
click at [759, 230] on input "search" at bounding box center [694, 226] width 202 height 19
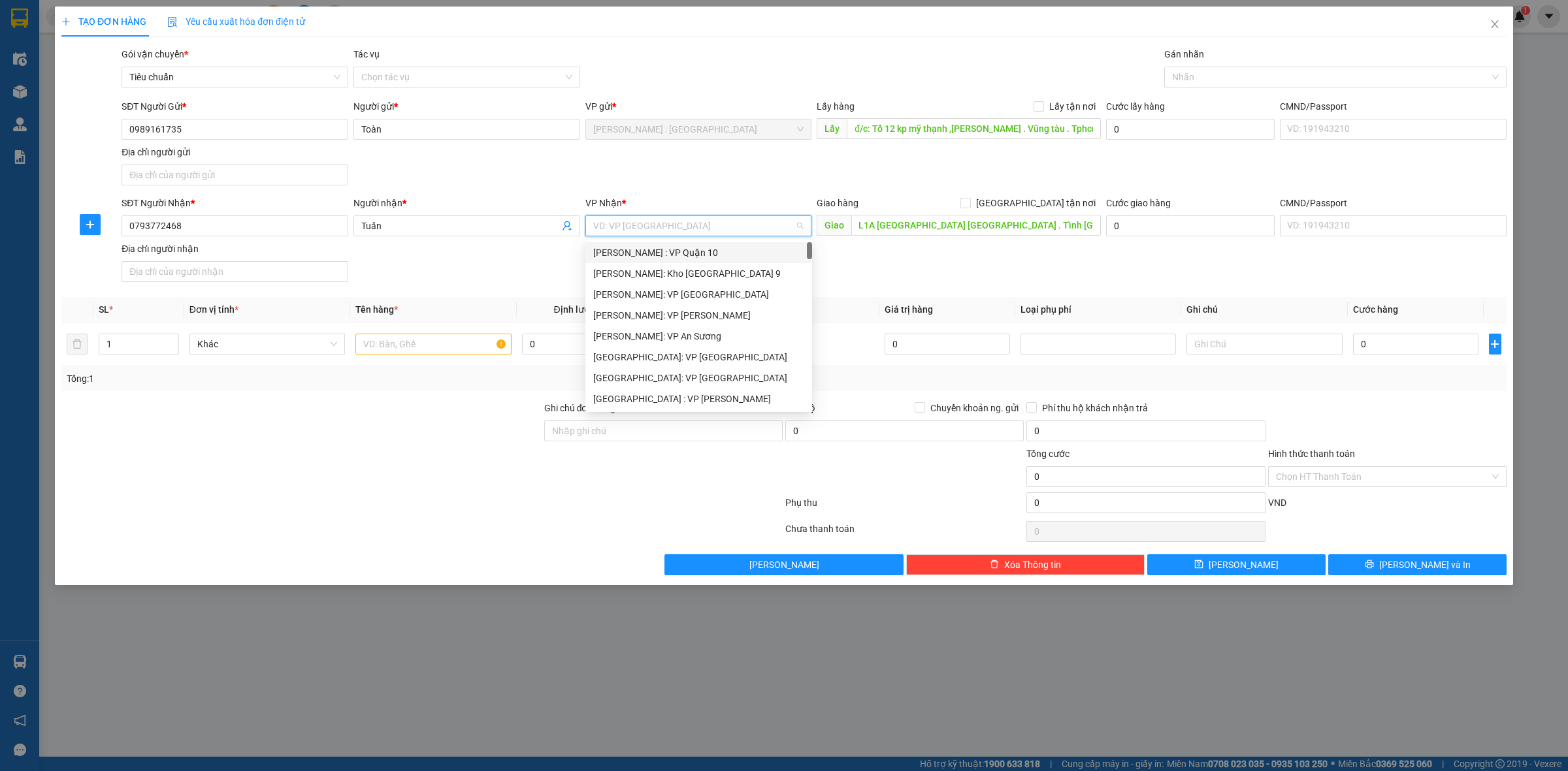
scroll to position [0, 0]
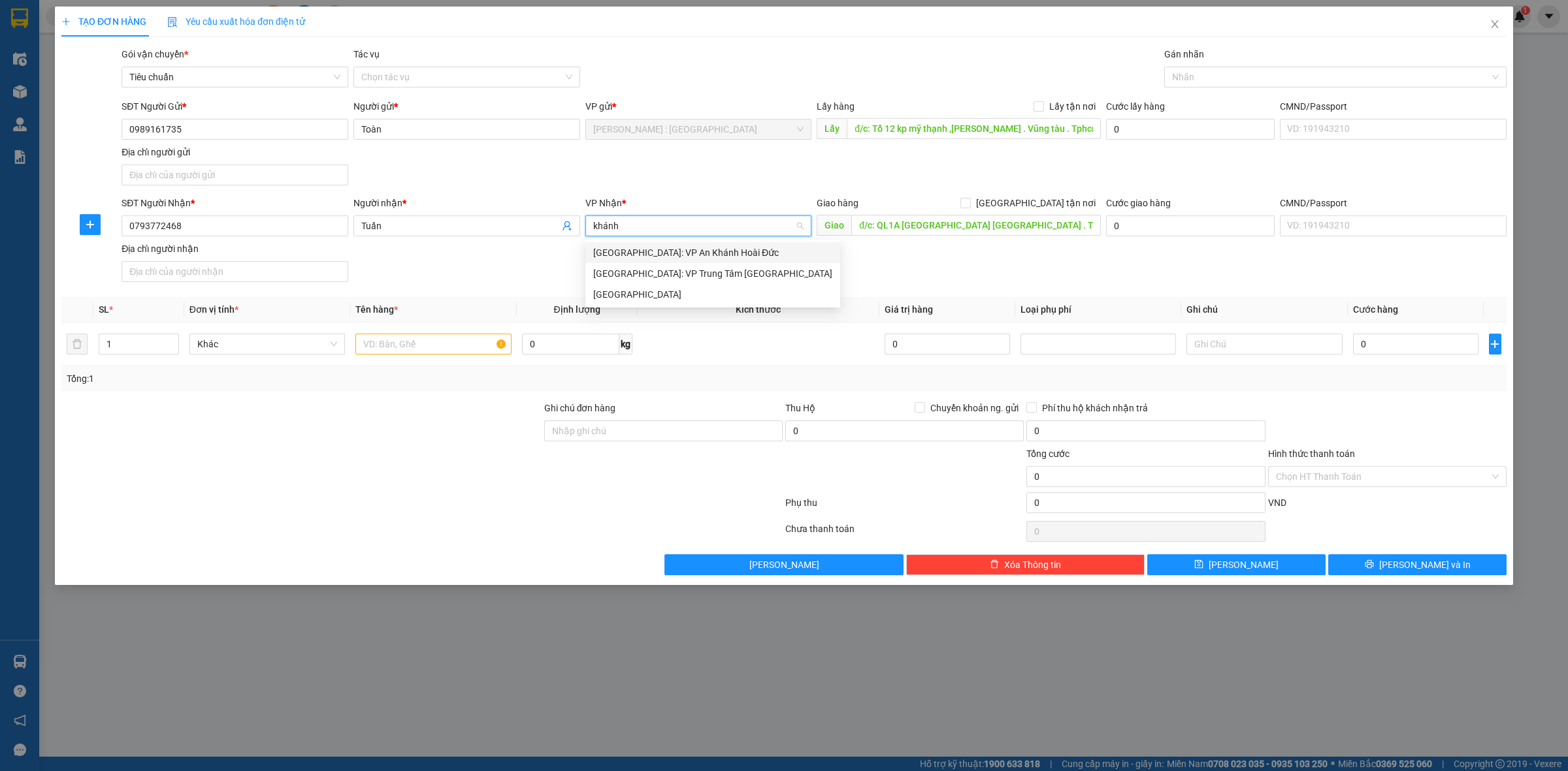
type input "khánh"
click at [752, 294] on div "Khánh Hòa" at bounding box center [713, 294] width 239 height 14
click at [1043, 103] on input "Lấy tận nơi" at bounding box center [1038, 105] width 9 height 9
checkbox input "true"
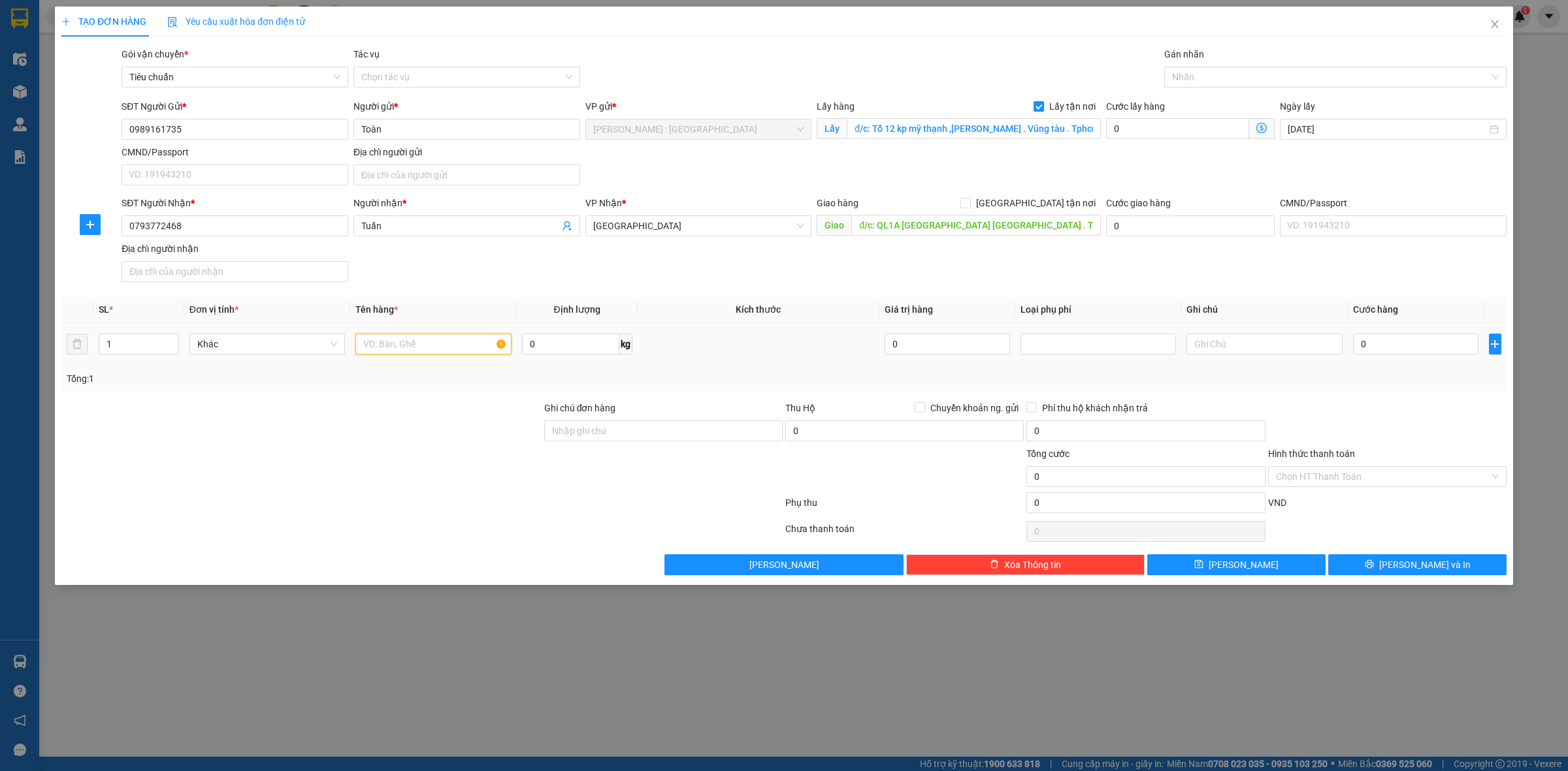
click at [445, 349] on input "text" at bounding box center [433, 344] width 155 height 21
paste input "2 bao zip"
type input "2 bao zip a toàn"
type input "2"
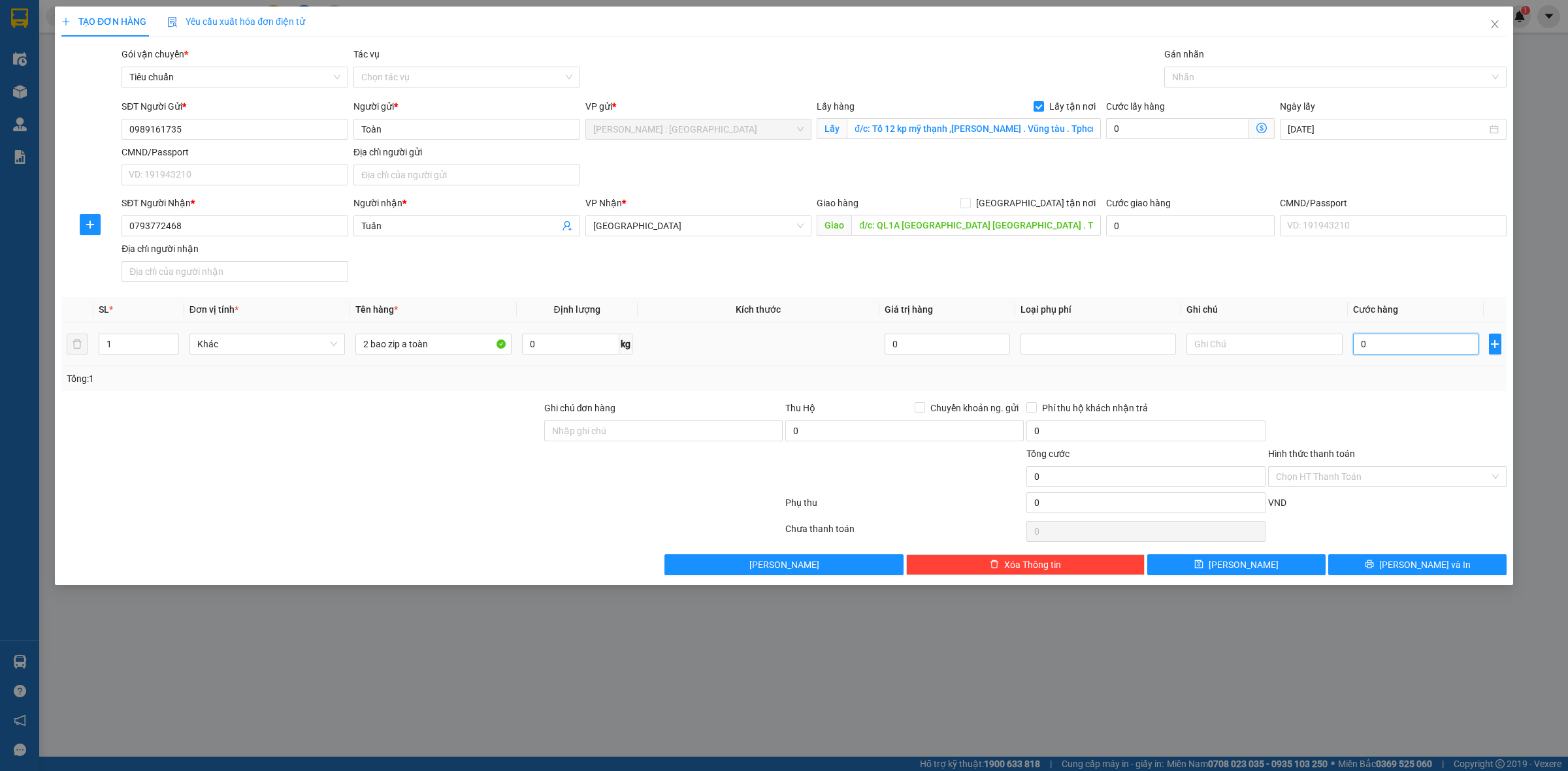
type input "2"
type input "26"
type input "260"
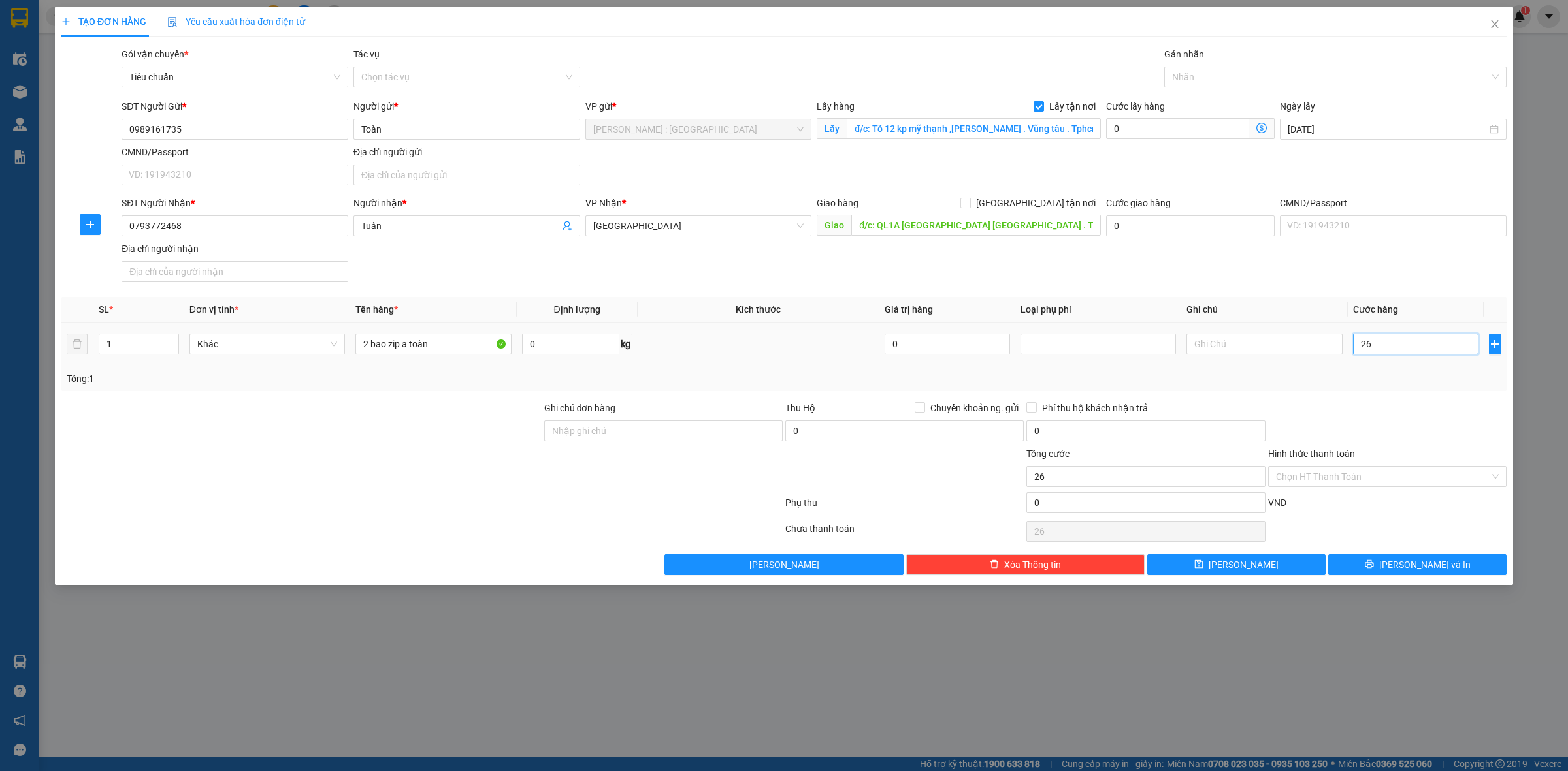
type input "260"
type input "26"
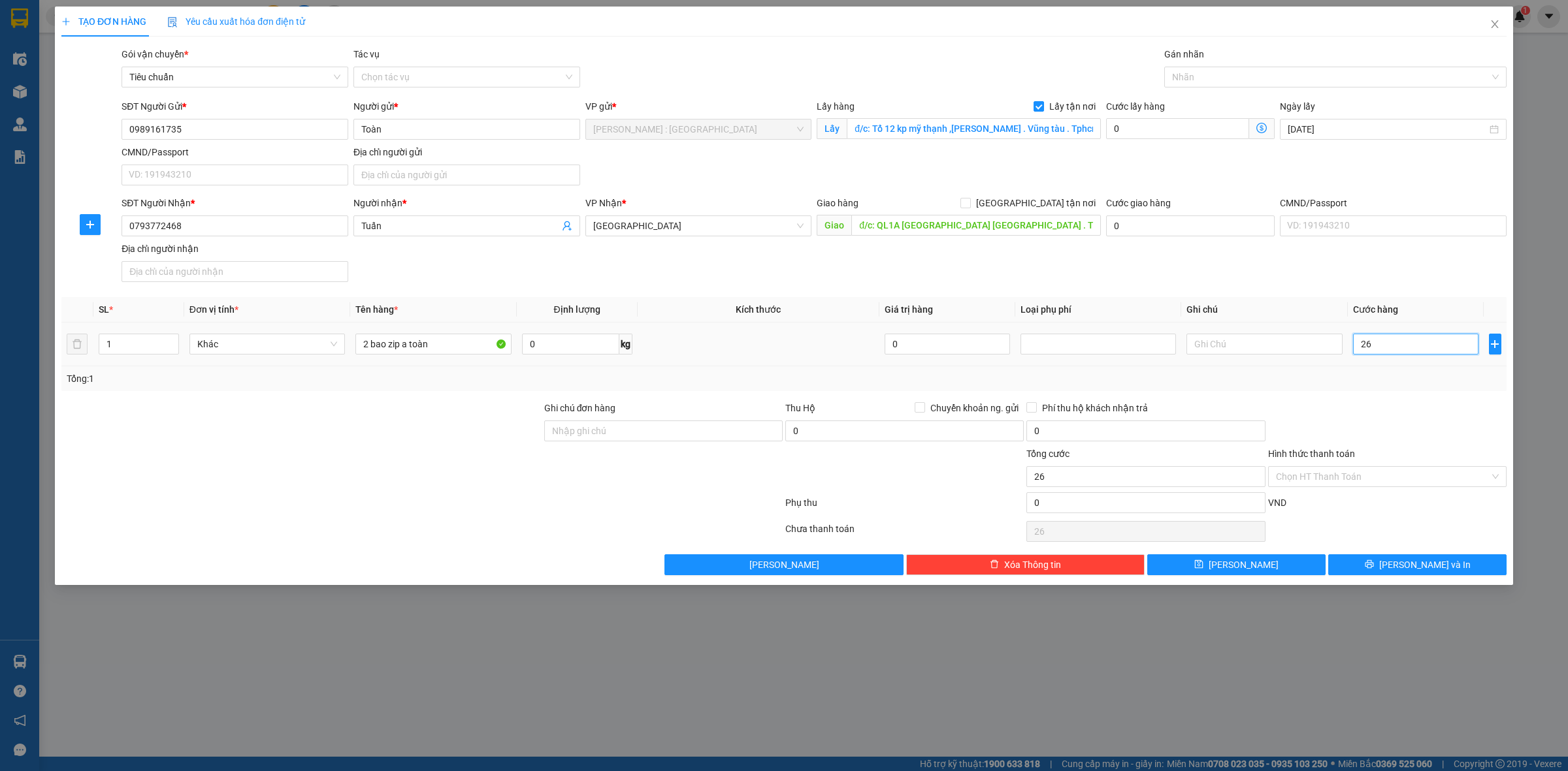
type input "2"
type input "0"
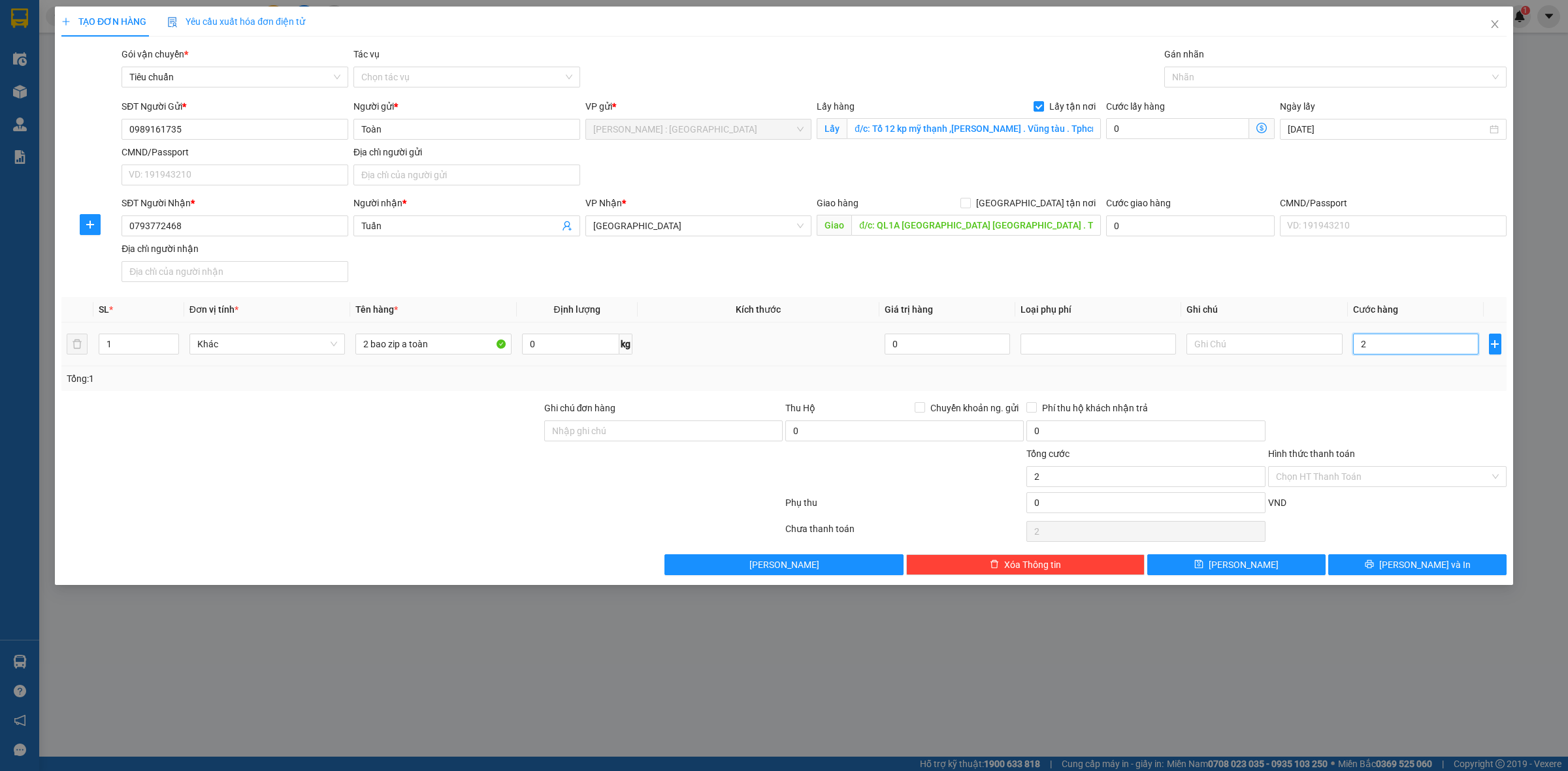
type input "0"
type input "02"
type input "2"
type input "023"
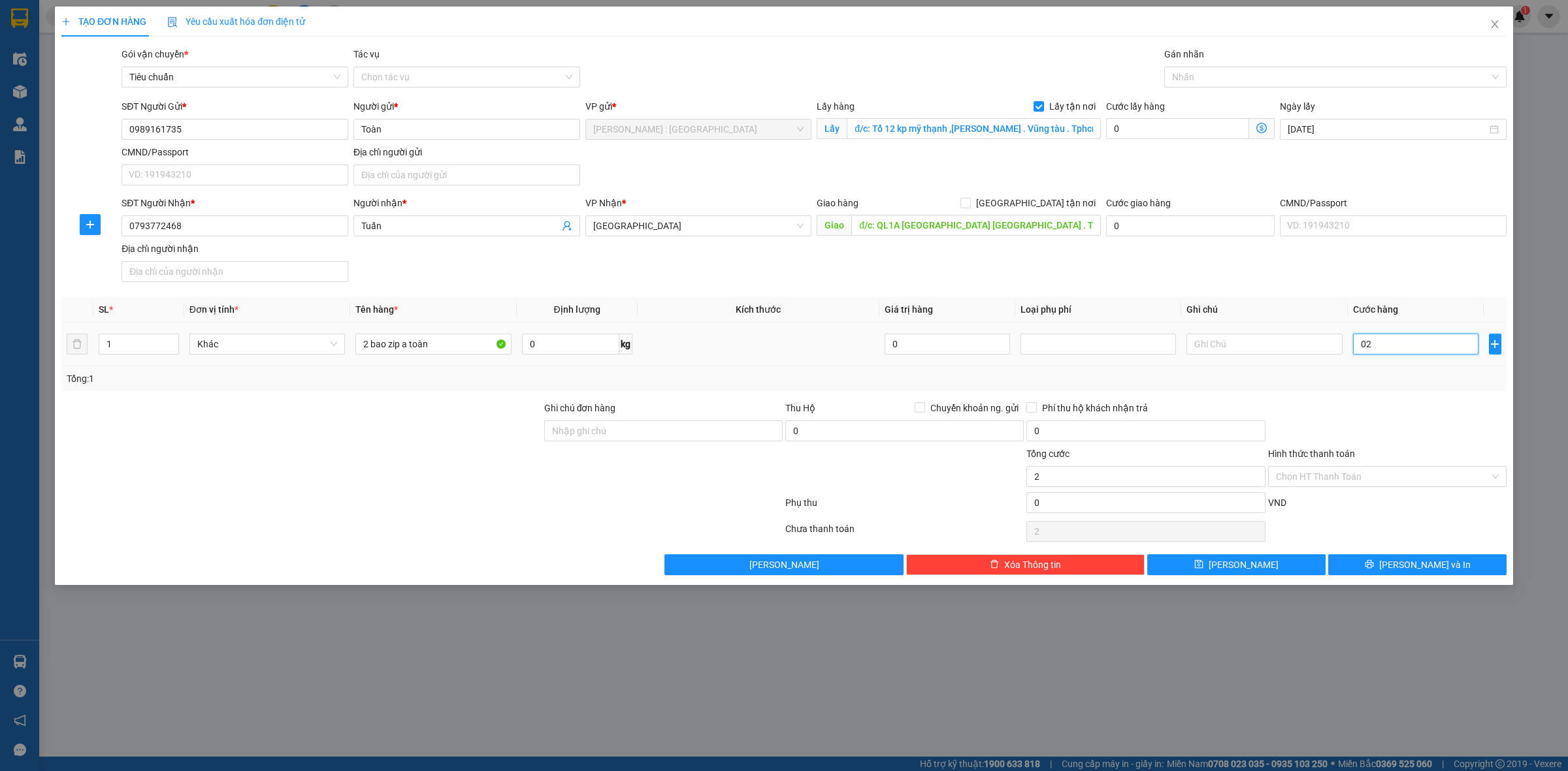
type input "23"
type input "0.230"
type input "230"
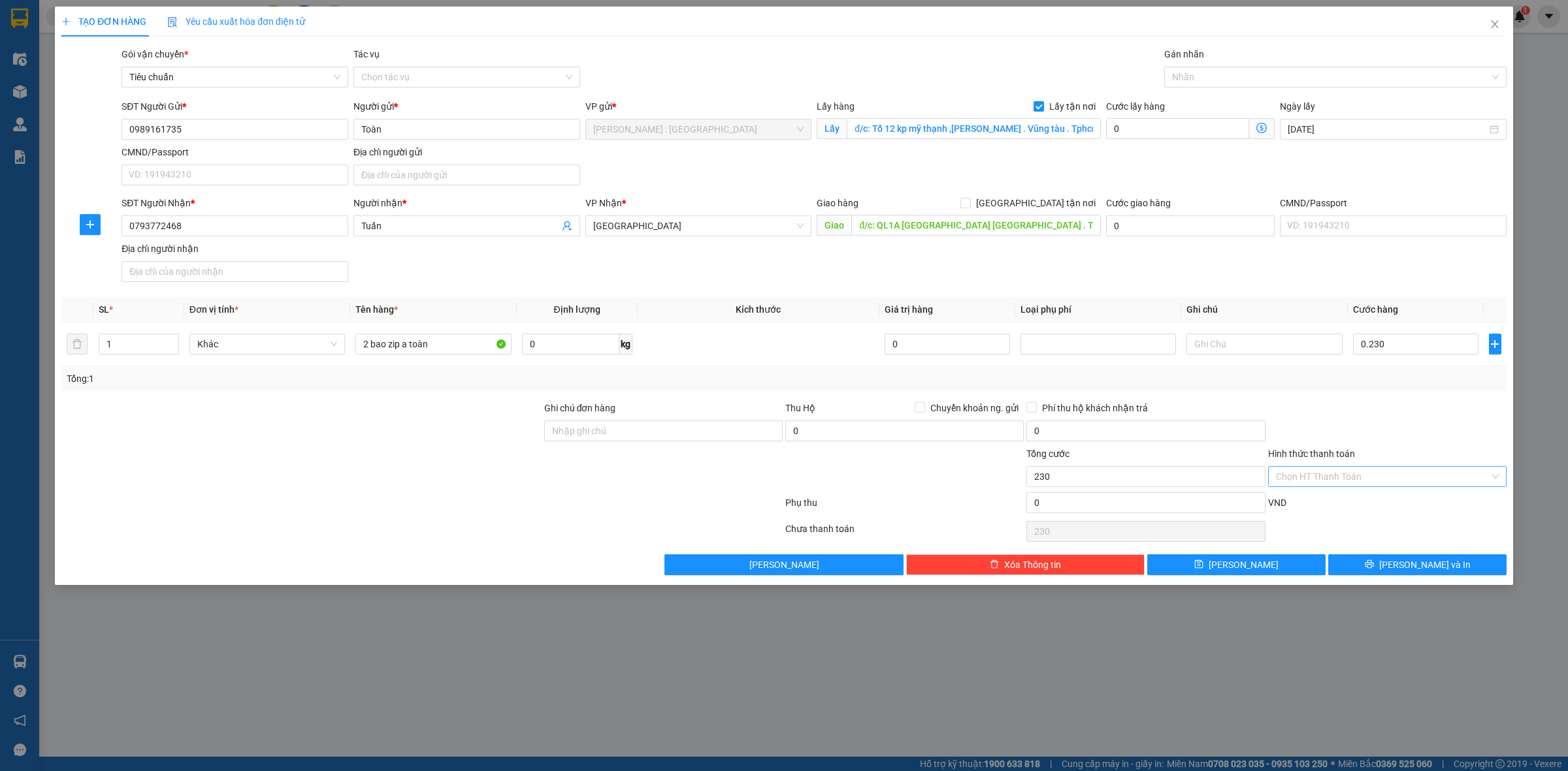
type input "230.000"
click at [1405, 487] on input "Hình thức thanh toán" at bounding box center [1382, 477] width 213 height 19
click at [1200, 559] on button "Lưu" at bounding box center [1237, 565] width 178 height 21
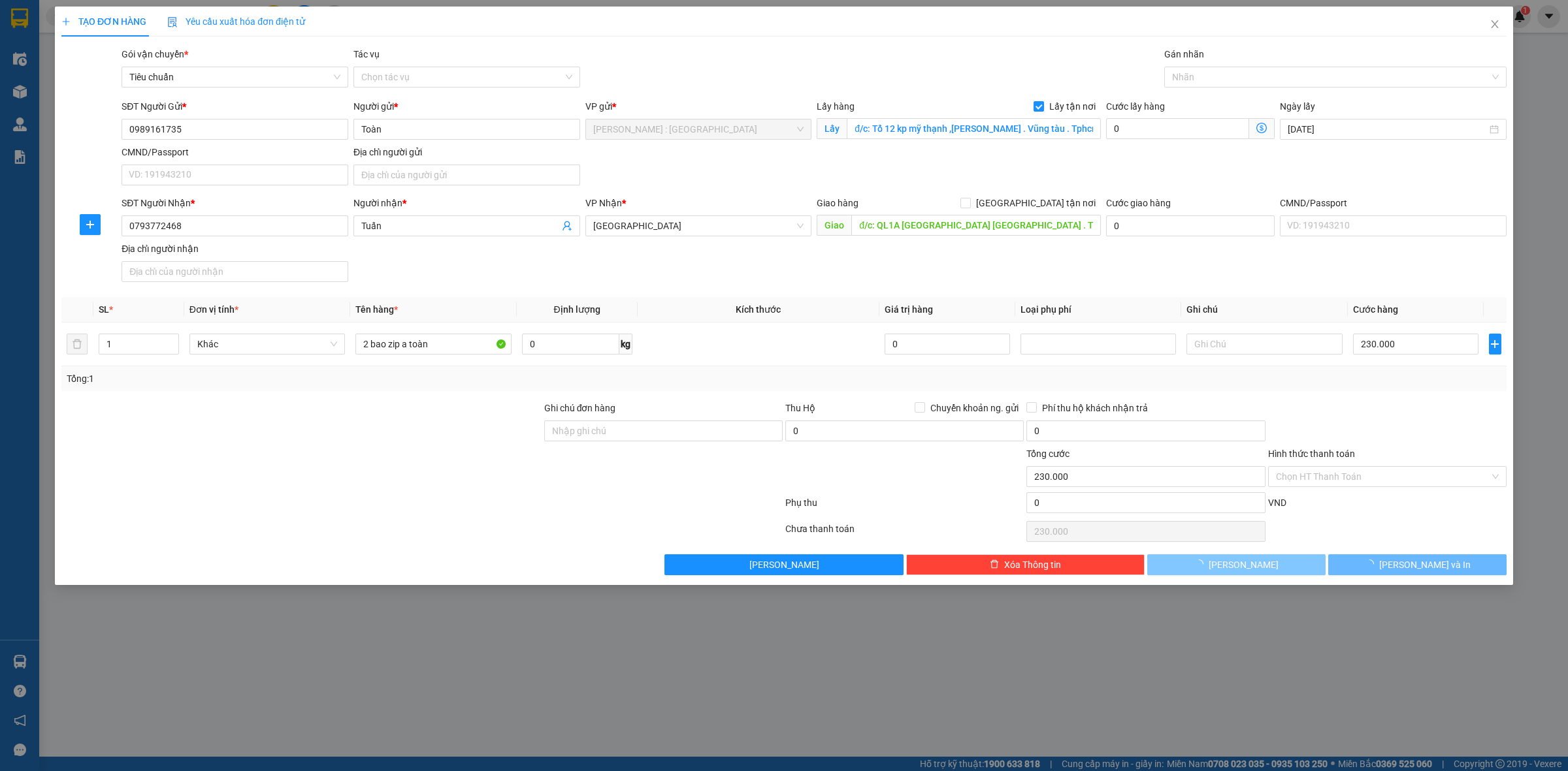
checkbox input "false"
type input "0"
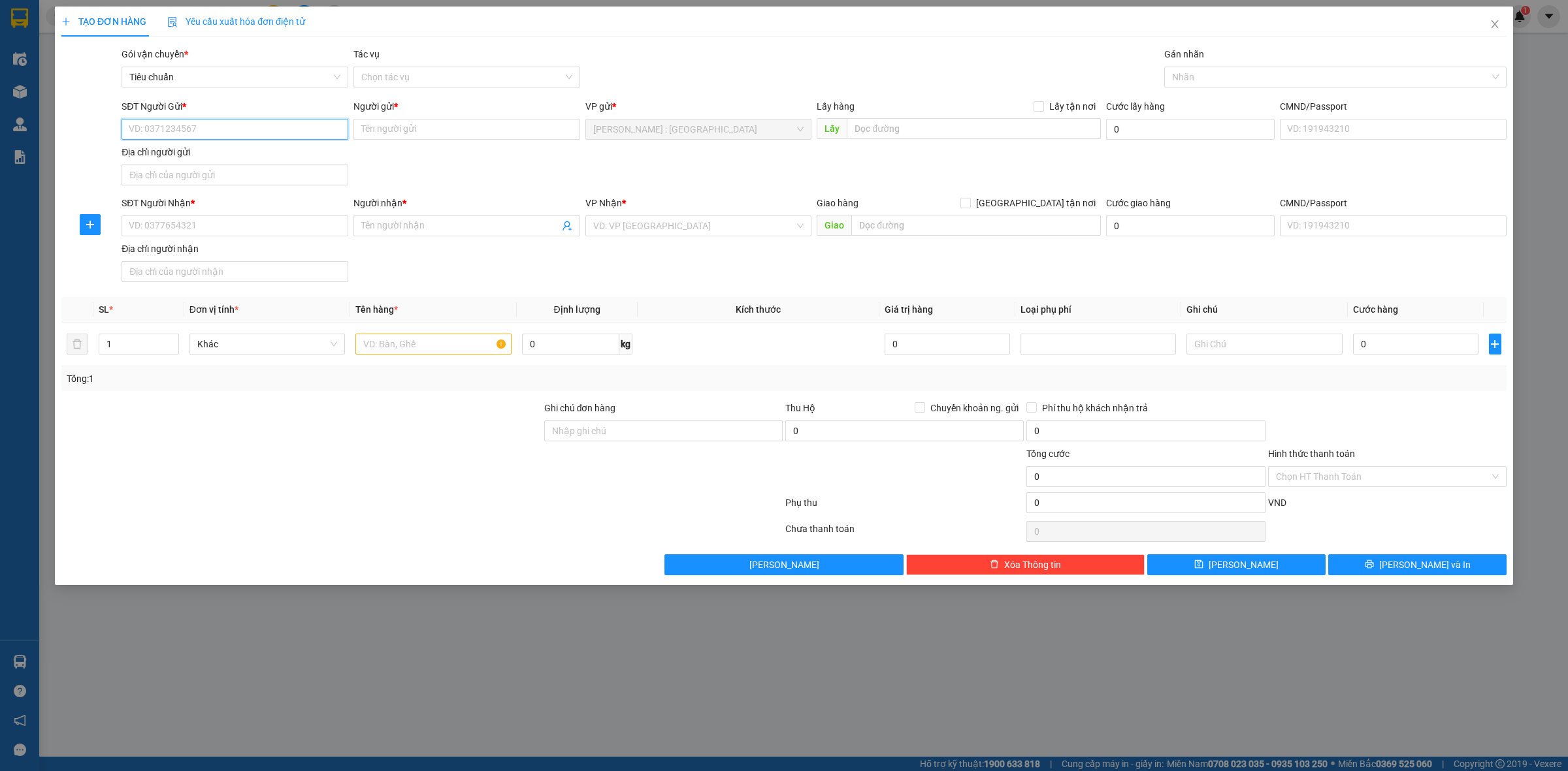
click at [299, 122] on input "SĐT Người Gửi *" at bounding box center [235, 129] width 227 height 21
paste input "0903.197.382"
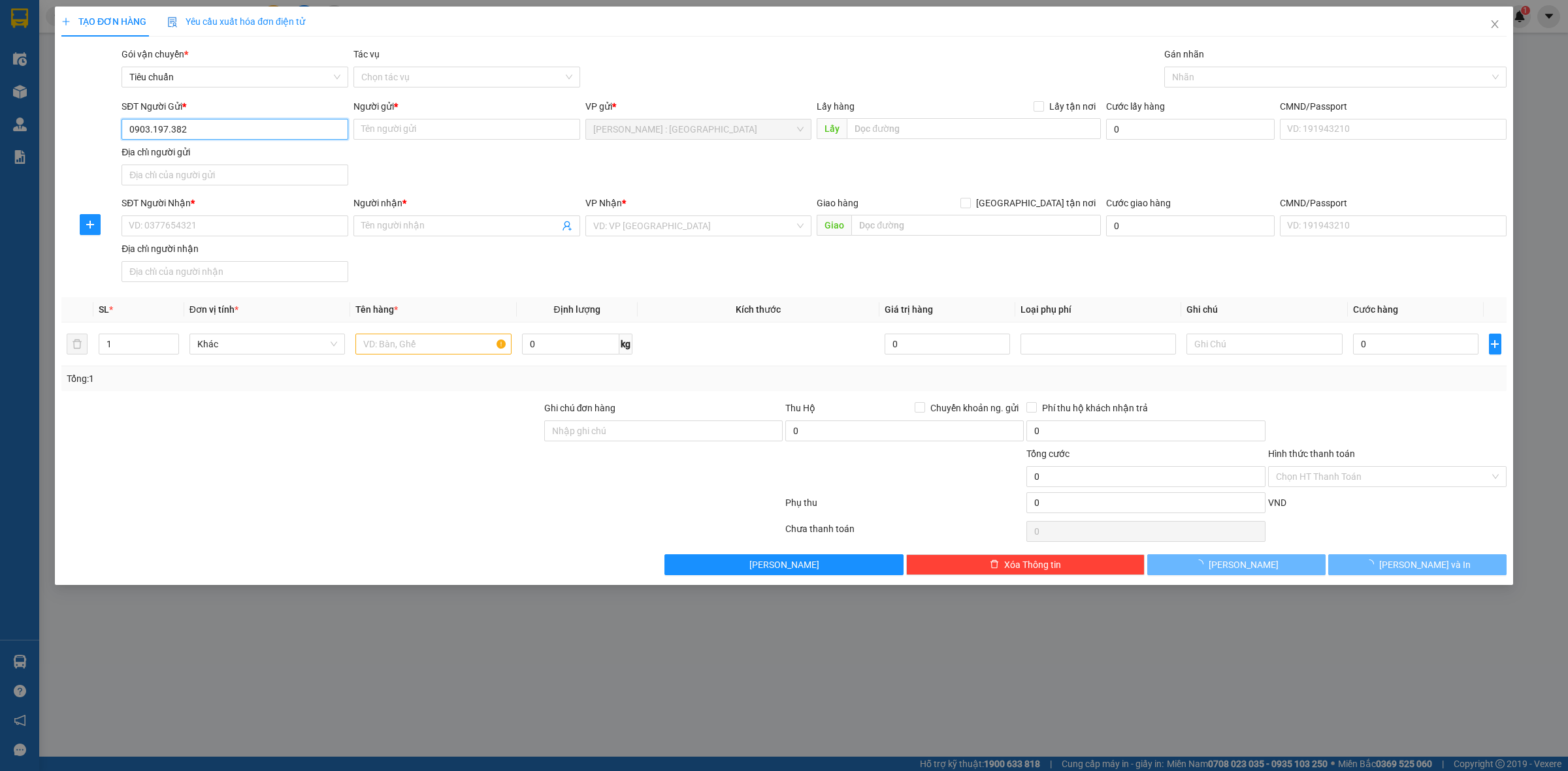
type input "0903.197.382"
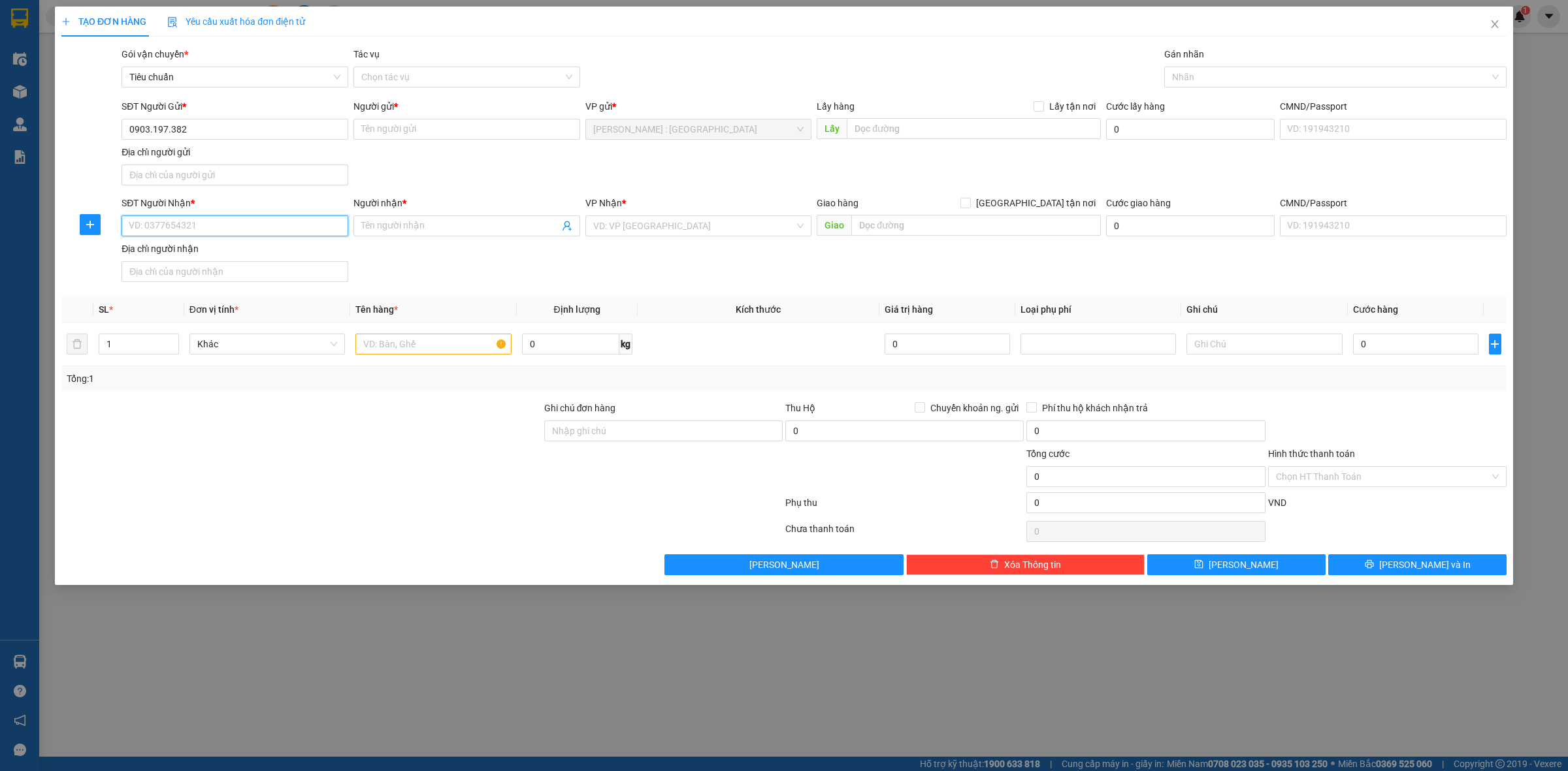
click at [289, 216] on input "SĐT Người Nhận *" at bounding box center [235, 226] width 227 height 21
paste input "0397.975.818"
type input "0397.975.818"
click at [919, 230] on input "text" at bounding box center [976, 225] width 250 height 21
paste input "Công ty CP cửa Sunspace, đường D3, Khu D, KCN Phố Nối A, Nguyễn Văn Linh, Hưng …"
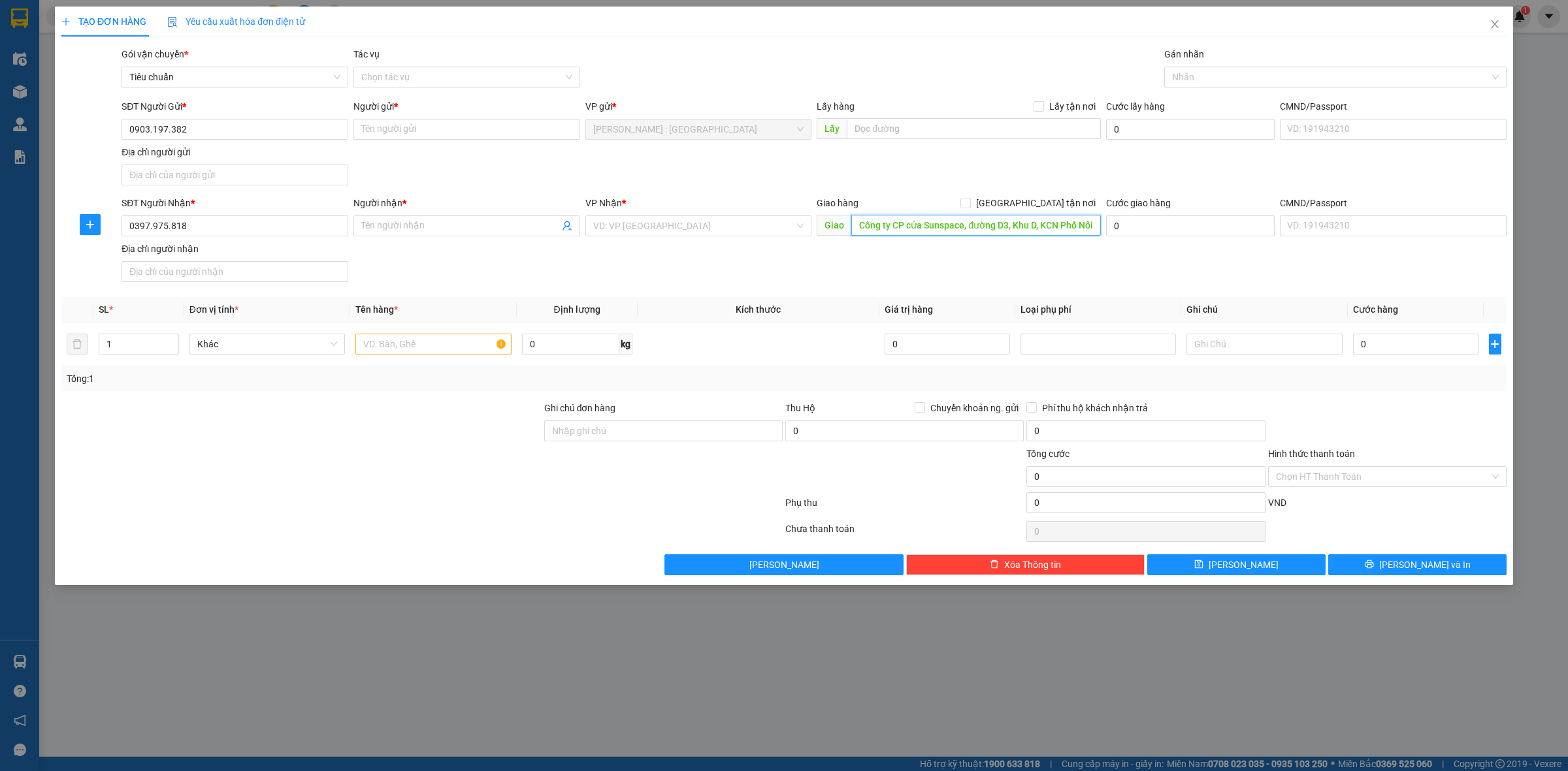
scroll to position [0, 139]
type input "Công ty CP cửa Sunspace, đường D3, Khu D, KCN Phố Nối A, Nguyễn Văn Linh, Hưng …"
click at [777, 230] on input "search" at bounding box center [694, 226] width 202 height 19
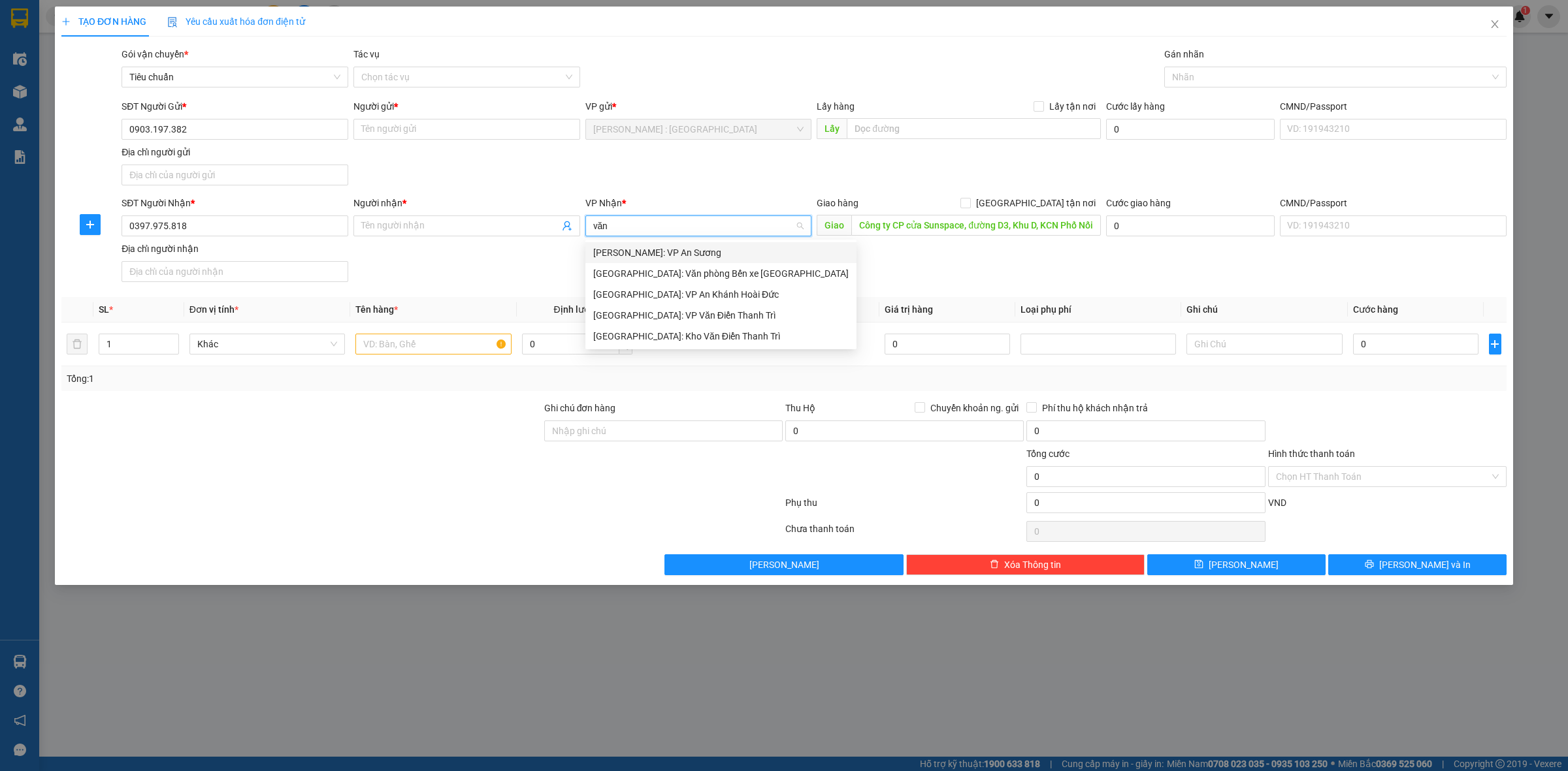
type input "văn"
click at [771, 291] on div "[GEOGRAPHIC_DATA]: Kho Văn Điển Thanh Trì" at bounding box center [721, 294] width 256 height 14
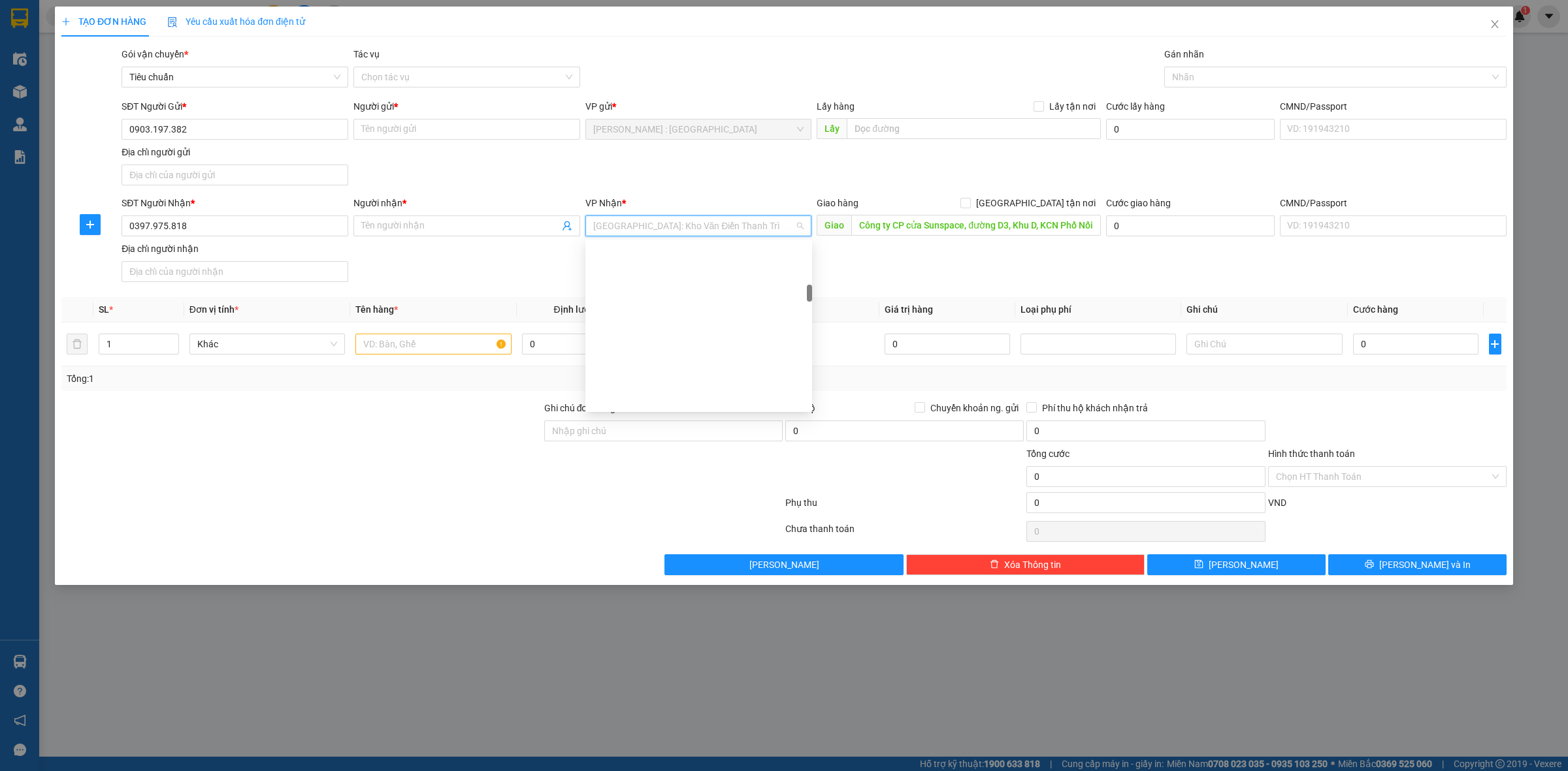
scroll to position [418, 0]
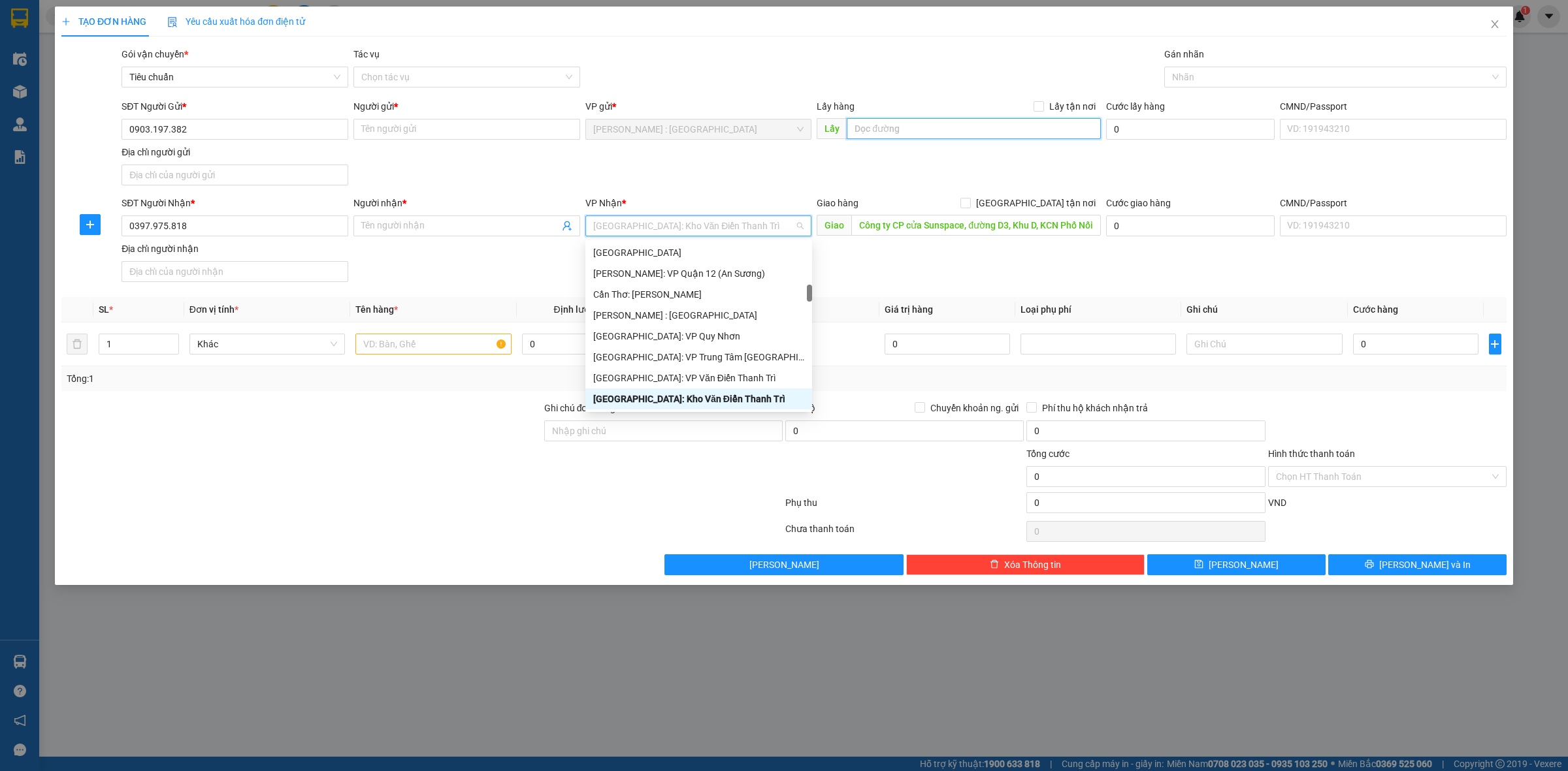
drag, startPoint x: 925, startPoint y: 126, endPoint x: 895, endPoint y: 140, distance: 33.1
click at [923, 126] on input "text" at bounding box center [973, 128] width 254 height 21
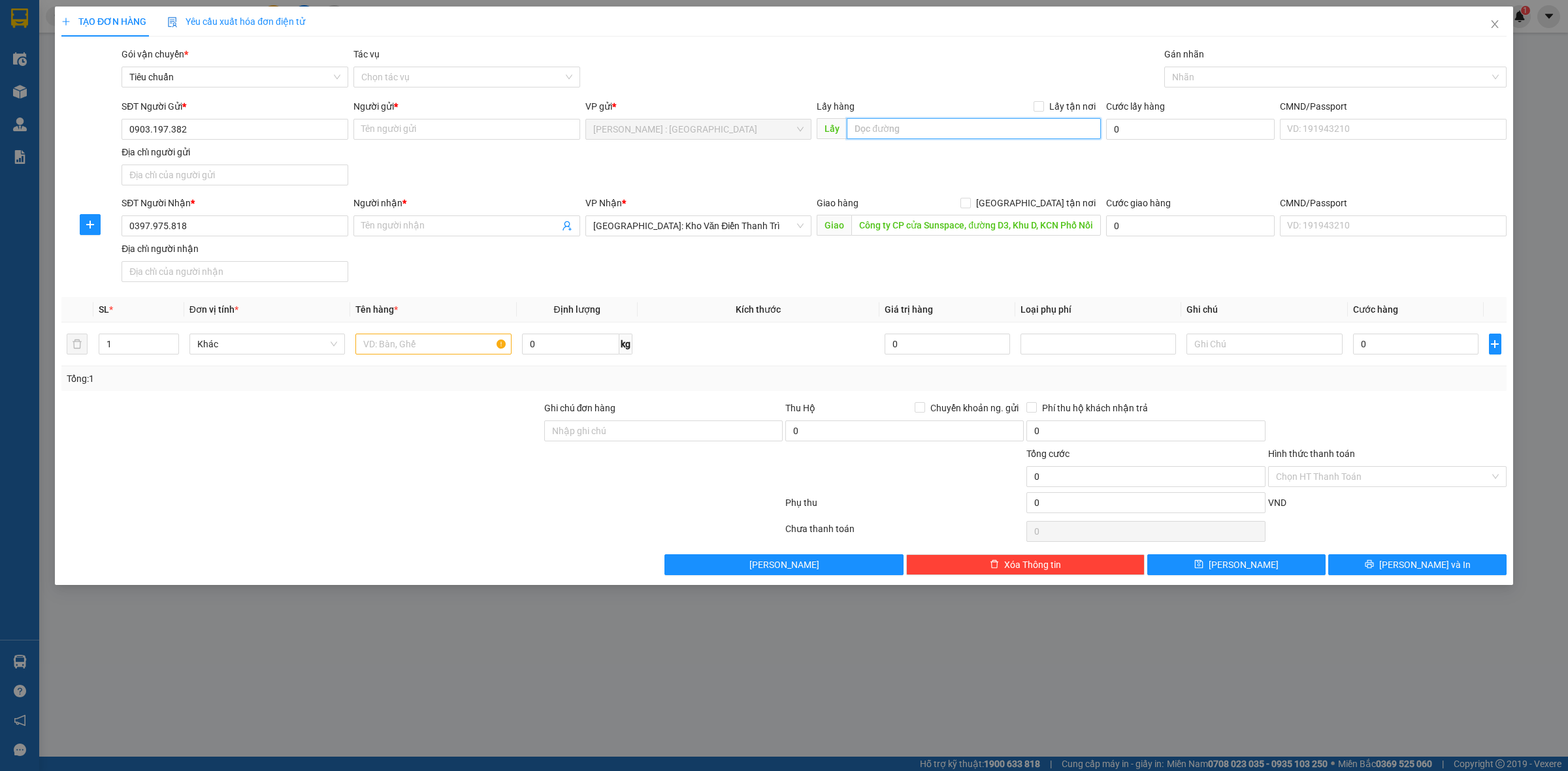
paste input "951/34 /12 An Lạc, Bình Tân"
type input "951/34 /12 An Lạc, Bình Tân"
click at [1042, 103] on input "Lấy tận nơi" at bounding box center [1038, 105] width 9 height 9
checkbox input "true"
drag, startPoint x: 1024, startPoint y: 199, endPoint x: 1037, endPoint y: 196, distance: 13.3
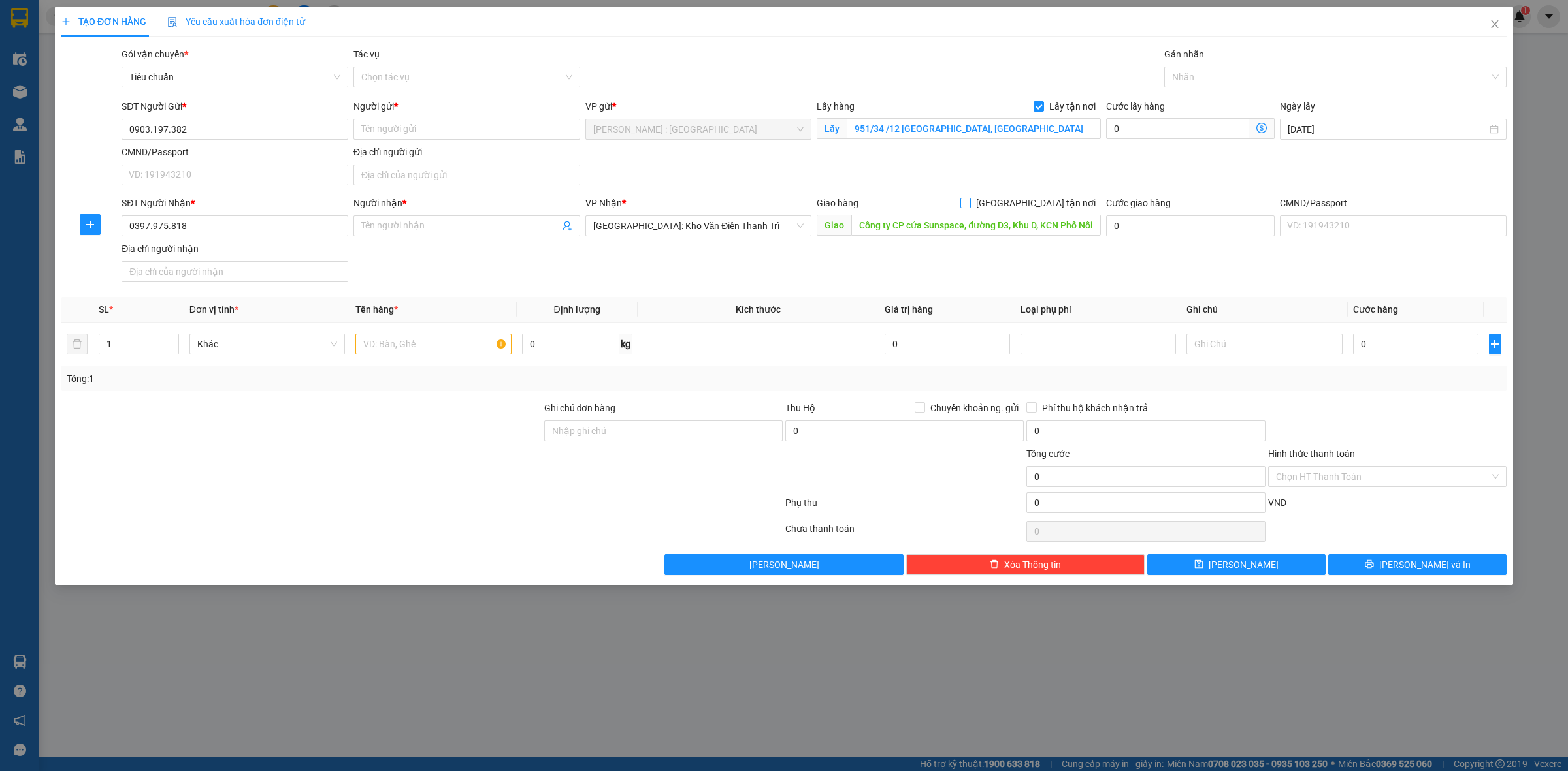
click at [1024, 198] on div "Giao hàng Giao tận nơi" at bounding box center [959, 203] width 284 height 14
click at [1037, 196] on label "[GEOGRAPHIC_DATA] tận nơi" at bounding box center [1030, 203] width 140 height 14
click at [970, 198] on input "[GEOGRAPHIC_DATA] tận nơi" at bounding box center [965, 202] width 9 height 9
checkbox input "true"
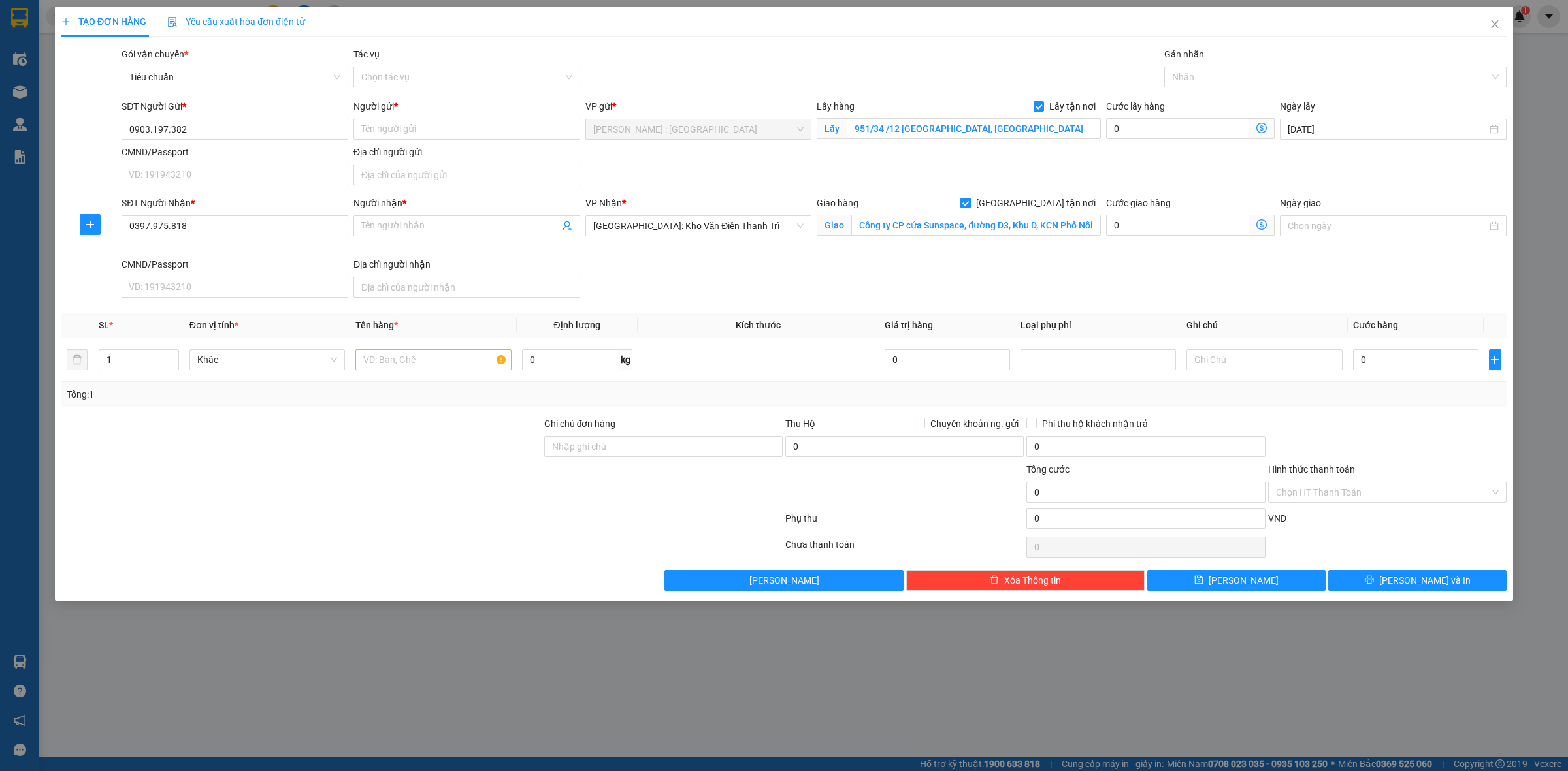
click at [635, 129] on span "[PERSON_NAME] : [GEOGRAPHIC_DATA]" at bounding box center [699, 129] width 211 height 19
click at [477, 129] on input "Người gửi *" at bounding box center [467, 129] width 227 height 21
paste input "Nguyen Hoang Linh"
type input "Nguyen Hoang Linh"
click at [441, 225] on input "Người nhận *" at bounding box center [460, 226] width 198 height 14
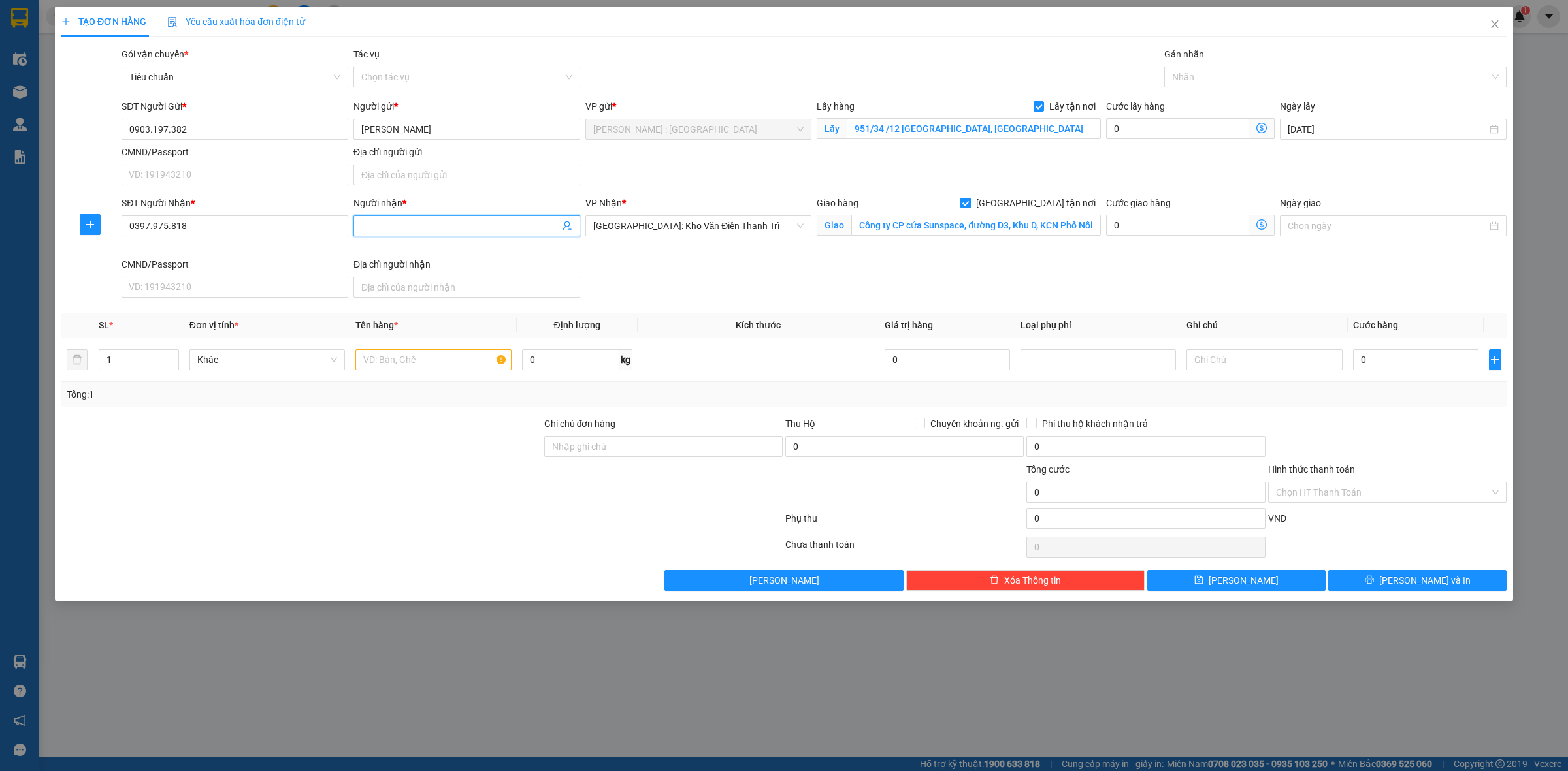
paste input "Công ty CP cửa Sunspace"
type input "Công ty CP cửa Sunspace"
click at [1211, 128] on input "0" at bounding box center [1177, 128] width 143 height 21
type input "1"
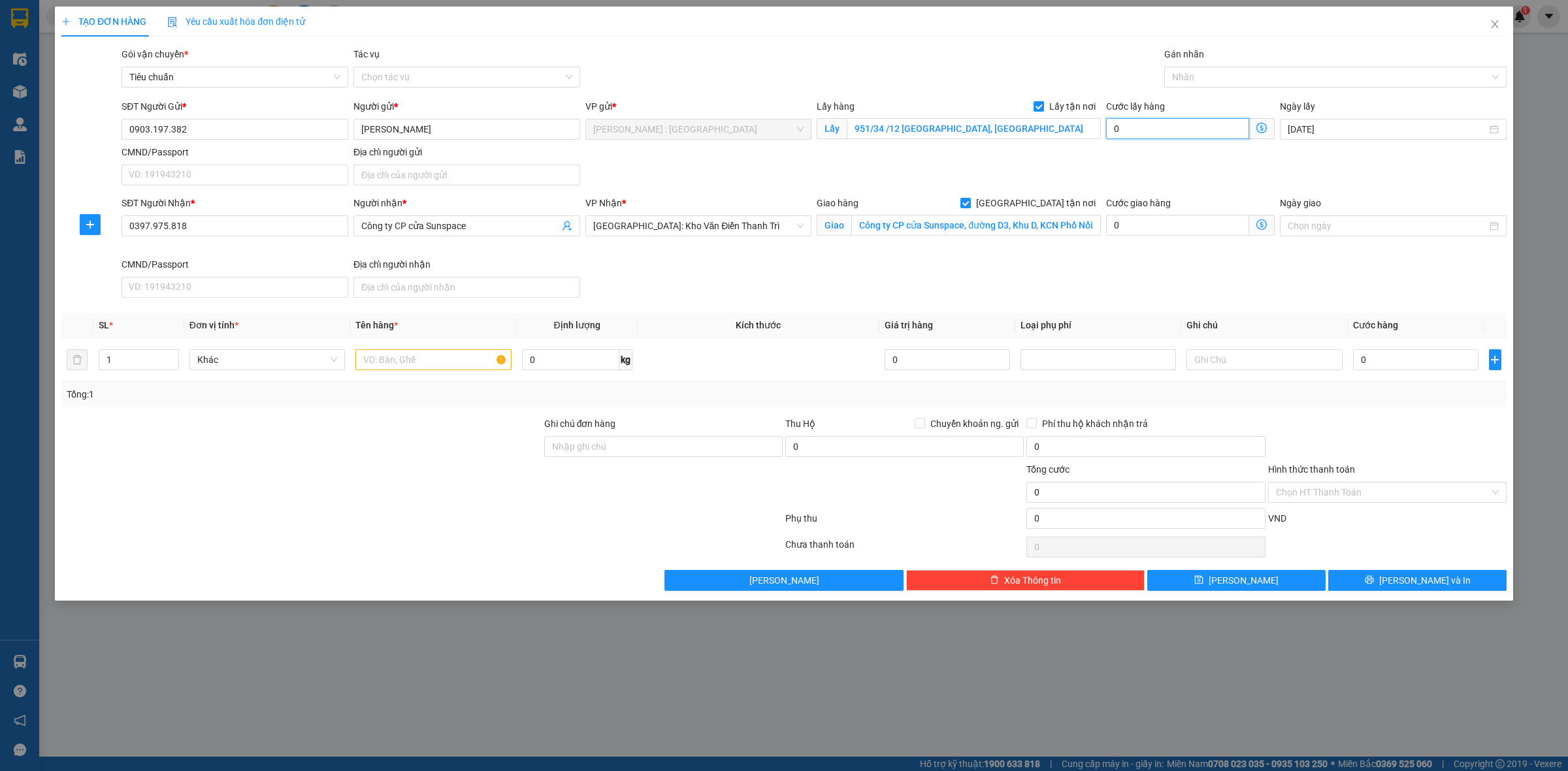
type input "1"
type input "15"
type input "150"
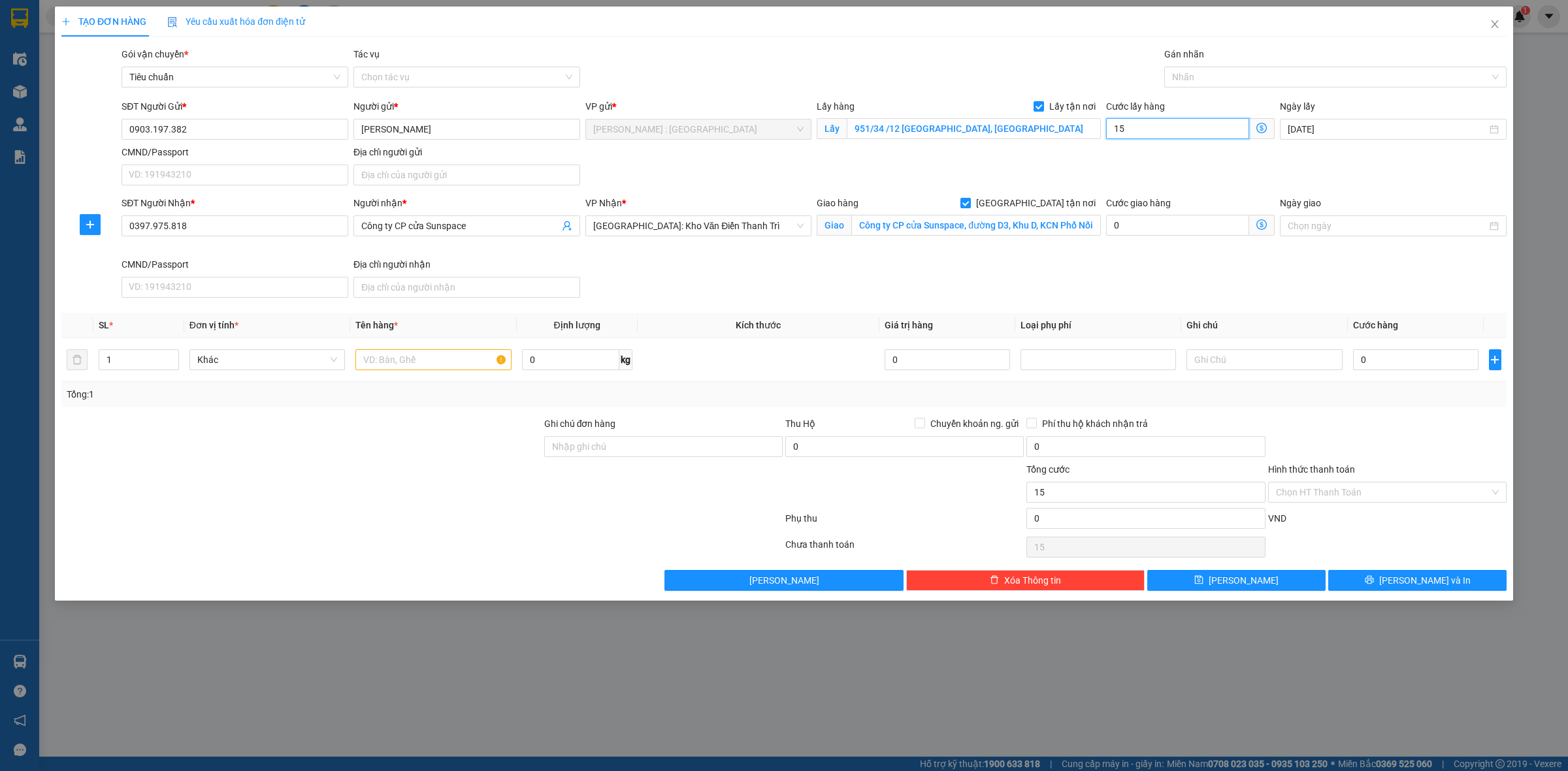
type input "150"
type input "150.000"
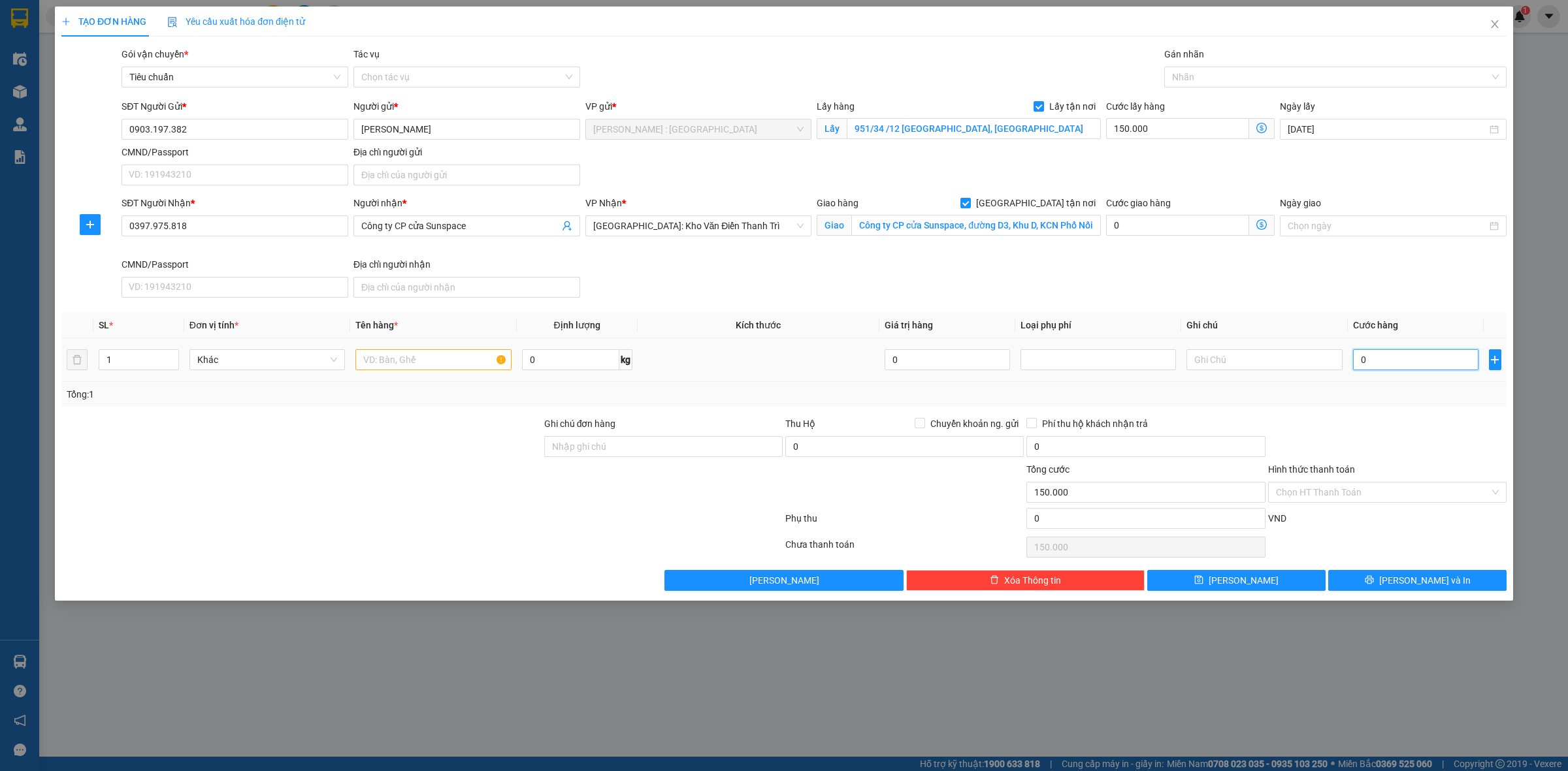
click at [1354, 351] on input "0" at bounding box center [1416, 360] width 126 height 21
type input "1"
type input "150.001"
type input "14"
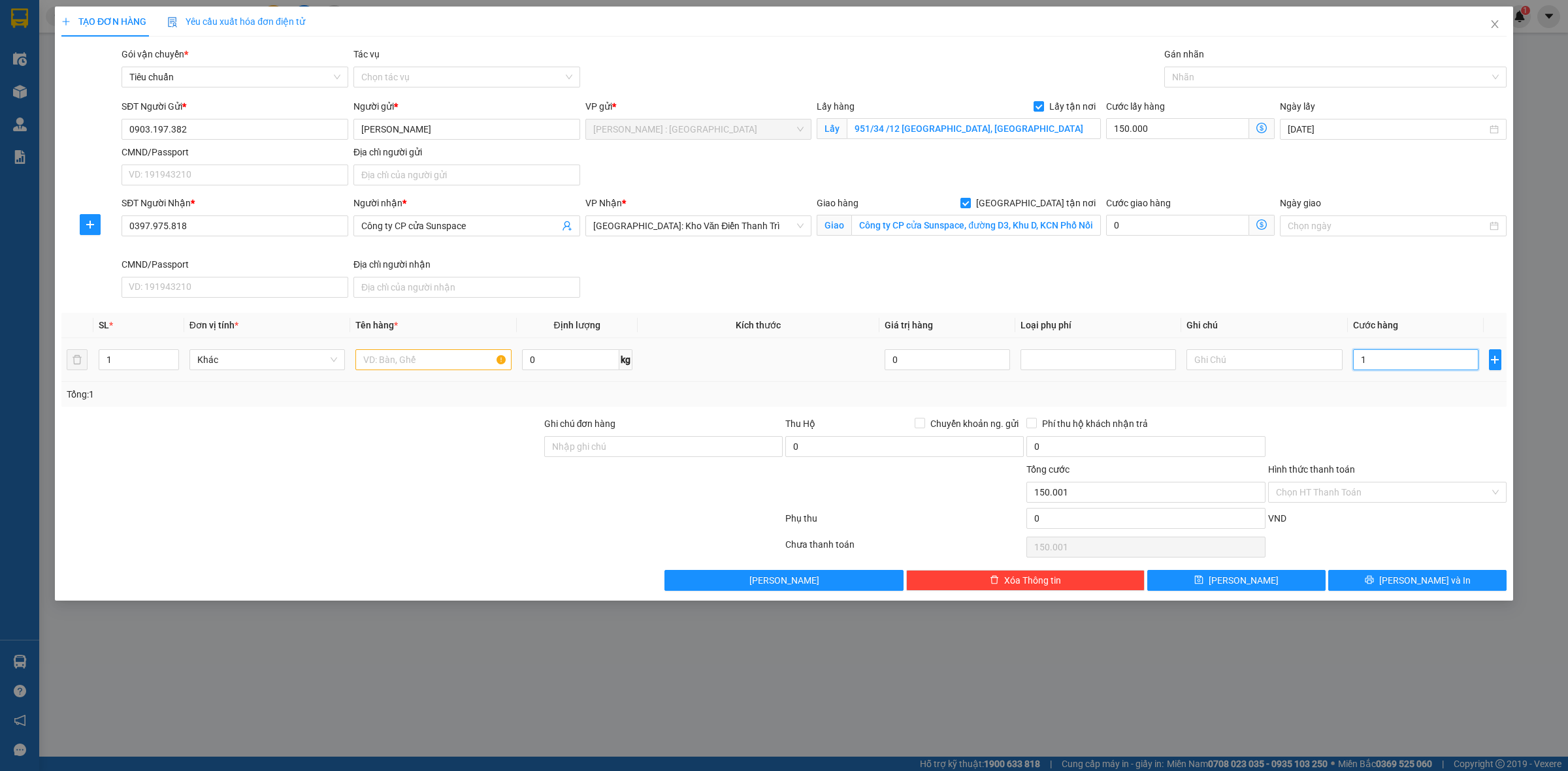
type input "150.014"
type input "140"
type input "150.140"
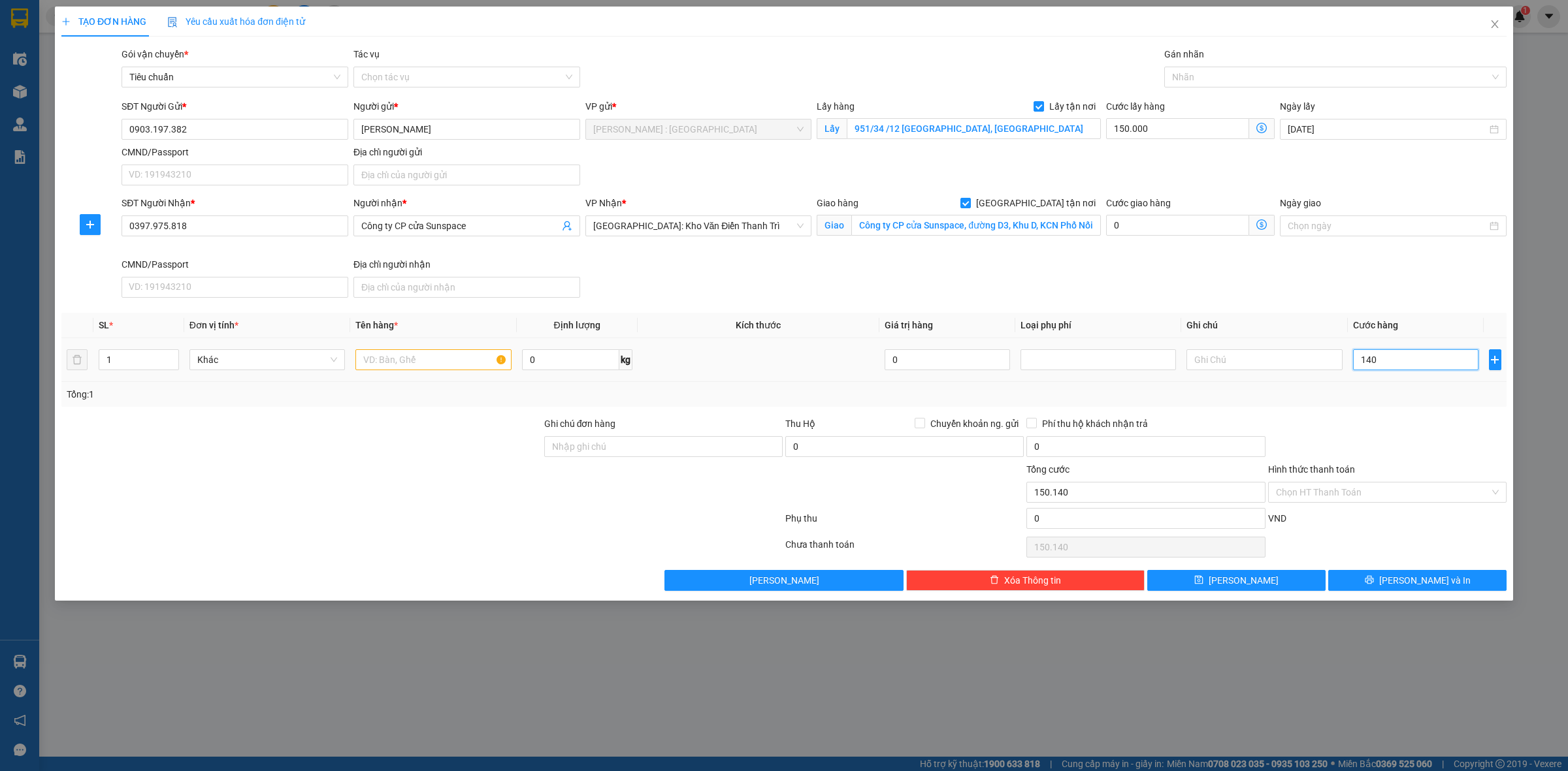
type input "1.400"
type input "151.400"
type input "1.400.000"
type input "1.550.000"
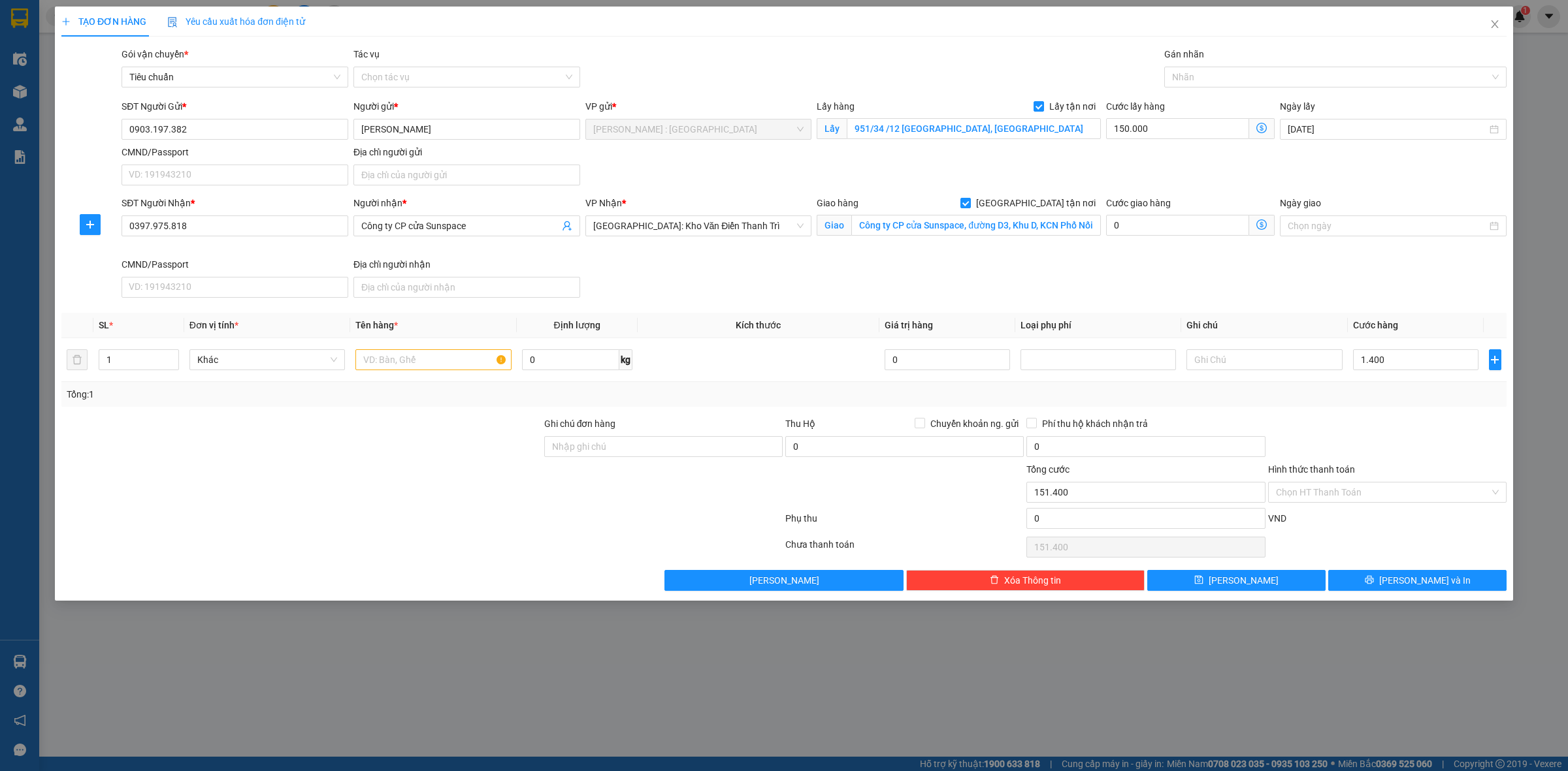
type input "1.550.000"
click at [1373, 258] on div "SĐT Người Nhận * 0397.975.818 Người nhận * Công ty CP cửa Sunspace VP Nhận * Hà…" at bounding box center [814, 250] width 1390 height 107
click at [409, 364] on input "text" at bounding box center [433, 360] width 155 height 21
paste input "5 kiện"
type input "5 kiện"
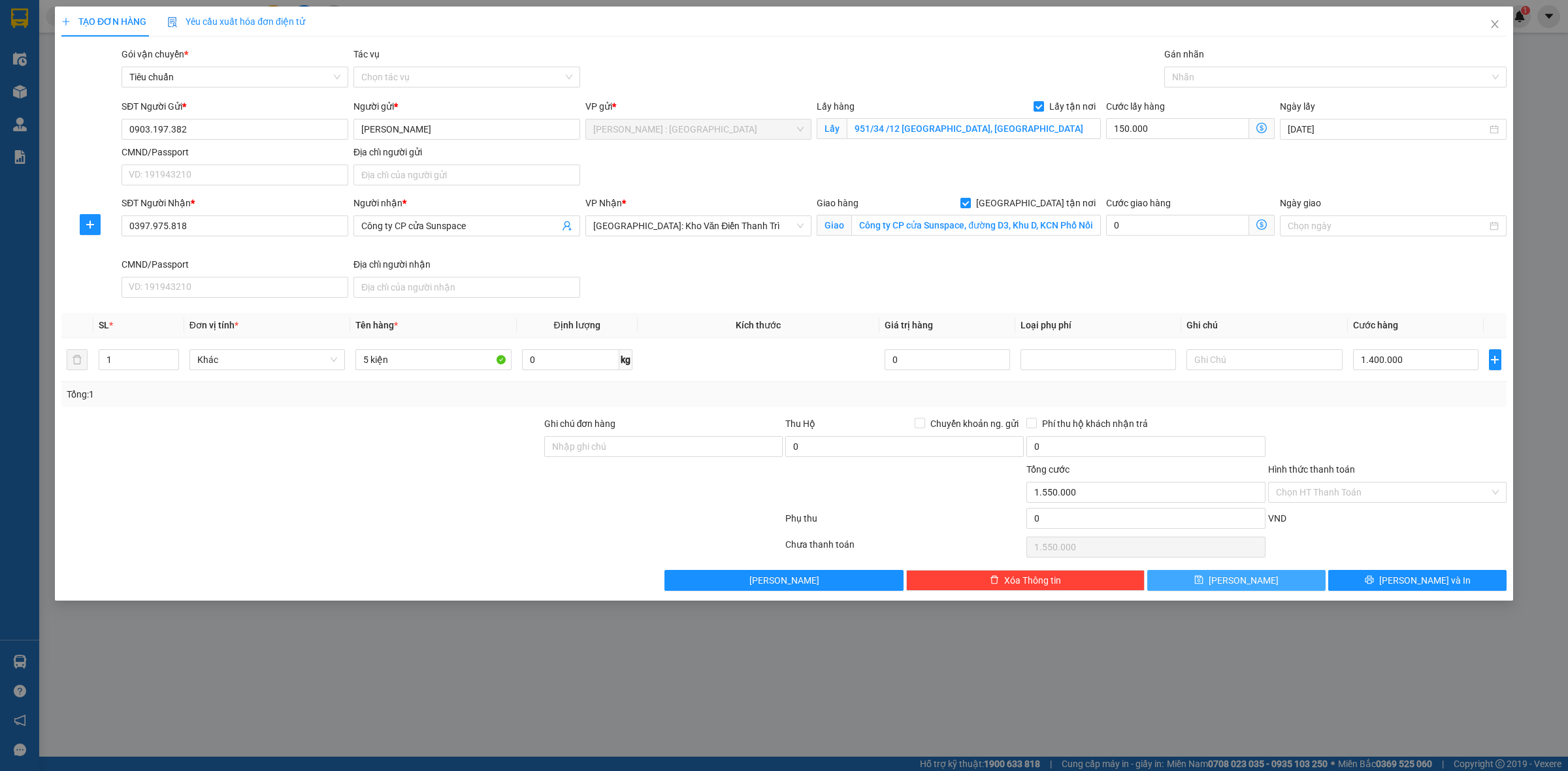
click at [1273, 585] on button "Lưu" at bounding box center [1237, 580] width 178 height 21
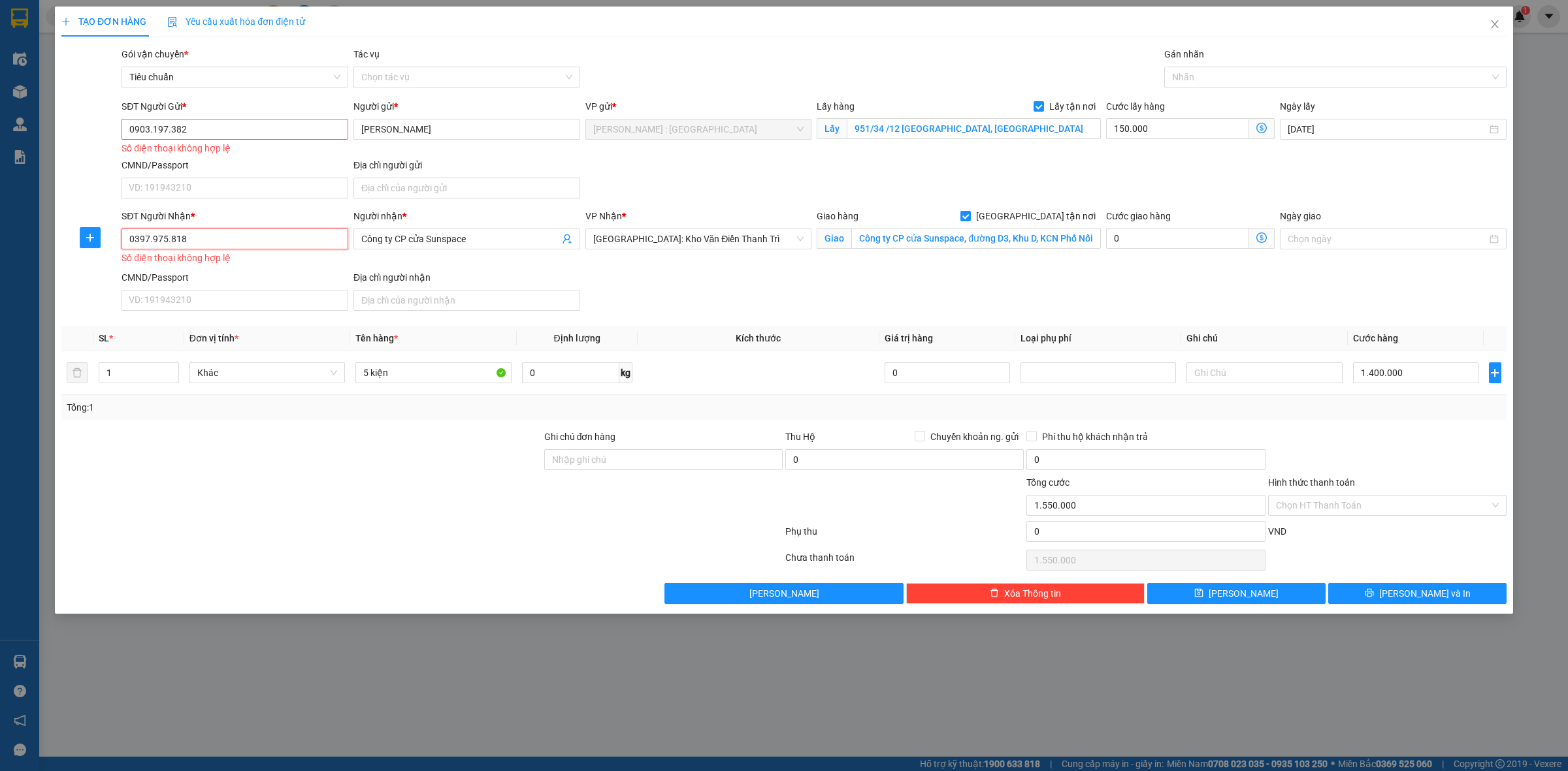
click at [169, 241] on input "0397.975.818" at bounding box center [235, 239] width 227 height 21
click at [152, 241] on input "0397.975818" at bounding box center [235, 239] width 227 height 21
type input "0397975818"
click at [170, 132] on input "0903.197.382" at bounding box center [235, 129] width 227 height 21
click at [169, 131] on input "0903.197.382" at bounding box center [235, 129] width 227 height 21
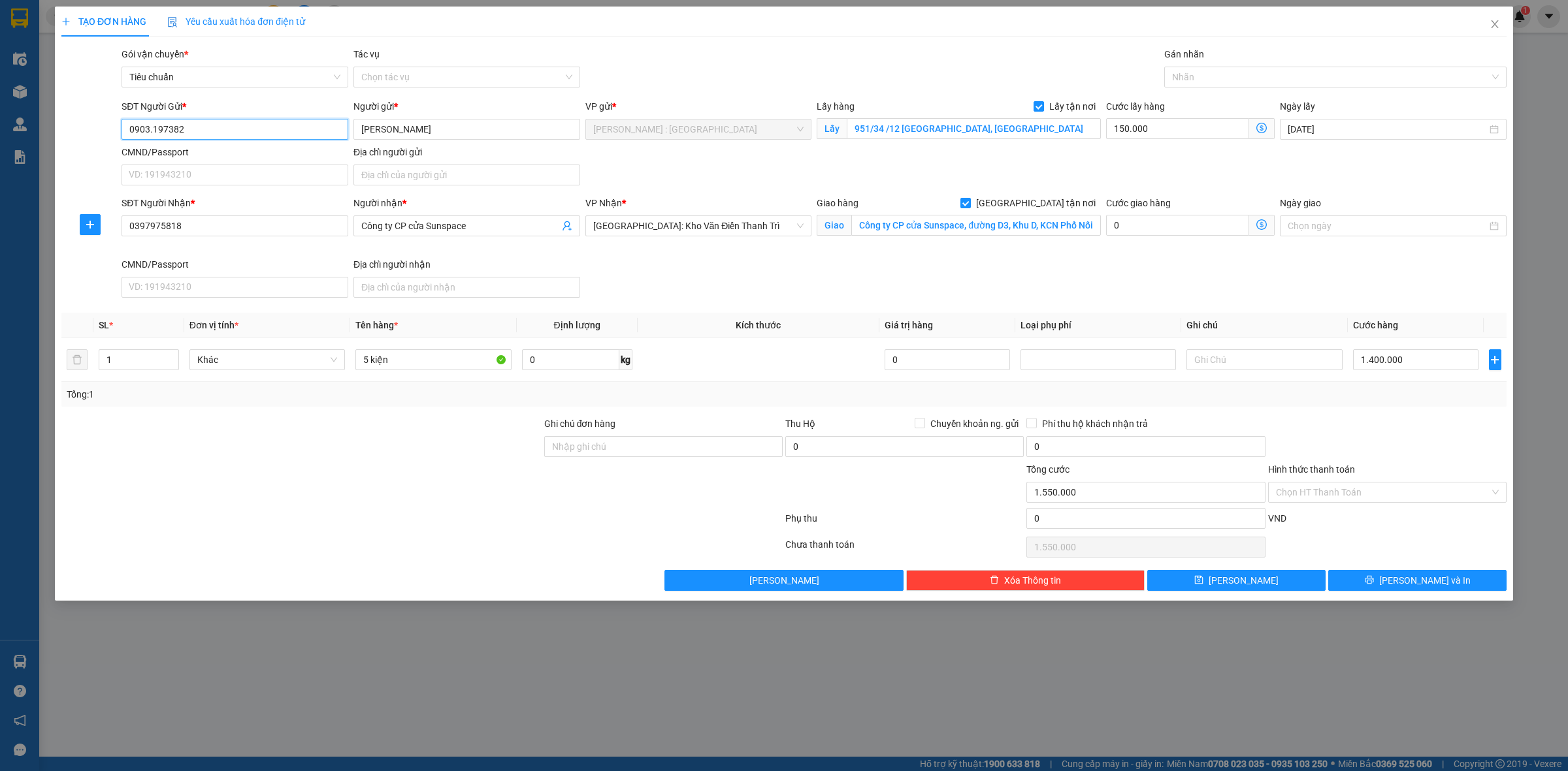
click at [152, 131] on input "0903.197382" at bounding box center [235, 129] width 227 height 21
type input "0903197382"
click at [311, 230] on input "0397975818" at bounding box center [235, 226] width 227 height 21
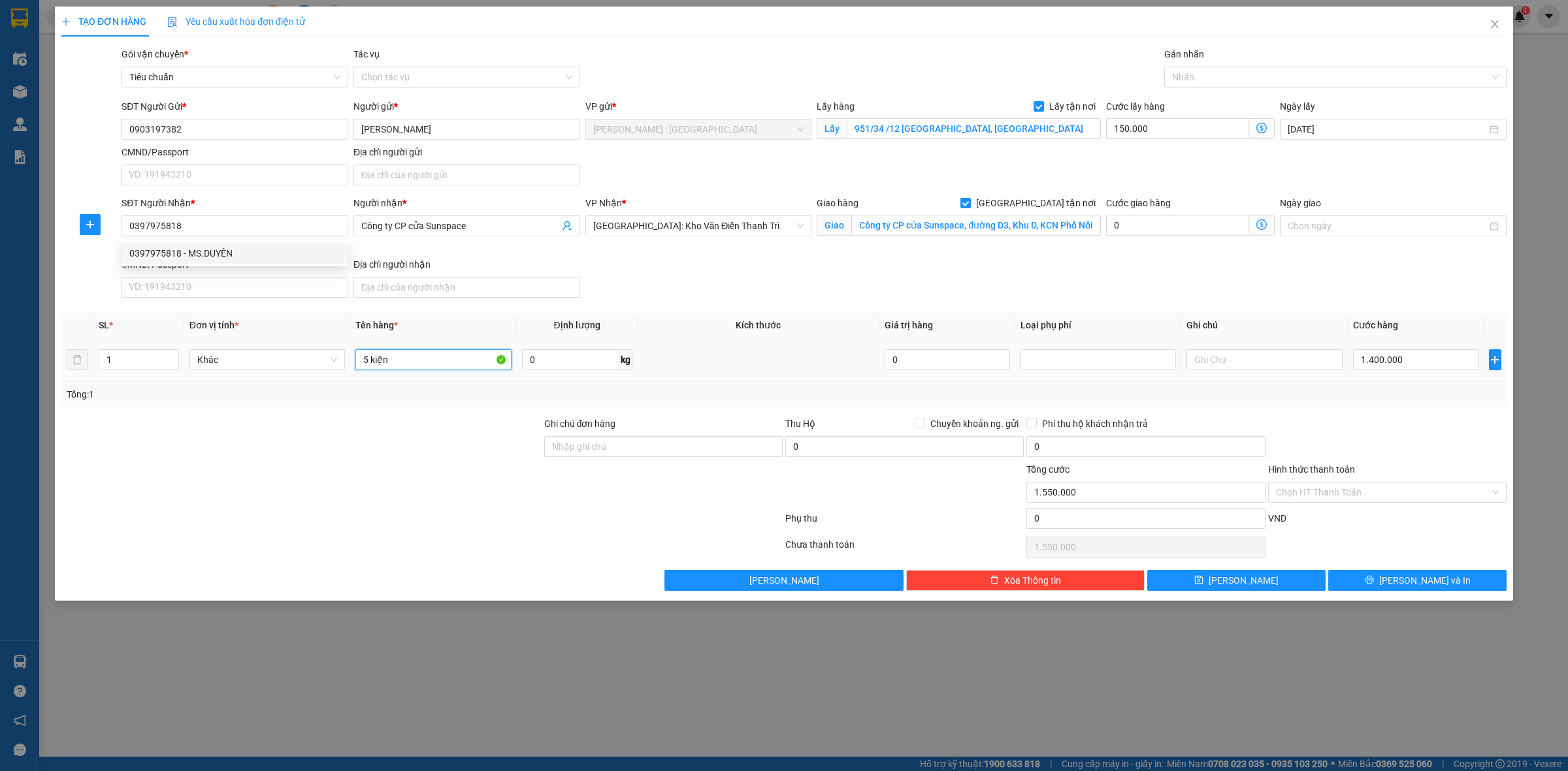
click at [461, 360] on input "5 kiện" at bounding box center [433, 360] width 155 height 21
type input "5 kiện a nghĩa"
click at [1271, 591] on button "Lưu" at bounding box center [1237, 580] width 178 height 21
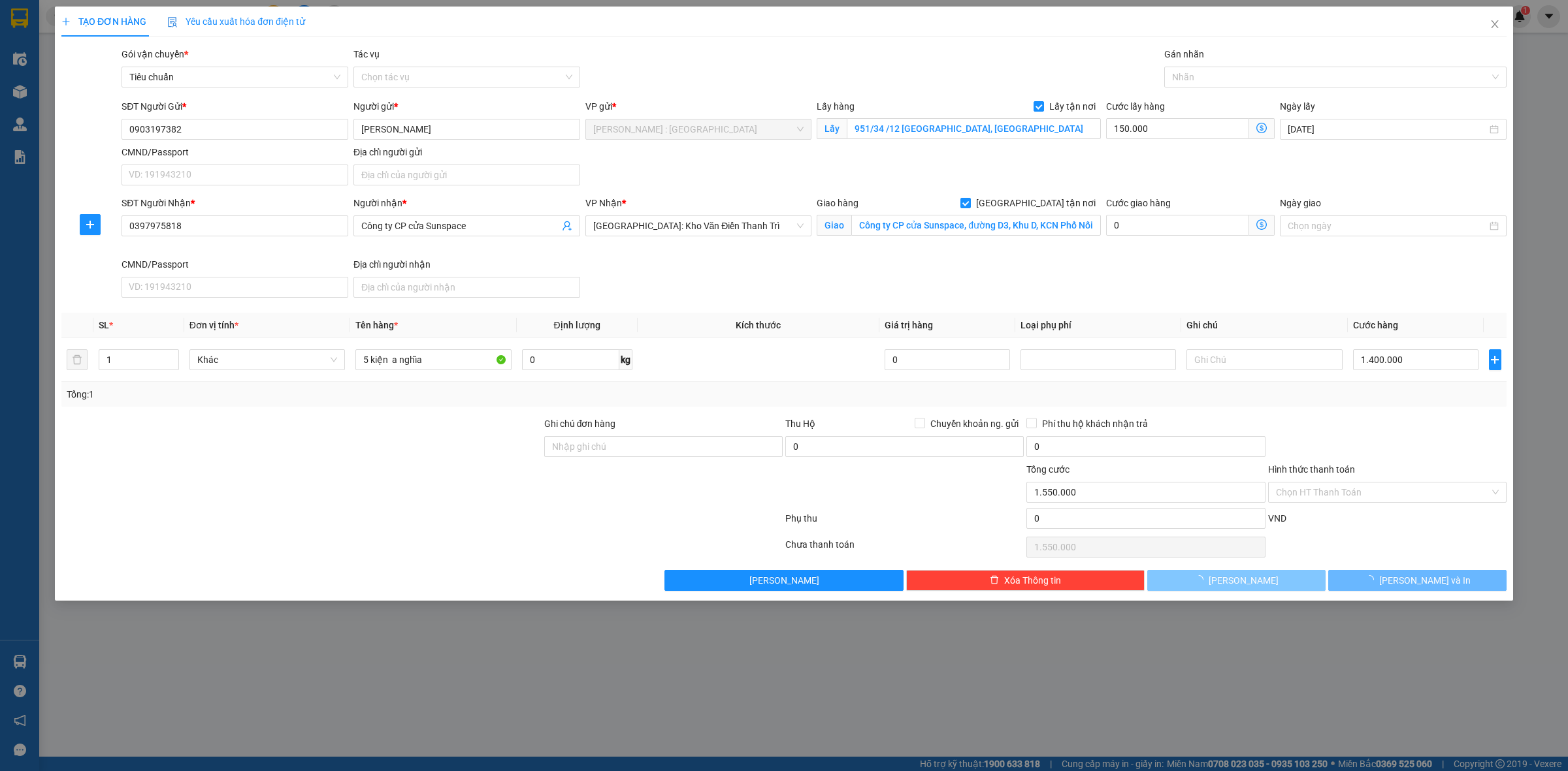
checkbox input "false"
type input "0"
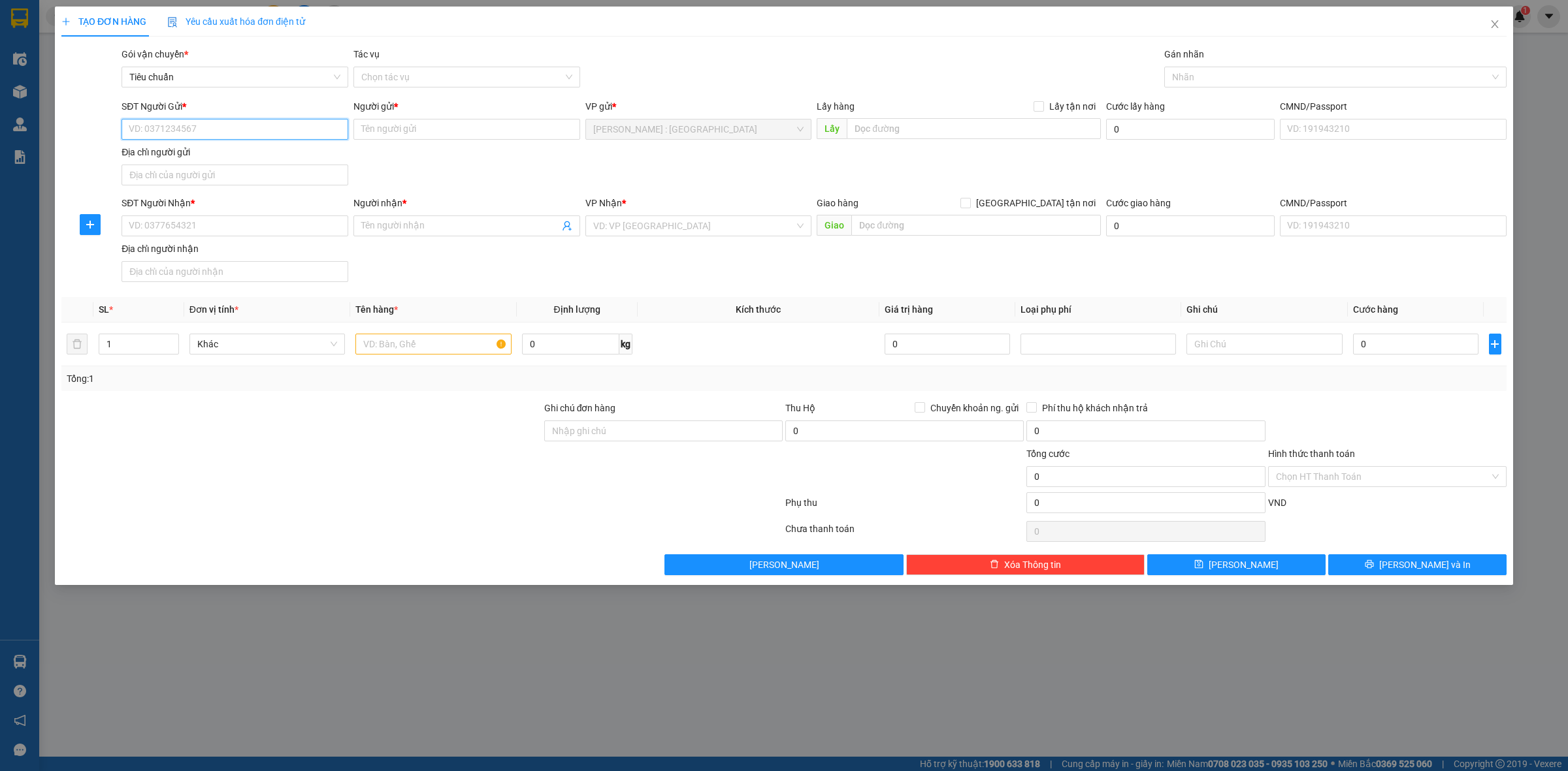
click at [317, 126] on input "SĐT Người Gửi *" at bounding box center [235, 129] width 227 height 21
paste input "0382442598"
type input "0382442598"
click at [478, 122] on input "Người gửi *" at bounding box center [467, 129] width 227 height 21
paste input "Lê Bảo Hoàng"
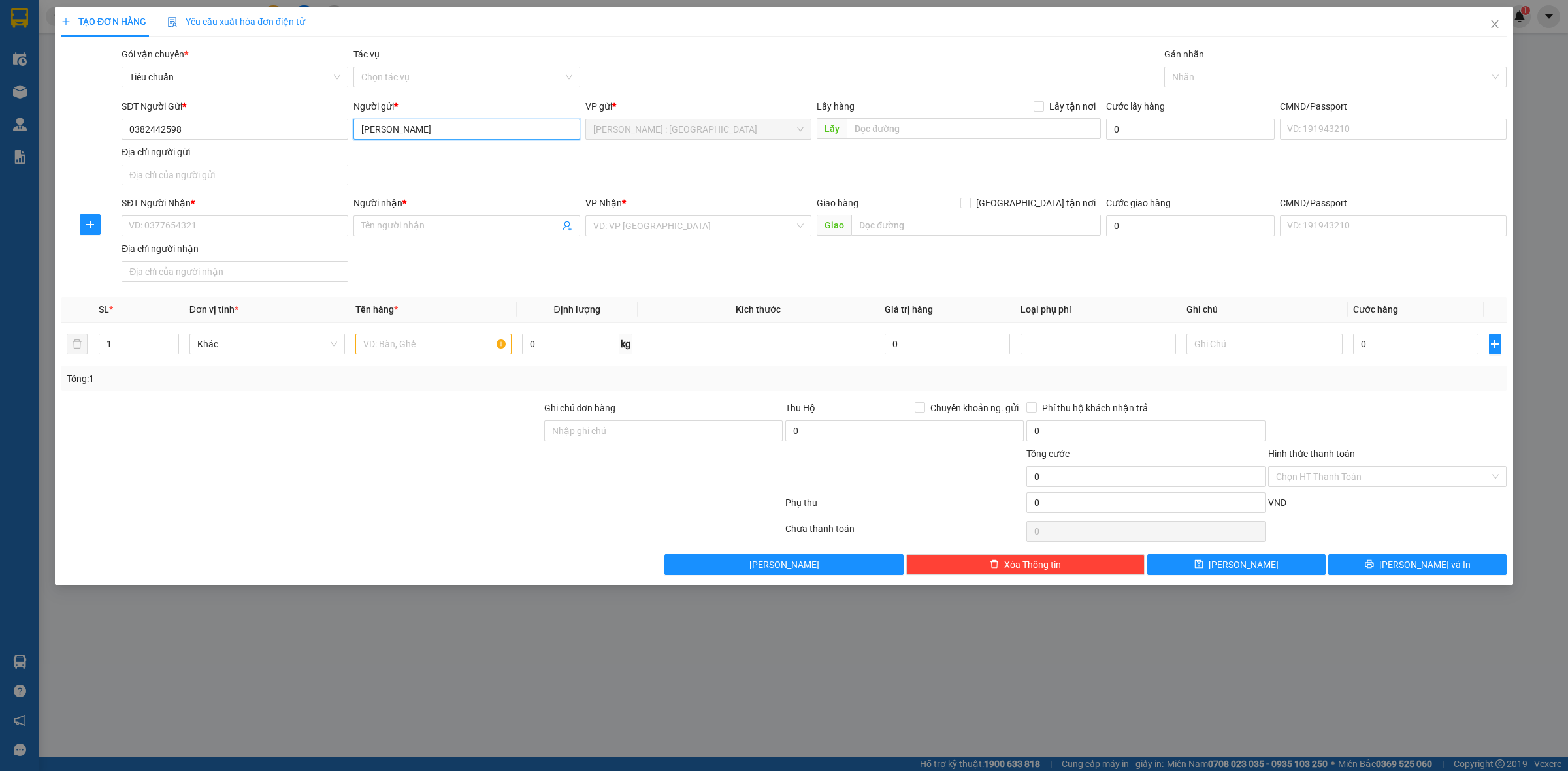
type input "Lê Bảo Hoàng"
drag, startPoint x: 412, startPoint y: 221, endPoint x: 409, endPoint y: 212, distance: 9.5
click at [409, 222] on input "Người nhận *" at bounding box center [460, 226] width 198 height 14
paste input "Lê Bảo Hoàng"
type input "Lê Bảo Hoàng"
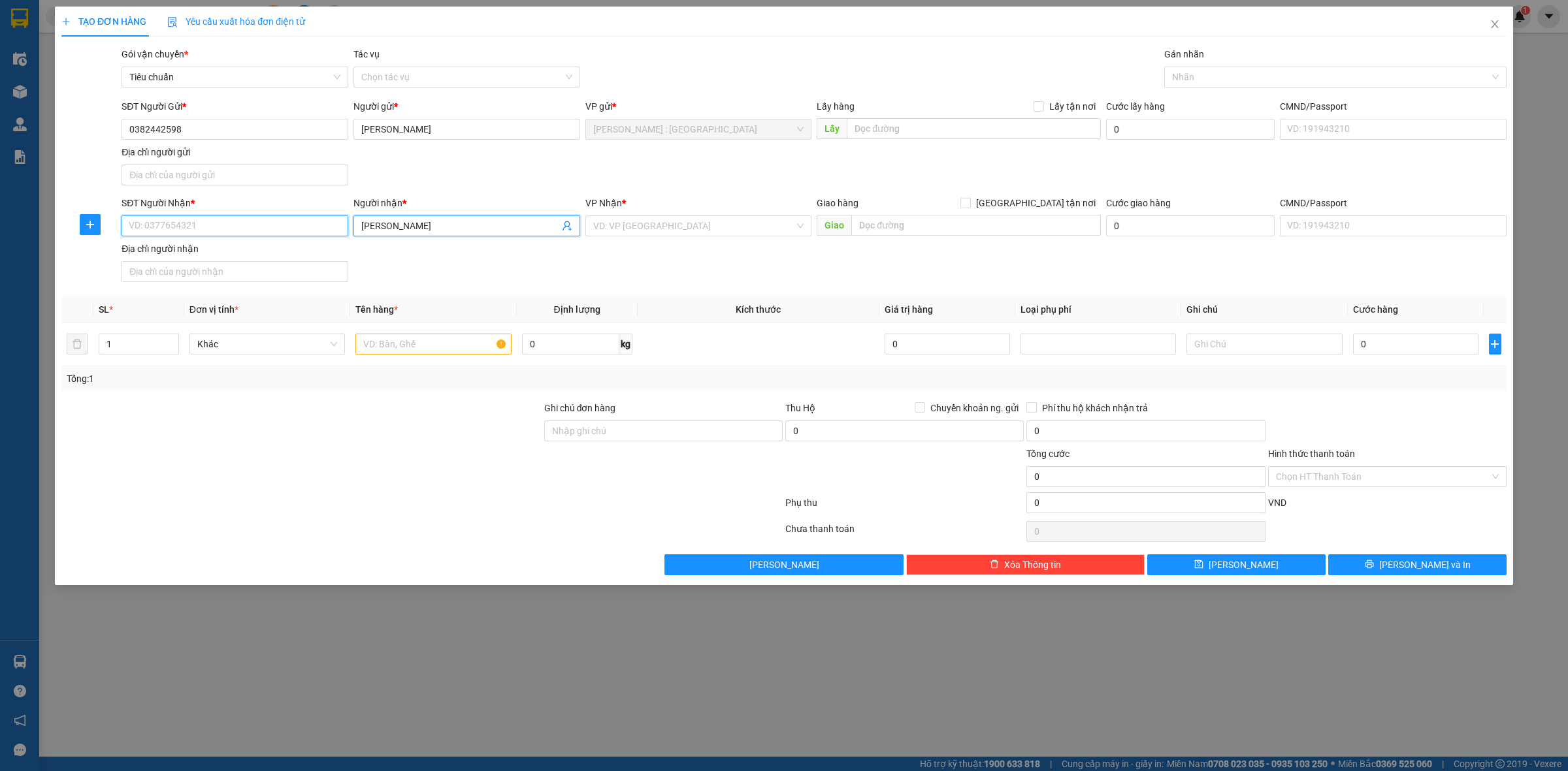
drag, startPoint x: 315, startPoint y: 220, endPoint x: 301, endPoint y: 221, distance: 14.0
click at [314, 221] on input "SĐT Người Nhận *" at bounding box center [235, 226] width 227 height 21
paste input "0382442598"
type input "0382442598"
click at [1020, 118] on div "Lấy hàng Lấy tận nơi Lấy" at bounding box center [959, 123] width 284 height 46
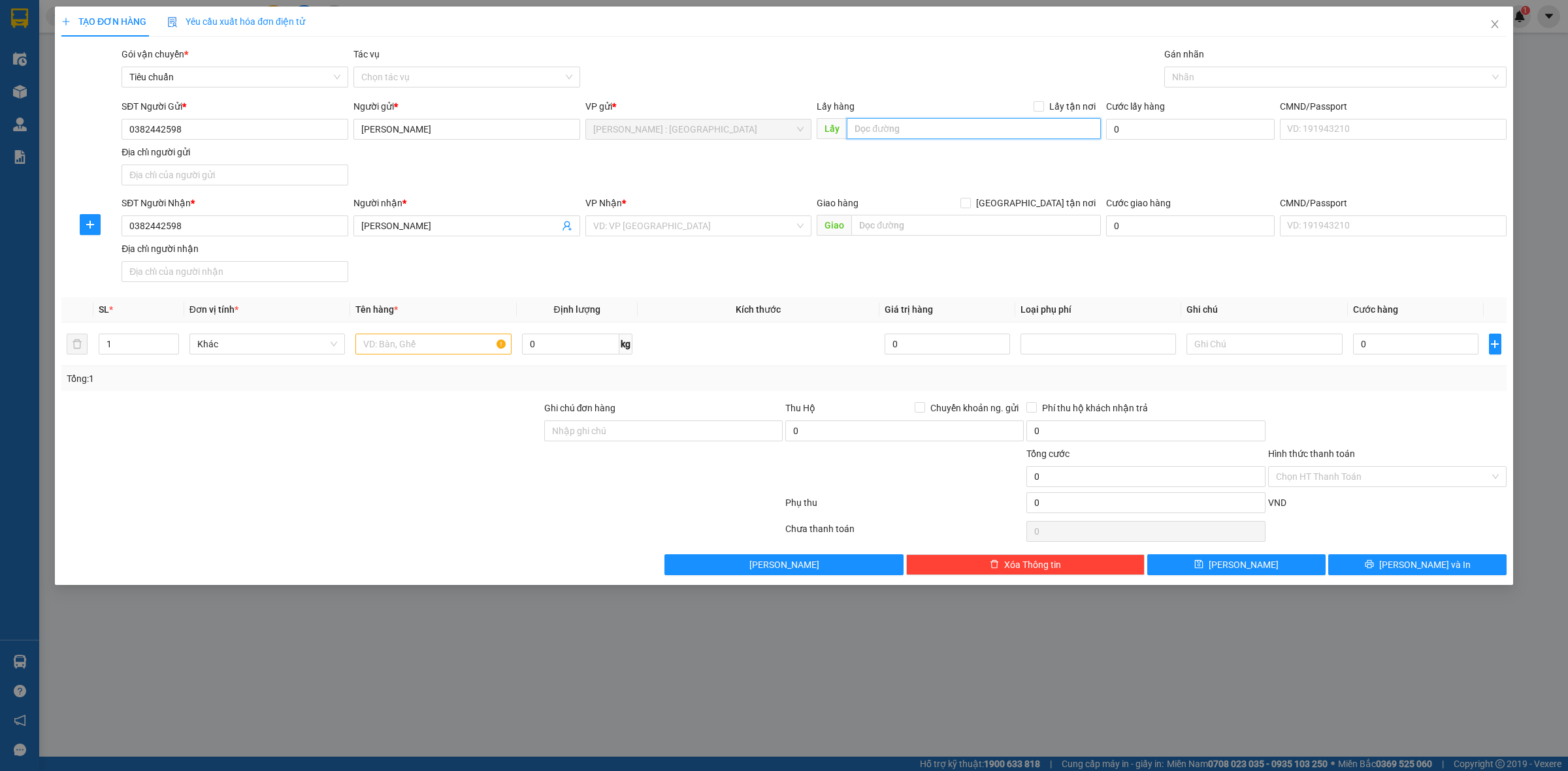
click at [1034, 132] on input "text" at bounding box center [973, 128] width 254 height 21
paste input "địa chỉ: Chung chư the ascentia, Lô 3 Nguyễn Lương Bằng, Phú Mỹ, Quận 7, Hồ Chí…"
type input "địa chỉ: Chung chư the ascentia, Lô 3 Nguyễn Lương Bằng, Phú Mỹ, Quận 7, Hồ Chí…"
click at [1037, 105] on input "Lấy tận nơi" at bounding box center [1038, 105] width 9 height 9
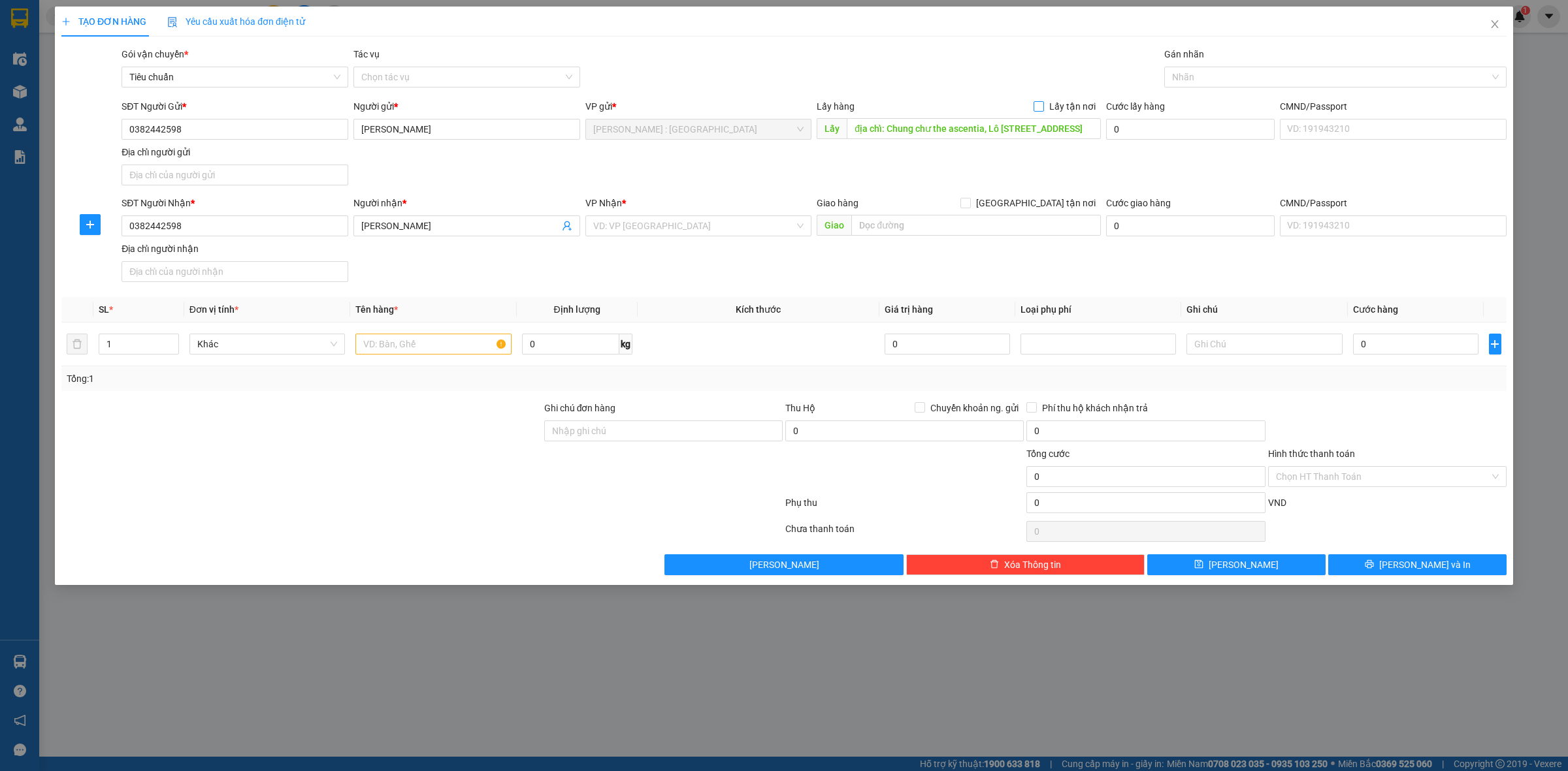
checkbox input "true"
click at [1040, 224] on input "text" at bounding box center [976, 225] width 250 height 21
paste input "Gửi về: QL1A Đồng Hới, Quảng Bình"
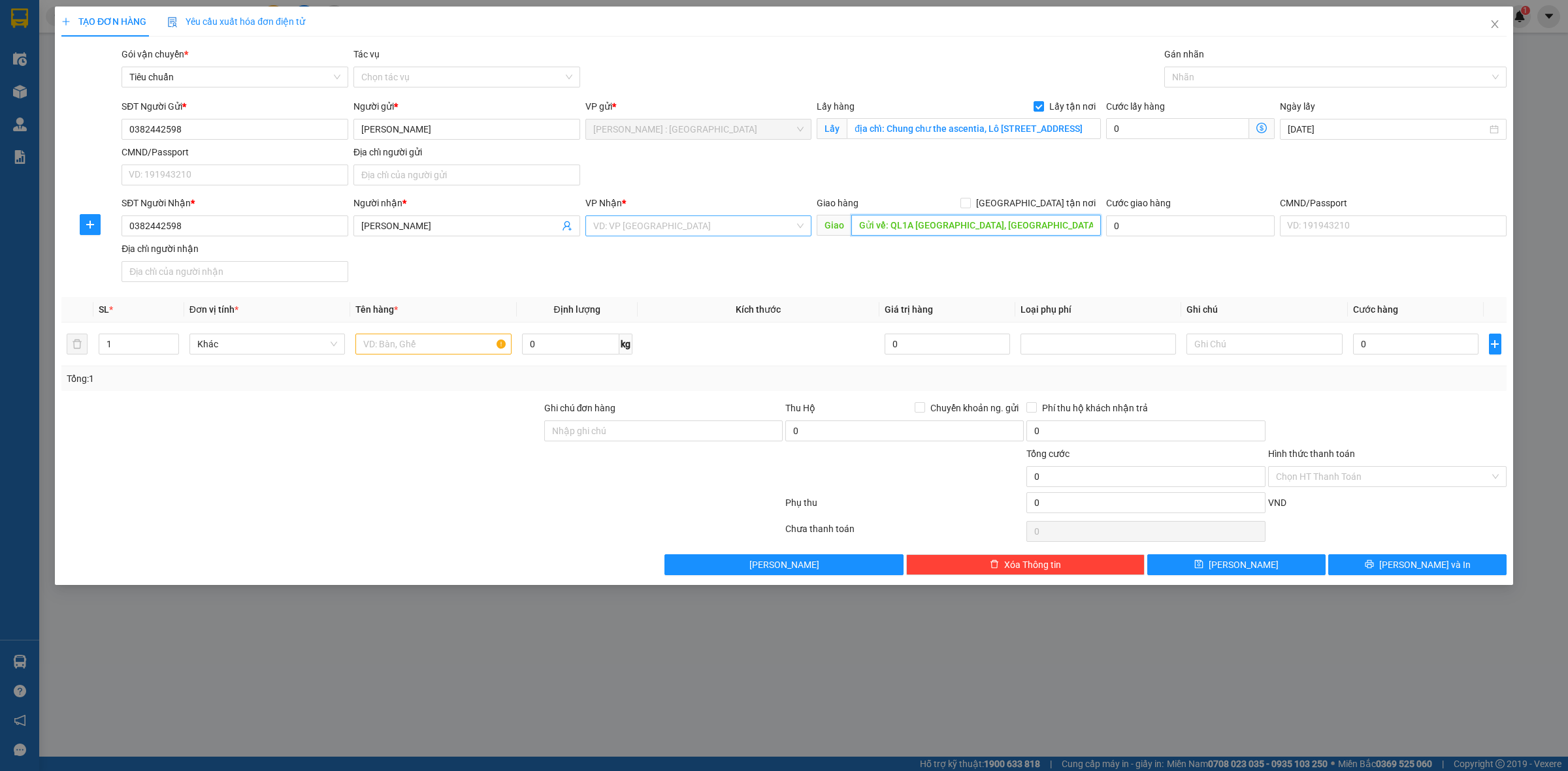
type input "Gửi về: QL1A Đồng Hới, Quảng Bình"
click at [773, 225] on input "search" at bounding box center [694, 226] width 202 height 19
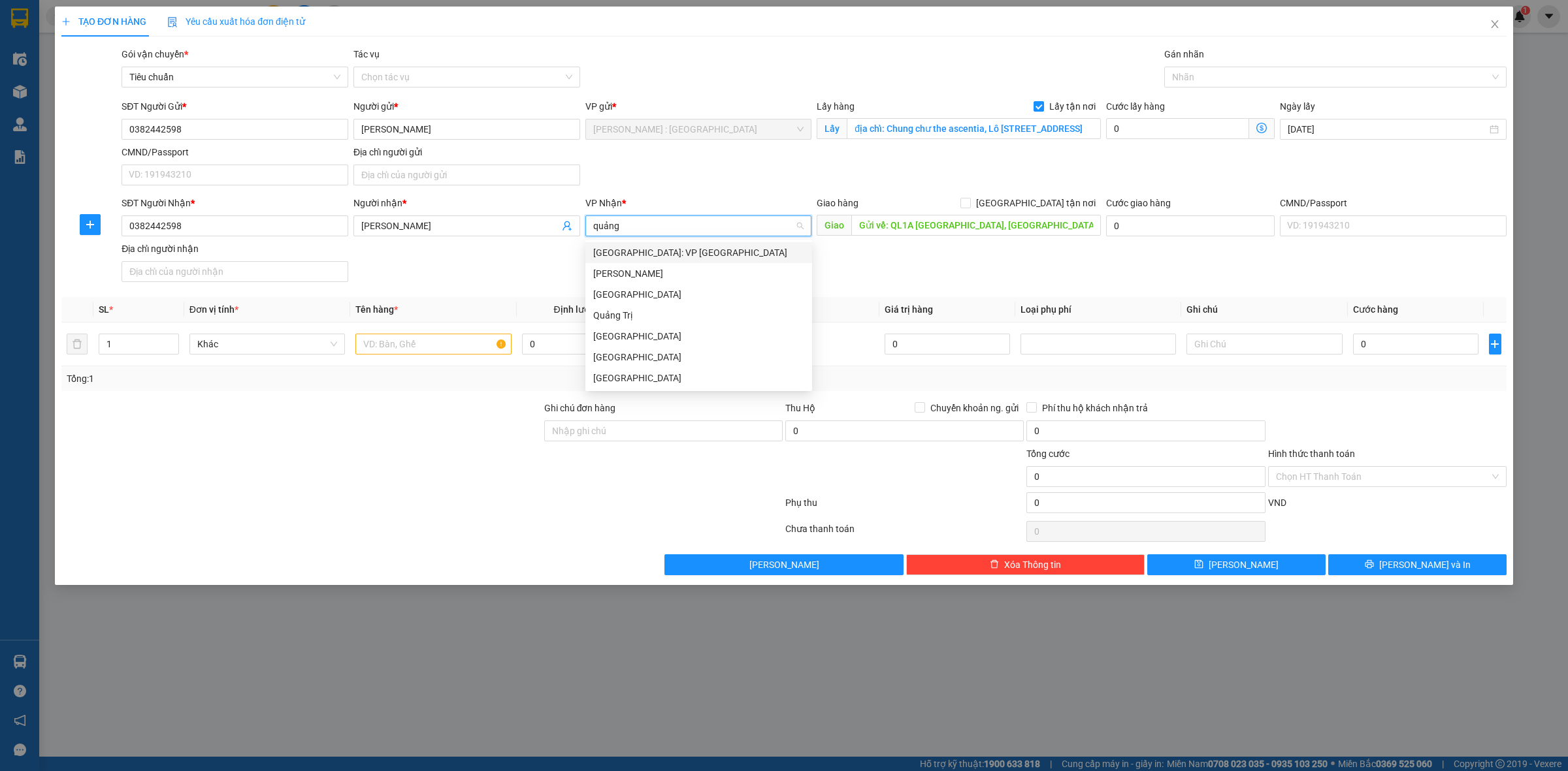
type input "quảng b"
click at [598, 255] on div "Quảng Bình" at bounding box center [699, 253] width 211 height 14
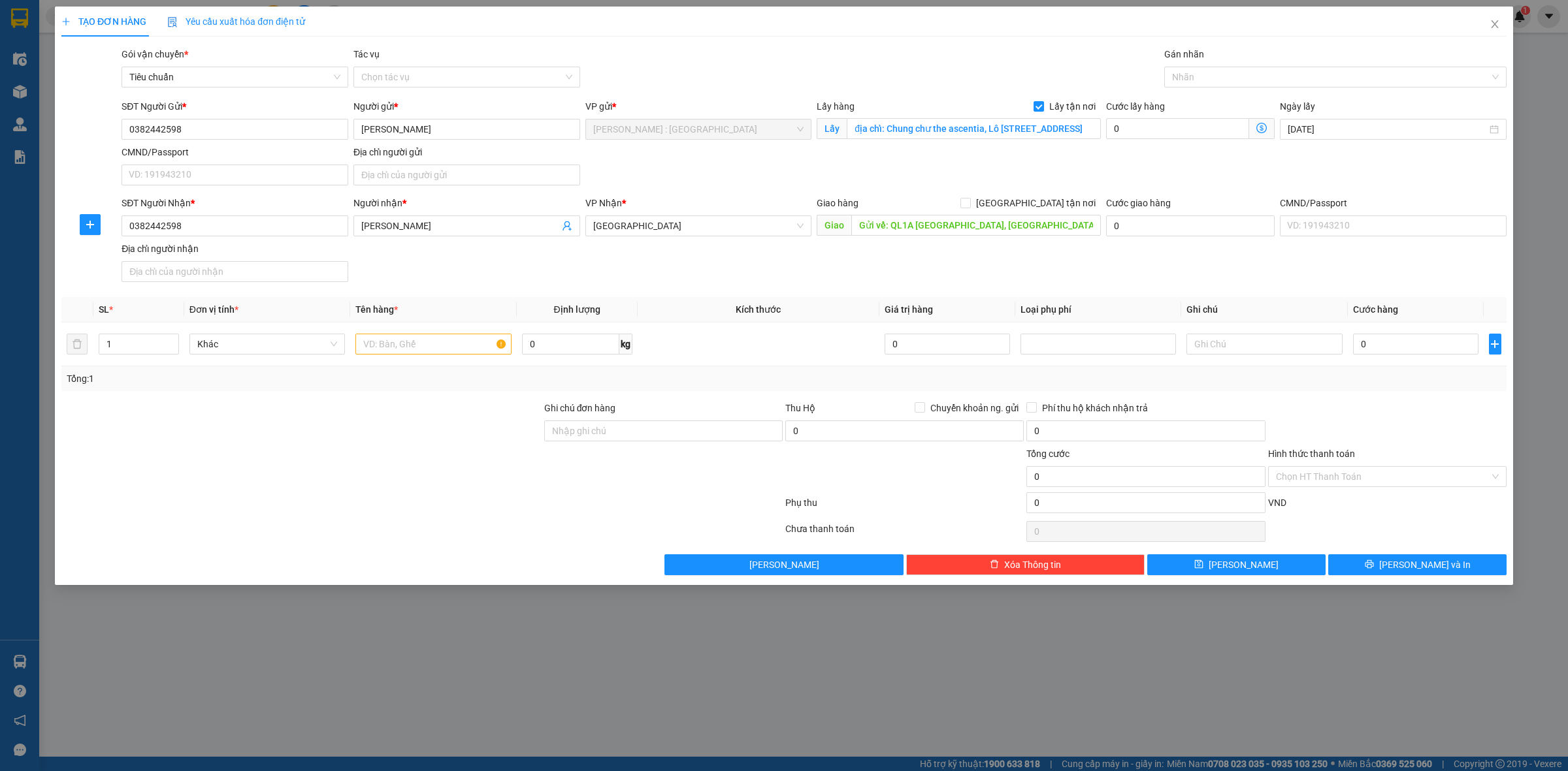
scroll to position [977, 0]
drag, startPoint x: 1133, startPoint y: 123, endPoint x: 1108, endPoint y: 126, distance: 25.2
click at [1133, 124] on input "0" at bounding box center [1177, 128] width 143 height 21
type input "2"
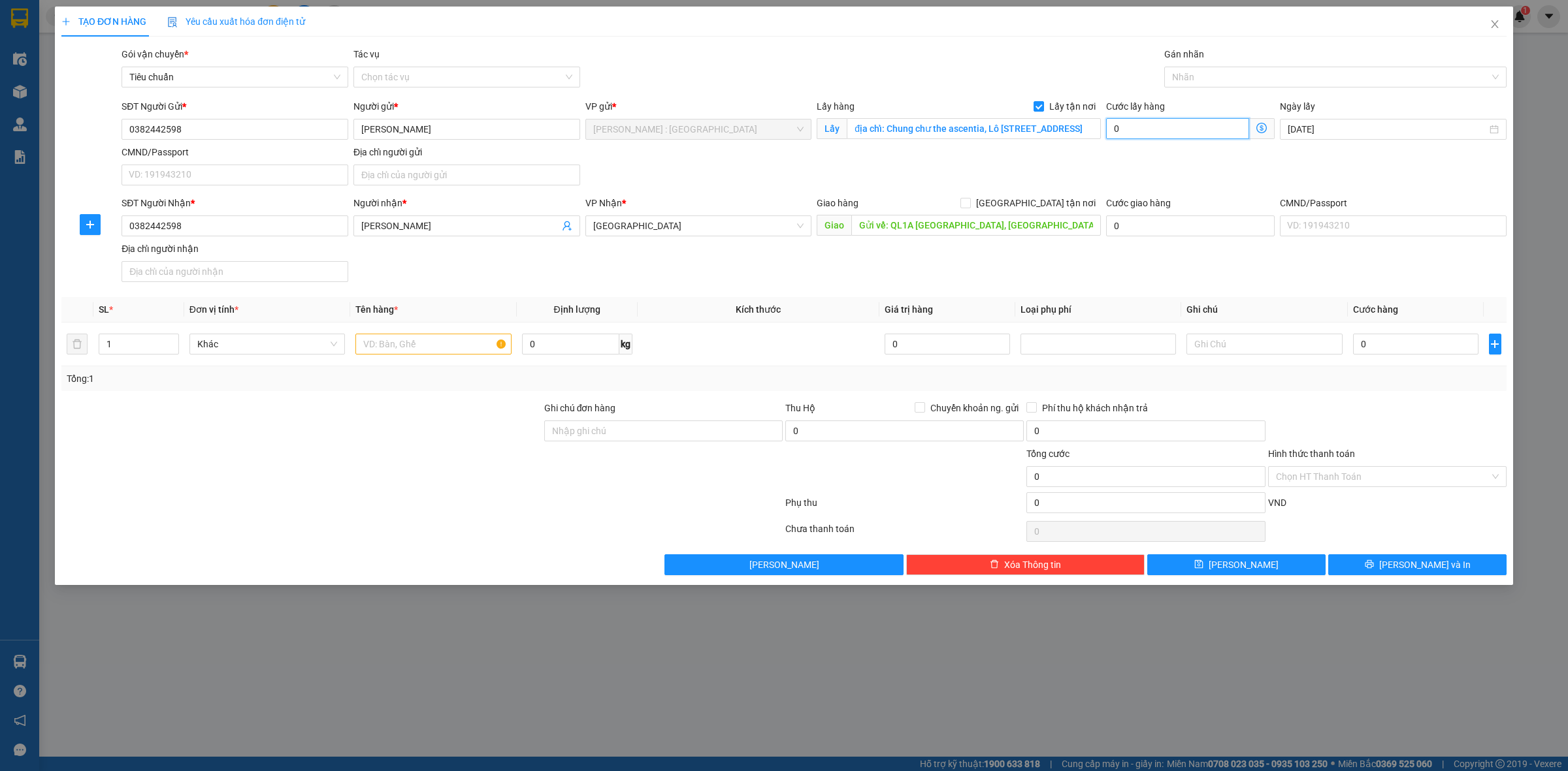
type input "2"
type input "20"
type input "200"
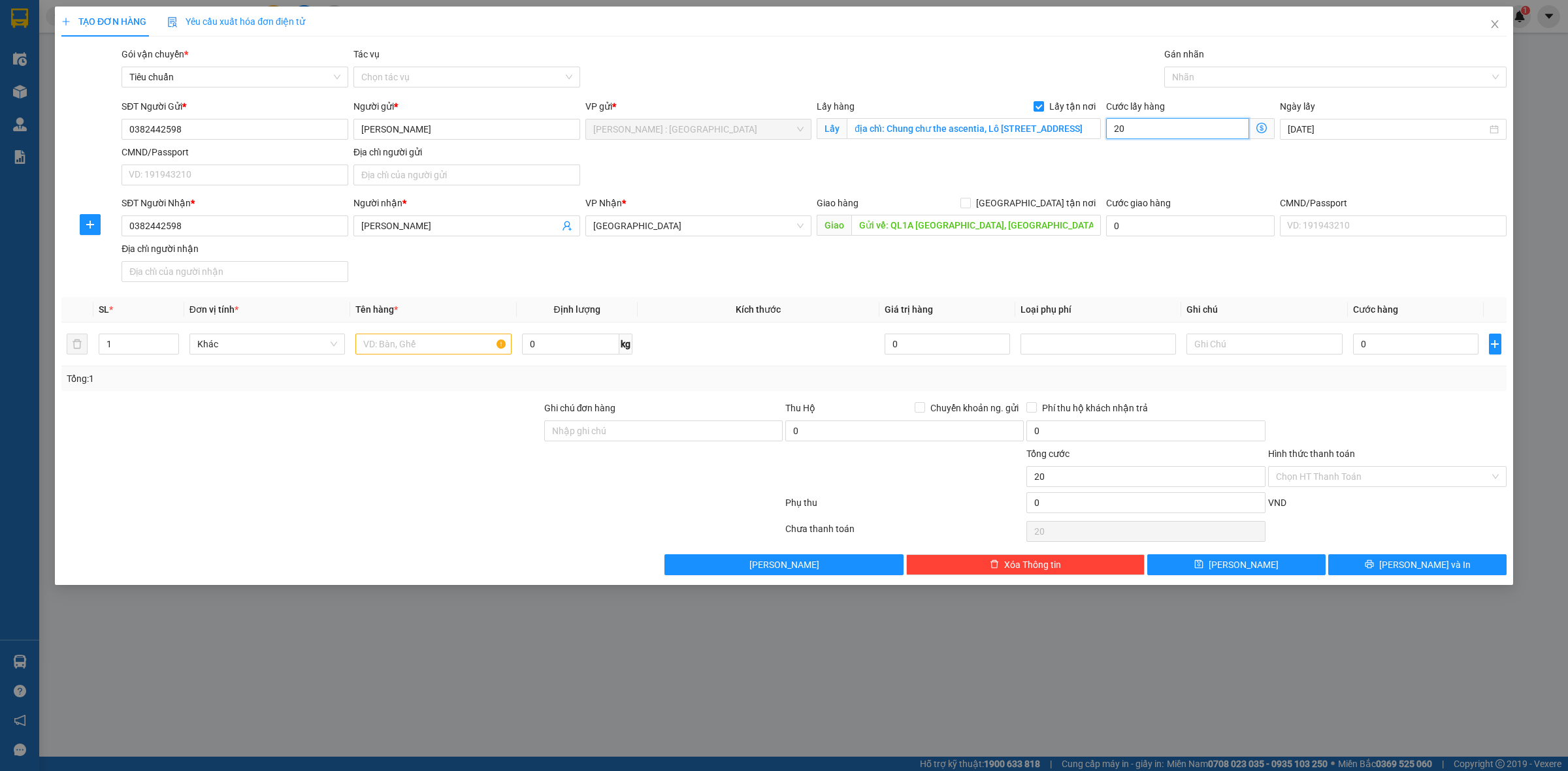
type input "200"
type input "200.000"
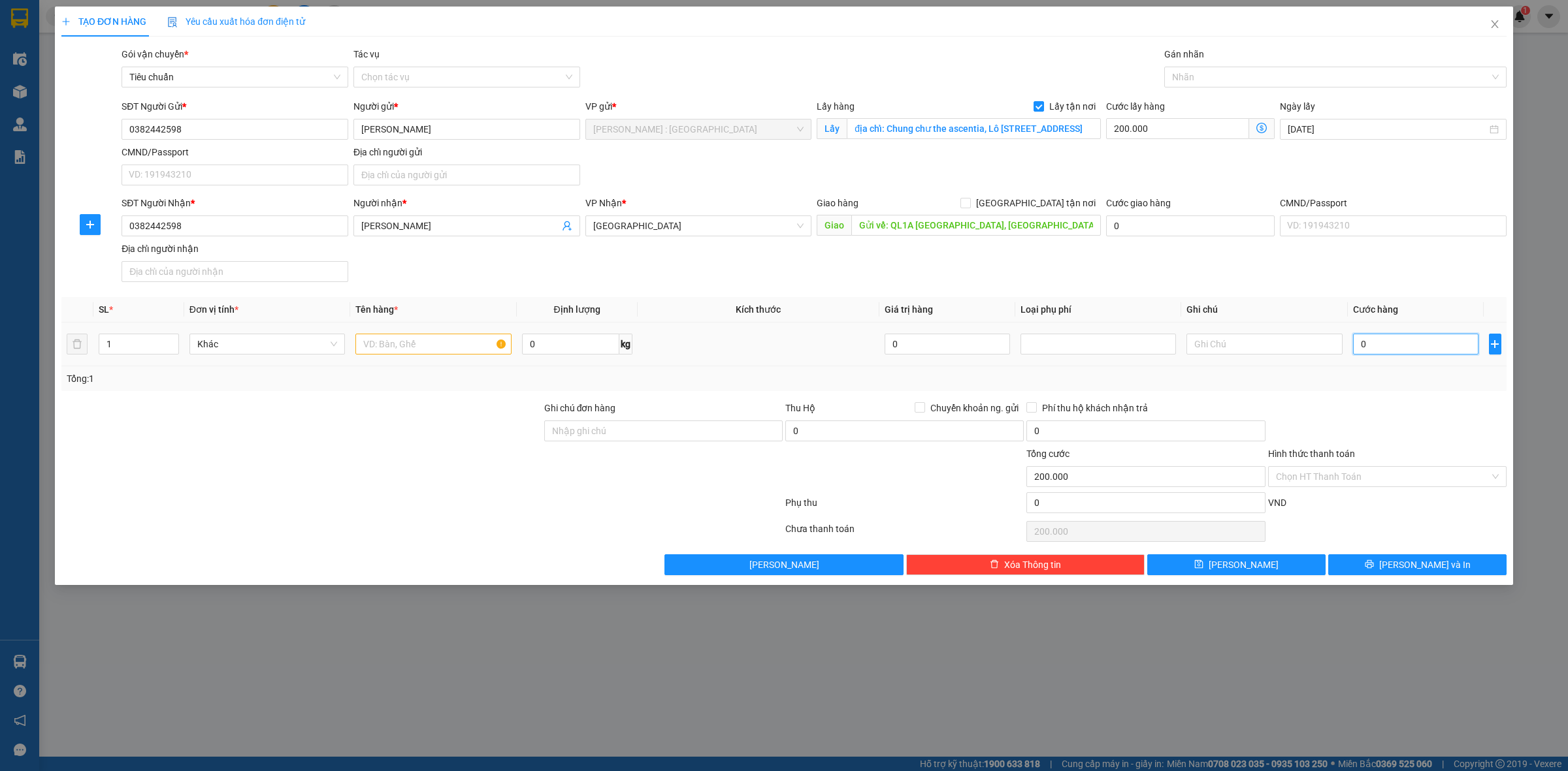
click at [1388, 344] on input "0" at bounding box center [1416, 344] width 126 height 21
type input "1"
type input "200.001"
type input "15"
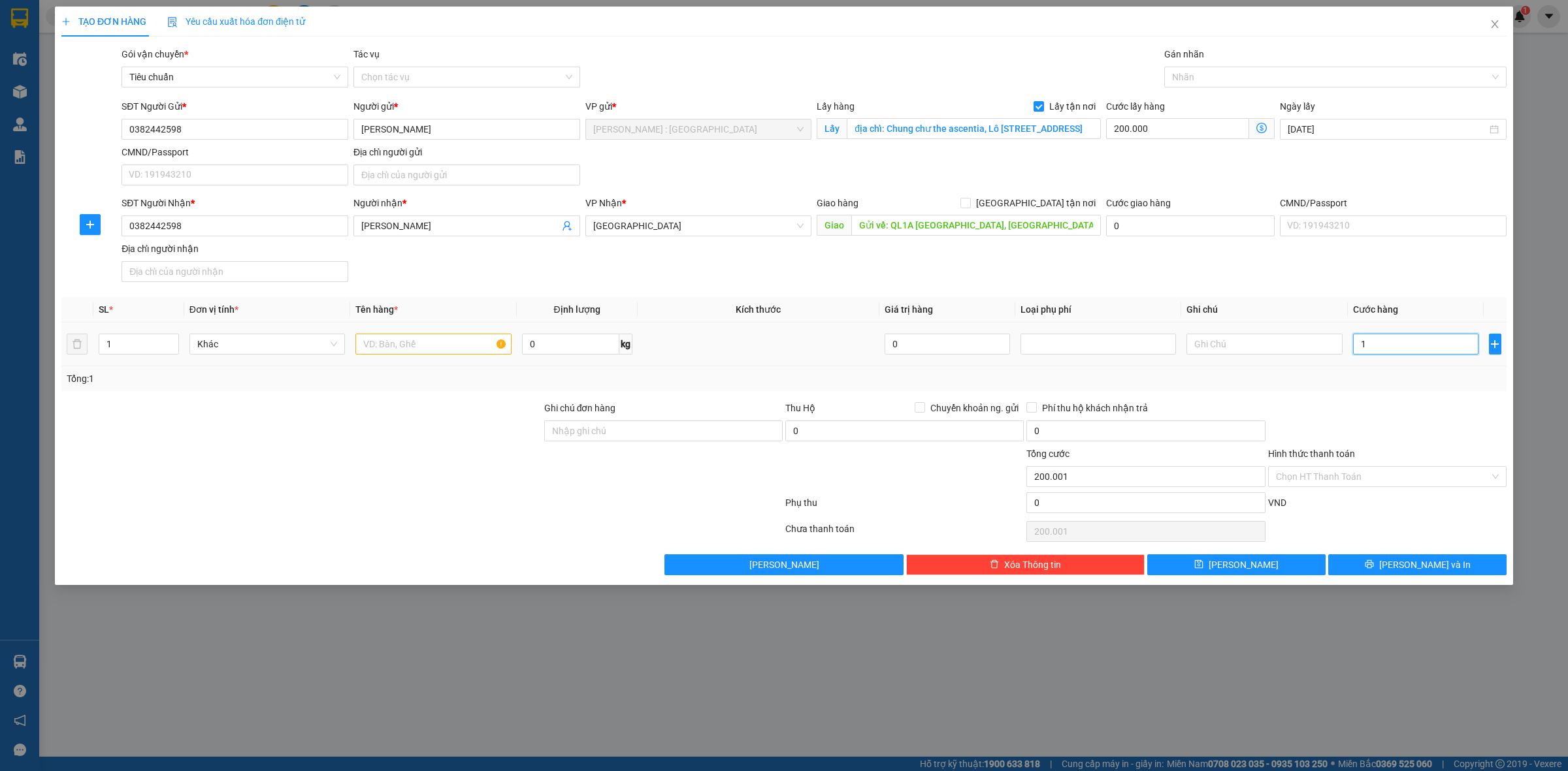
type input "200.015"
type input "150"
type input "200.150"
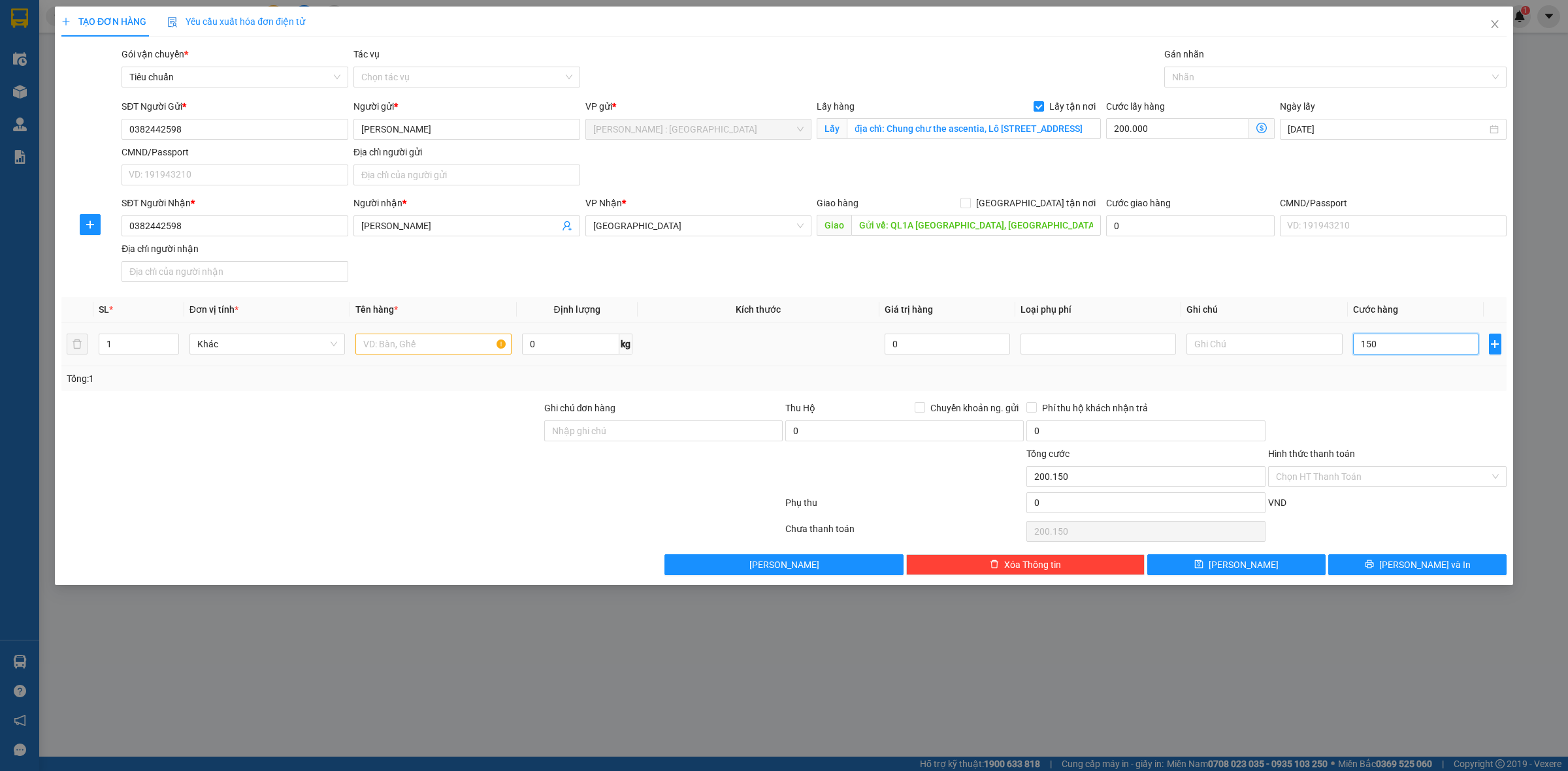
type input "1.500"
type input "201.500"
type input "1.500.000"
type input "1.700.000"
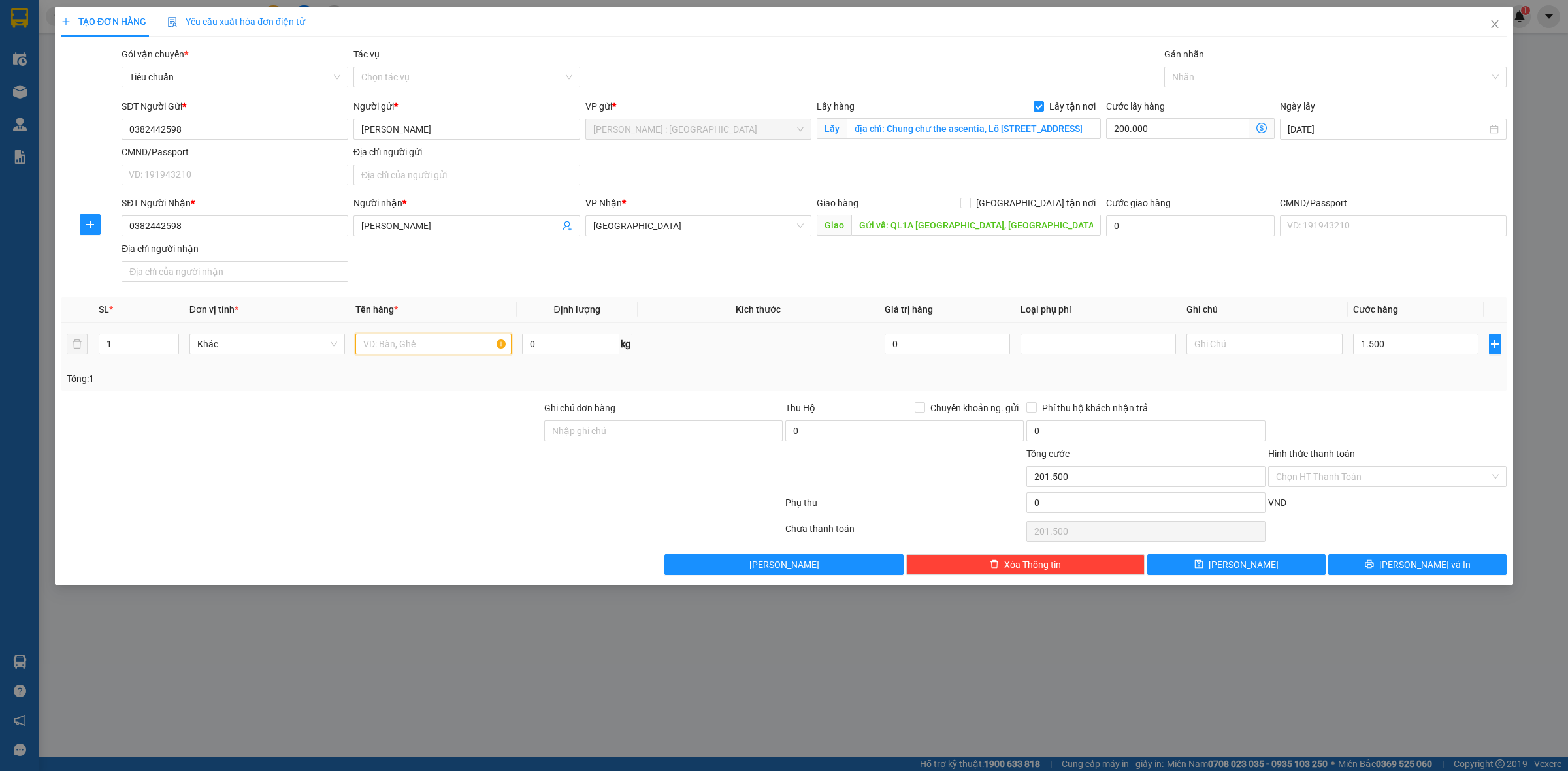
type input "1.700.000"
click at [397, 349] on input "text" at bounding box center [433, 344] width 155 height 21
paste input "10 thùng"
type input "10 thùng chú nam"
click at [1278, 554] on div "Transit Pickup Surcharge Ids Transit Deliver Surcharge Ids Transit Deliver Surc…" at bounding box center [784, 310] width 1445 height 528
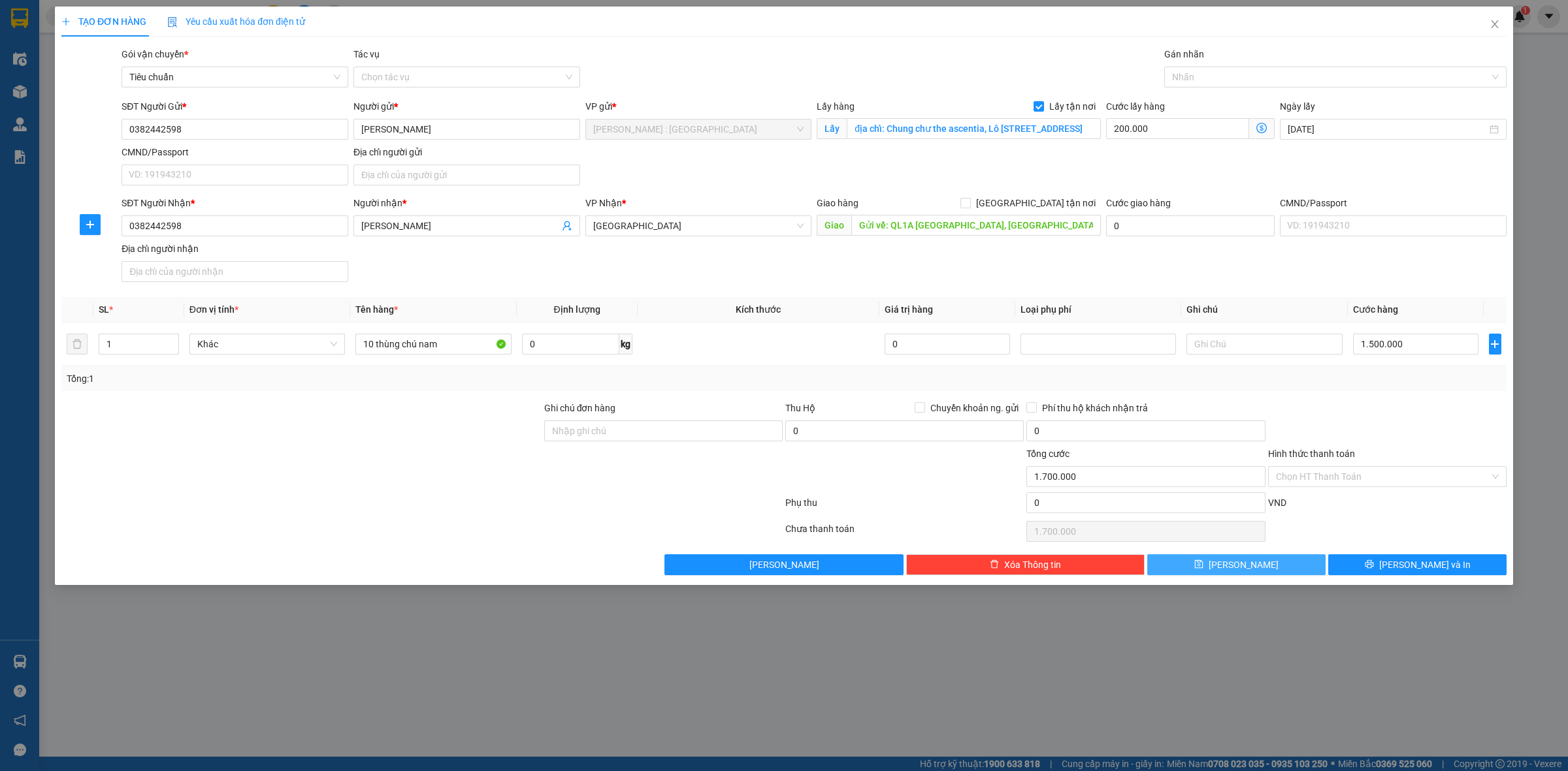
click at [1278, 563] on button "Lưu" at bounding box center [1237, 565] width 178 height 21
checkbox input "false"
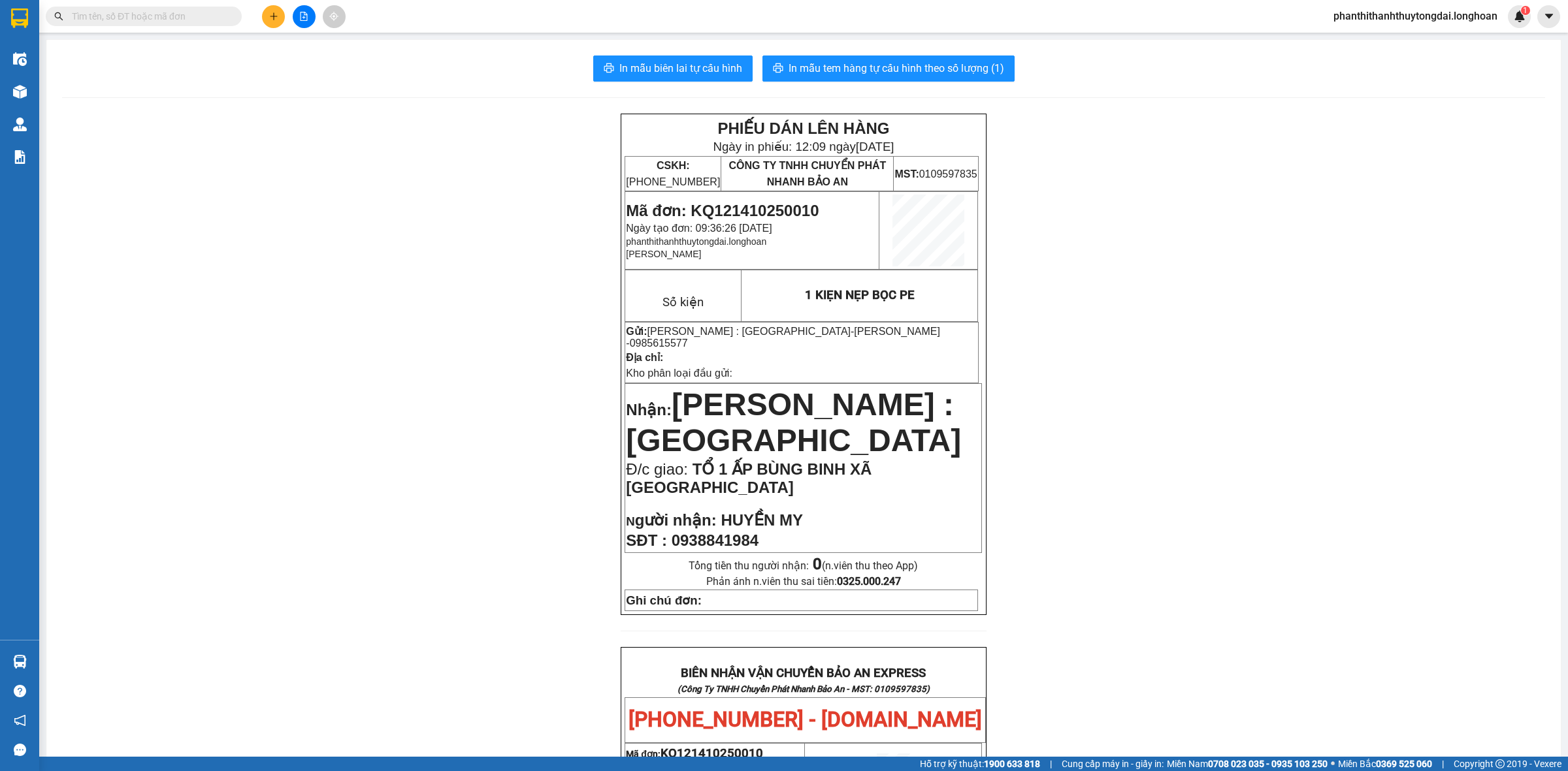
click at [207, 13] on input "text" at bounding box center [149, 16] width 154 height 14
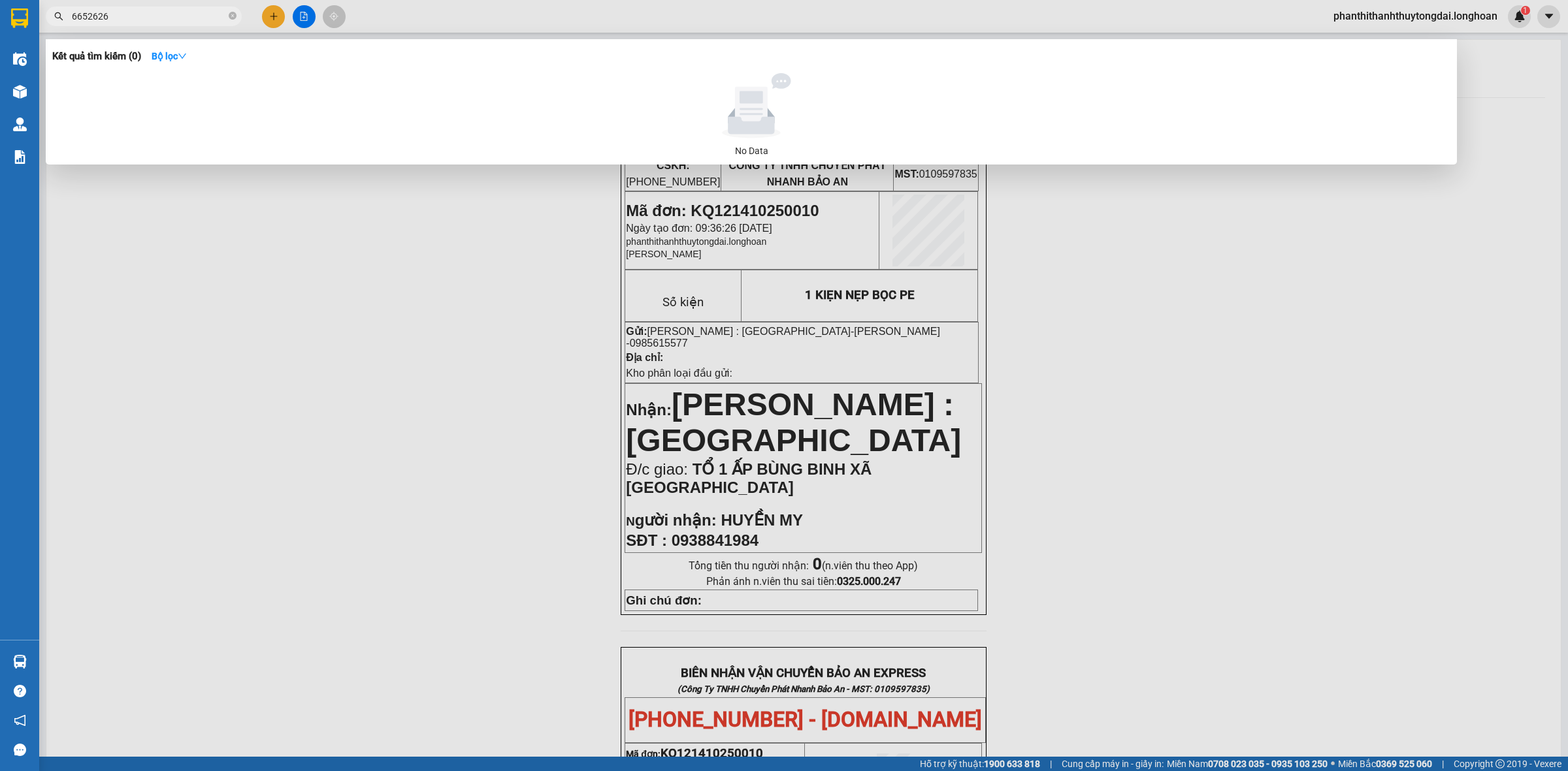
click at [73, 17] on input "6652626" at bounding box center [149, 16] width 154 height 14
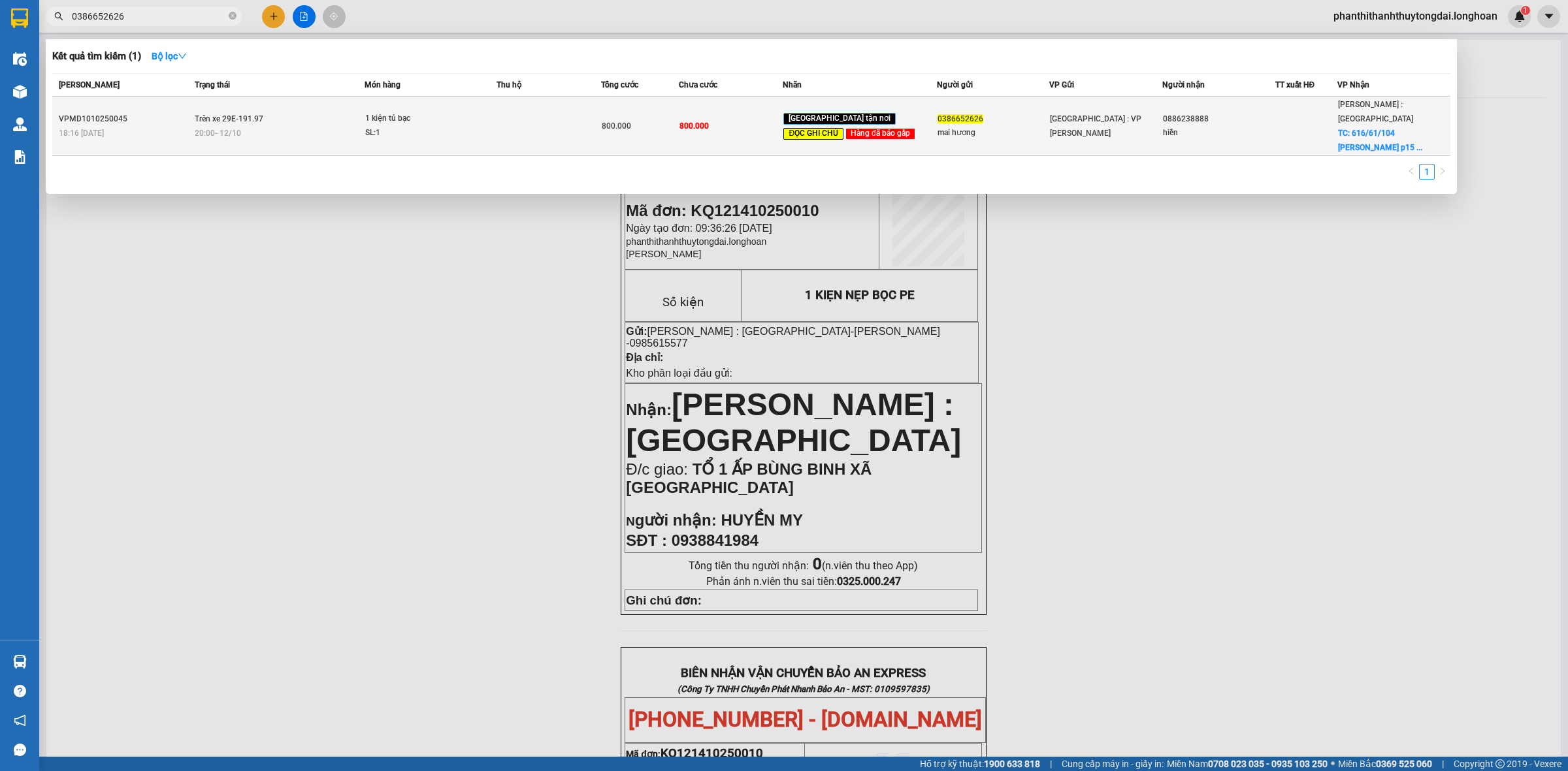
type input "0386652626"
click at [496, 125] on span "1 kiện tủ bạc SL: 1" at bounding box center [430, 126] width 131 height 28
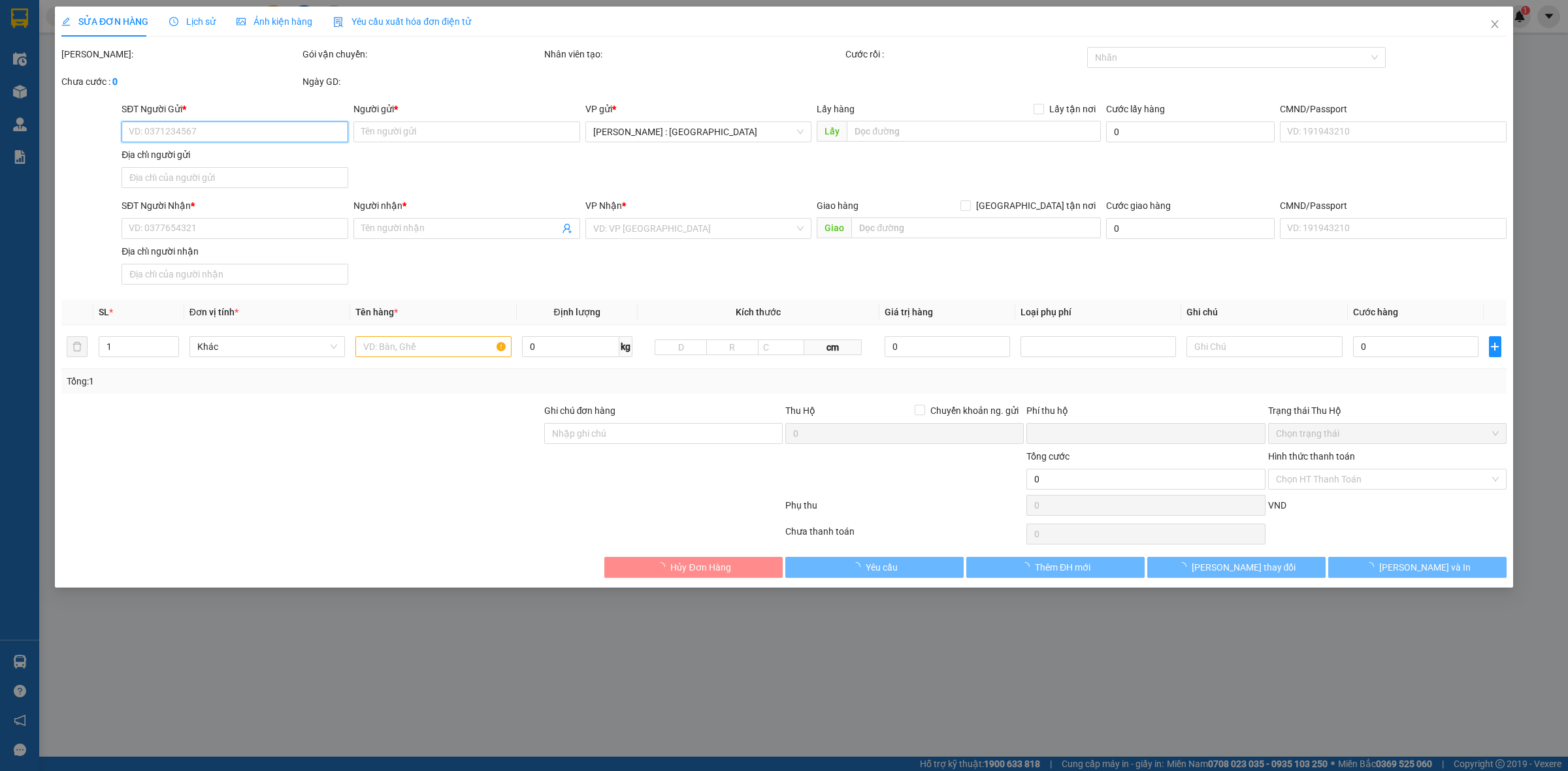
type input "0386652626"
type input "mai hương"
type input "0886238888"
type input "hiền"
checkbox input "true"
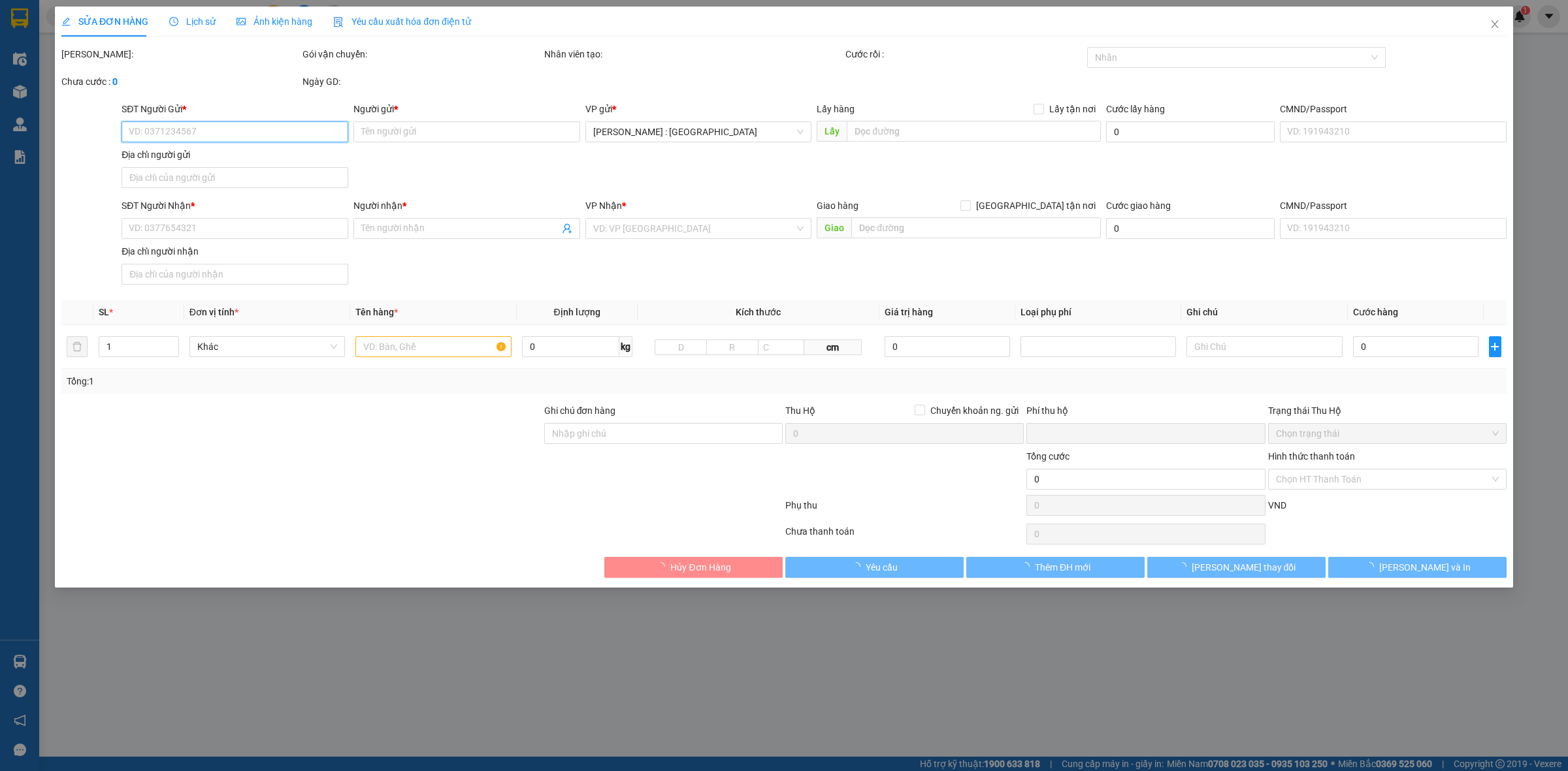
type input "616/61/104 [PERSON_NAME] thọ p15 gò vấp"
type input "hàng ko đồng kiểm giao nguyên kiện hư vỡ k đền"
type input "0"
type input "800.000"
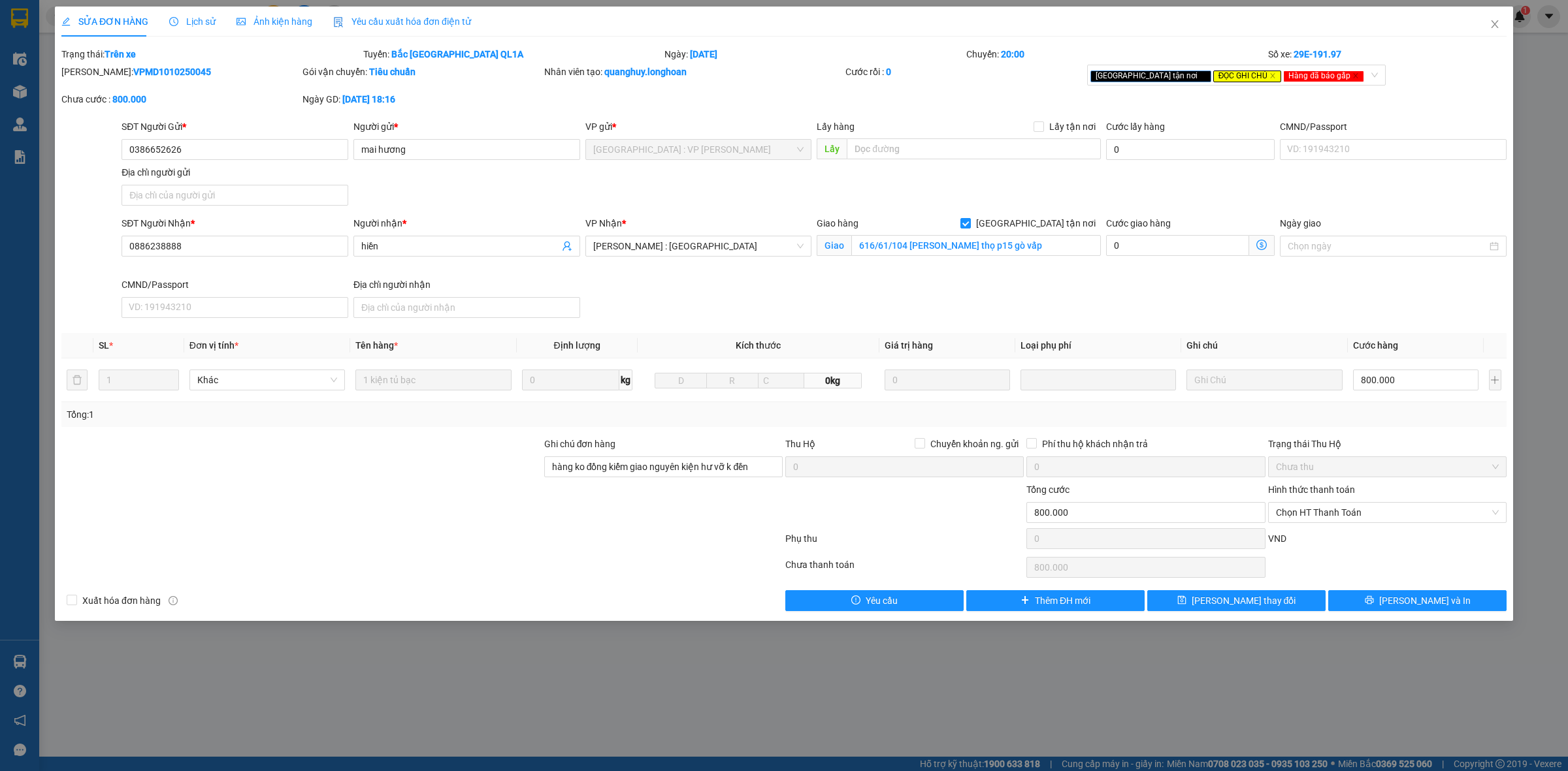
click at [197, 14] on div "Lịch sử" at bounding box center [192, 21] width 46 height 14
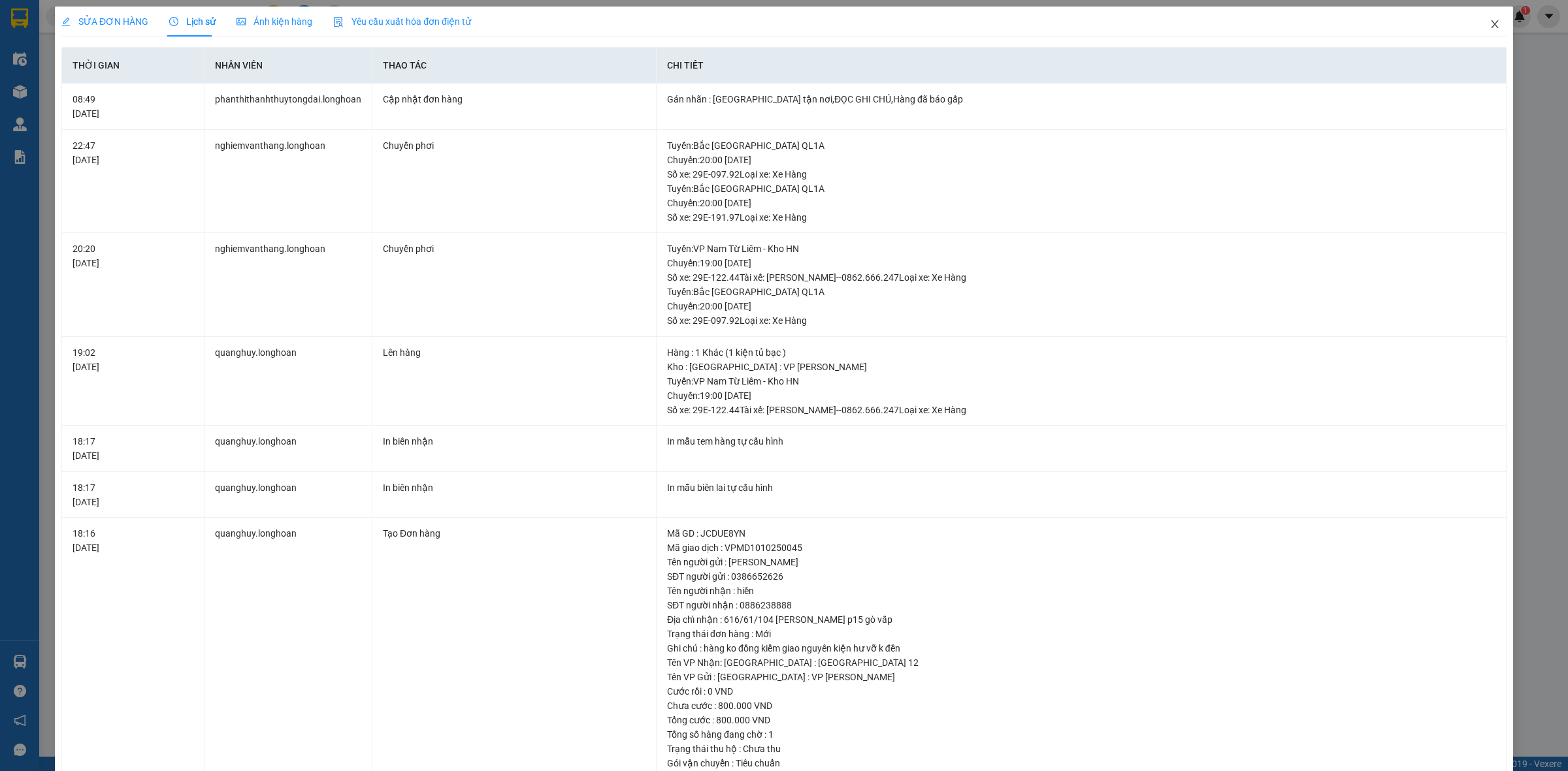
click at [1489, 27] on icon "close" at bounding box center [1494, 24] width 10 height 10
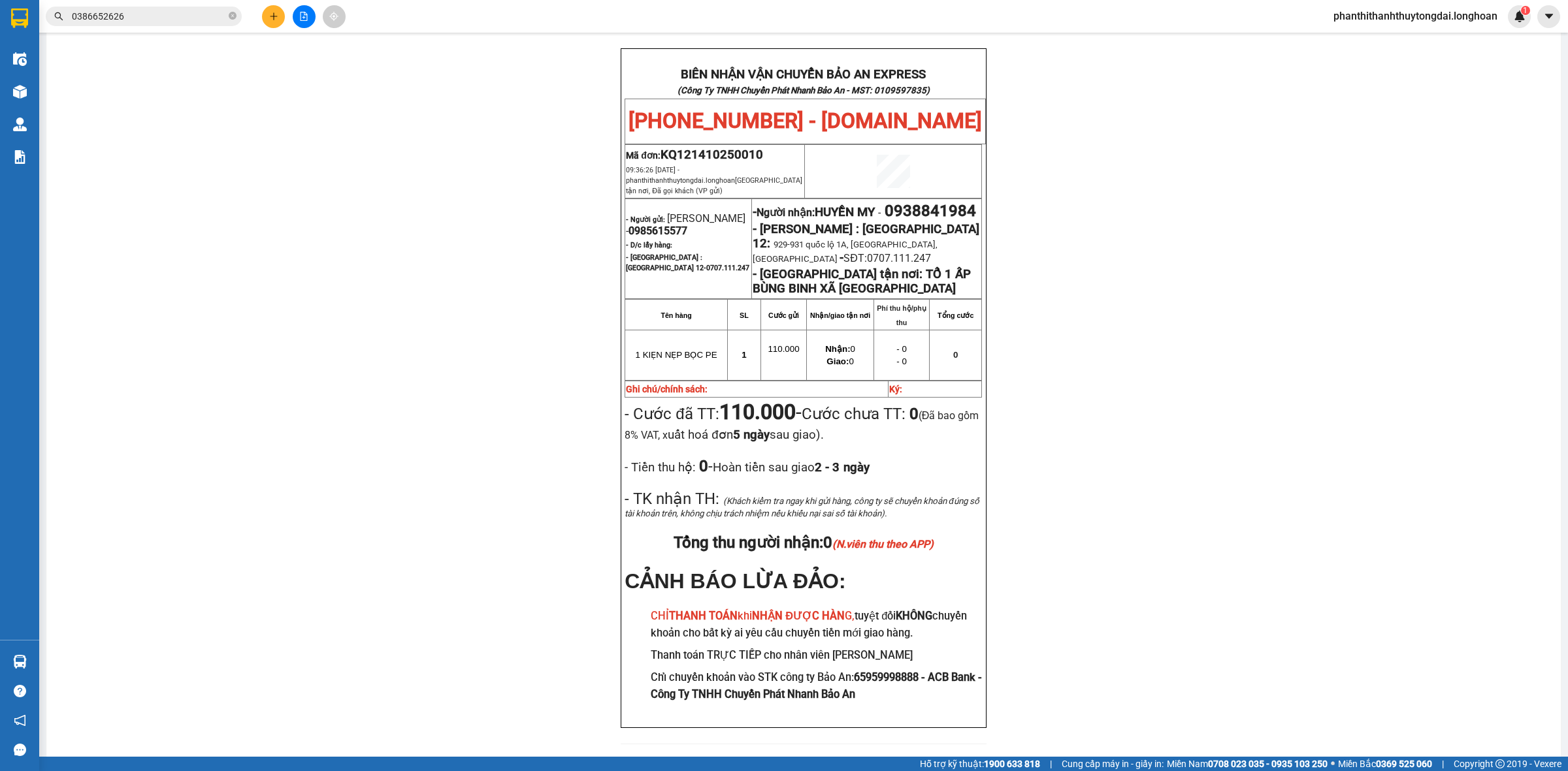
scroll to position [604, 0]
